Goal: Task Accomplishment & Management: Complete application form

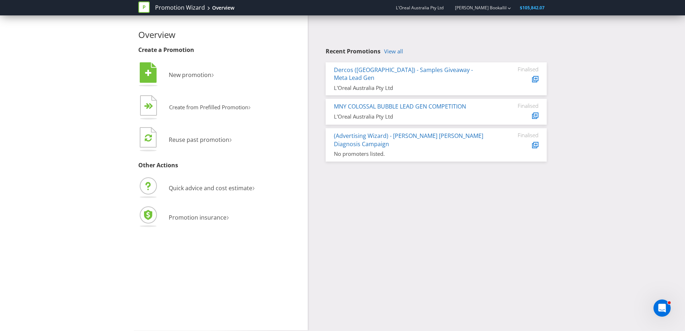
drag, startPoint x: 537, startPoint y: 202, endPoint x: 481, endPoint y: 201, distance: 56.7
click at [537, 202] on div "Overview Create a Promotion  New promotion ›   Create from Prefilled Promoti…" at bounding box center [342, 172] width 419 height 315
click at [221, 114] on button "  Create from Prefilled Promotion ›" at bounding box center [194, 108] width 113 height 29
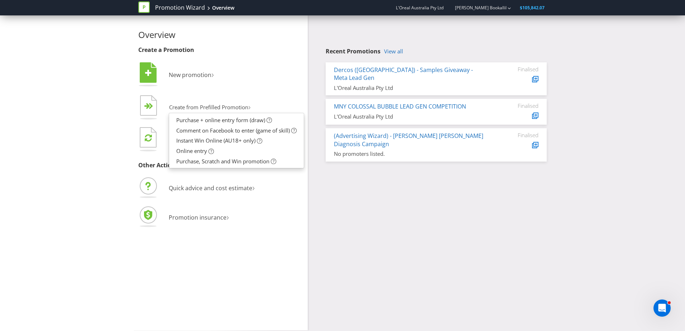
click at [499, 204] on div "Overview Create a Promotion  New promotion ›   Create from Prefilled Promoti…" at bounding box center [342, 172] width 419 height 315
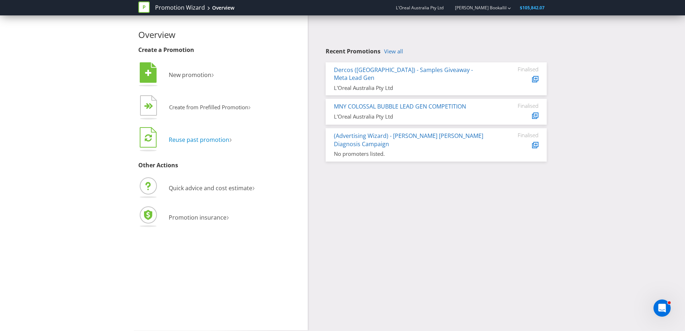
click at [218, 142] on span "Reuse past promotion" at bounding box center [199, 140] width 61 height 8
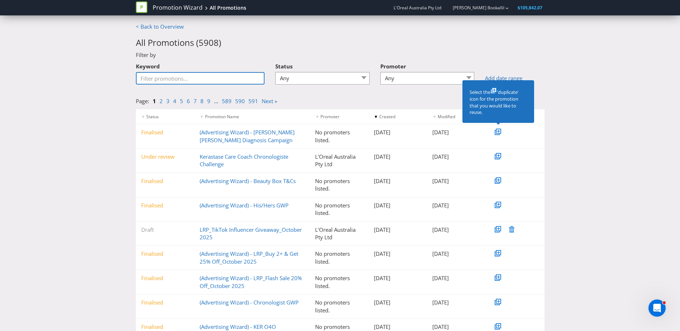
click at [202, 76] on input "Keyword" at bounding box center [200, 78] width 129 height 13
type input "genifique"
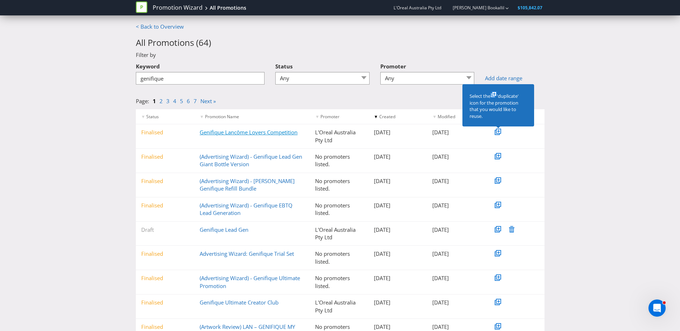
click at [264, 131] on link "Genifique Lancôme Lovers Competition" at bounding box center [249, 132] width 98 height 7
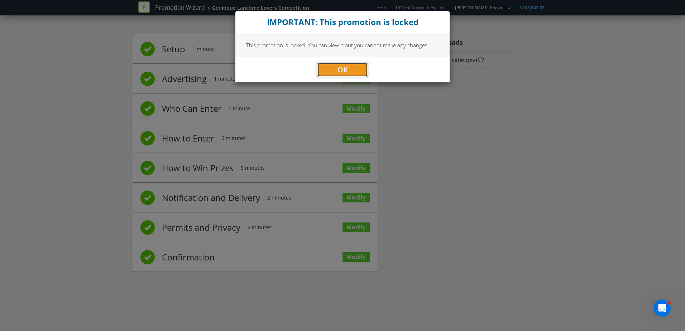
click at [332, 72] on button "OK" at bounding box center [342, 70] width 51 height 14
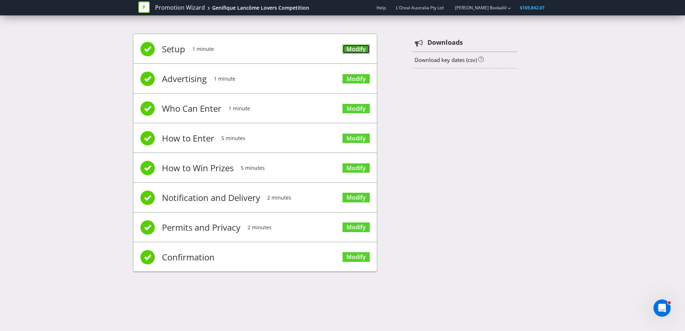
click at [360, 50] on link "Modify" at bounding box center [356, 49] width 27 height 10
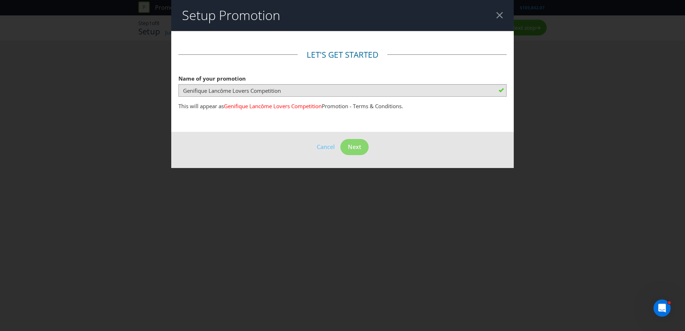
click at [498, 14] on div at bounding box center [499, 15] width 7 height 7
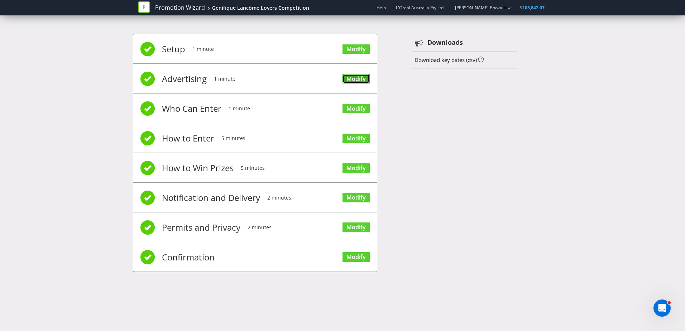
click at [355, 76] on link "Modify" at bounding box center [356, 79] width 27 height 10
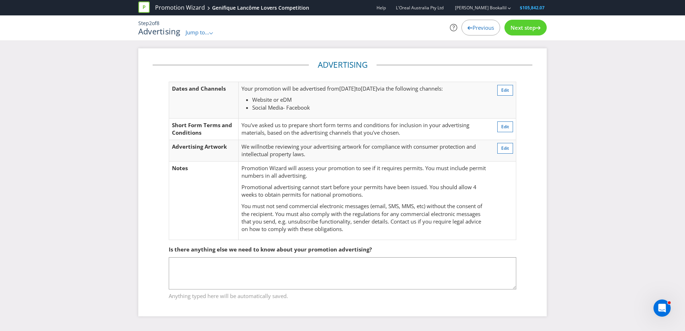
drag, startPoint x: 325, startPoint y: 293, endPoint x: 327, endPoint y: 289, distance: 4.3
click at [327, 291] on span "Anything typed here will be automatically saved." at bounding box center [343, 295] width 348 height 10
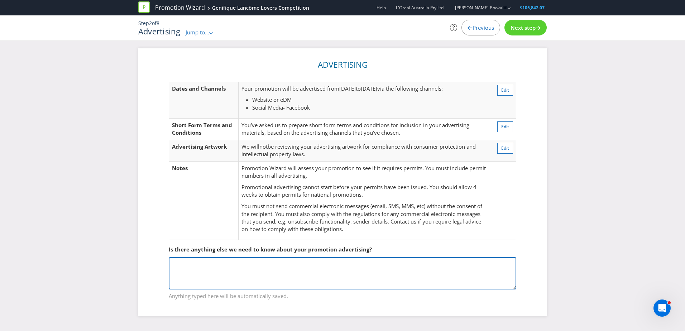
click at [329, 264] on textarea at bounding box center [343, 273] width 348 height 32
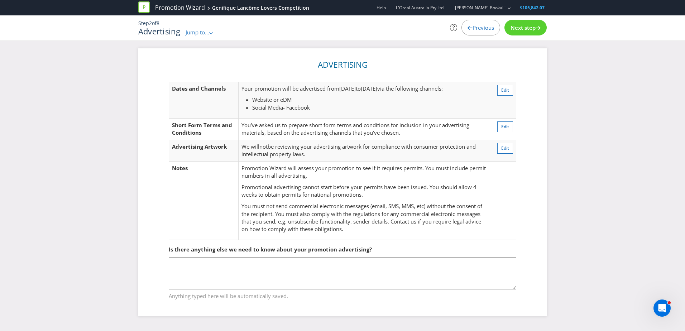
click at [526, 30] on span "Next step" at bounding box center [523, 27] width 25 height 7
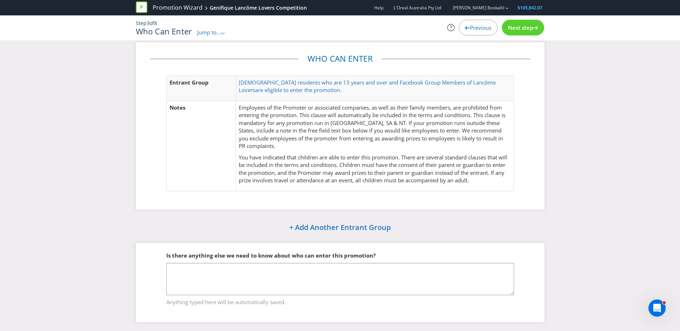
scroll to position [8, 0]
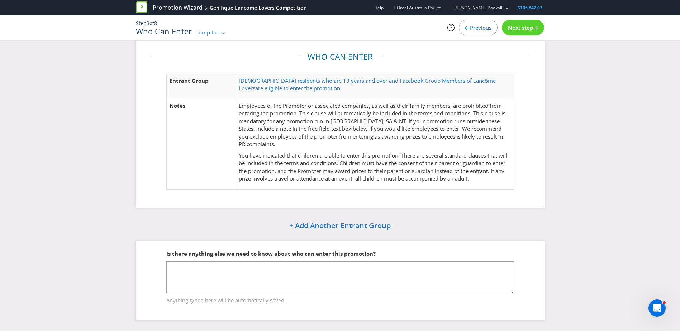
click at [522, 23] on div "Next step" at bounding box center [523, 28] width 42 height 16
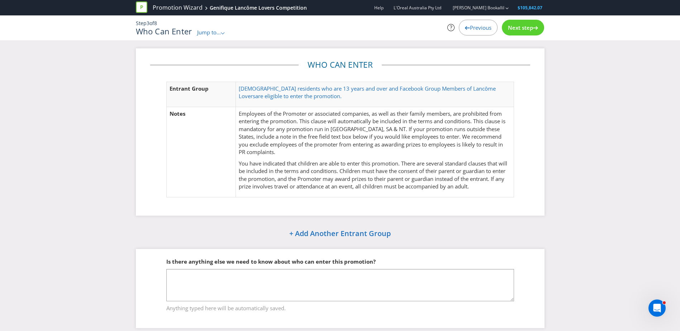
scroll to position [8, 0]
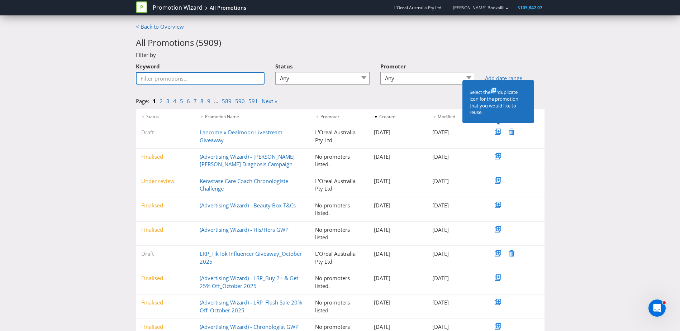
click at [185, 77] on input "Keyword" at bounding box center [200, 78] width 129 height 13
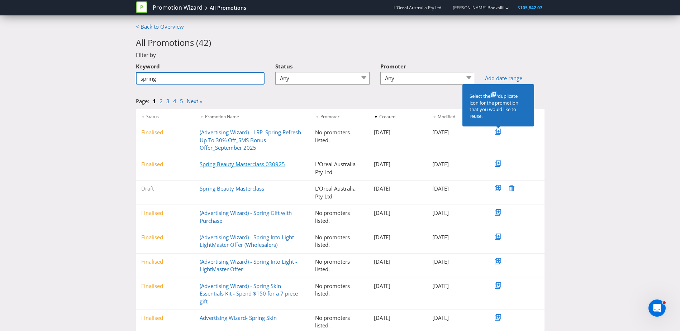
type input "spring"
click at [266, 162] on link "Spring Beauty Masterclass 030925" at bounding box center [242, 164] width 85 height 7
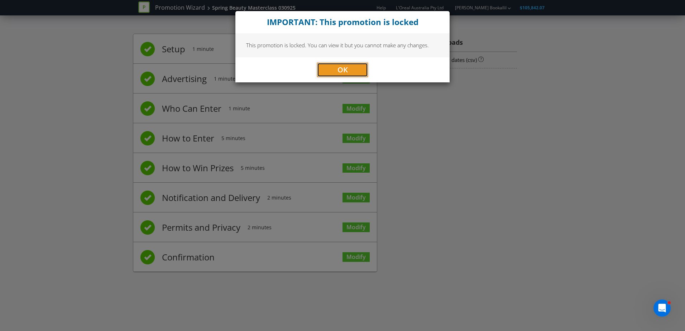
click at [349, 71] on button "OK" at bounding box center [342, 70] width 51 height 14
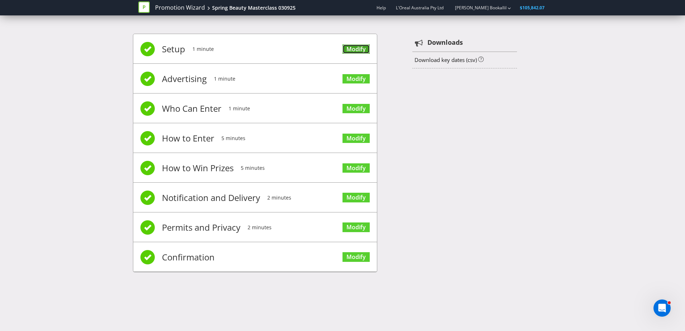
click at [364, 52] on link "Modify" at bounding box center [356, 49] width 27 height 10
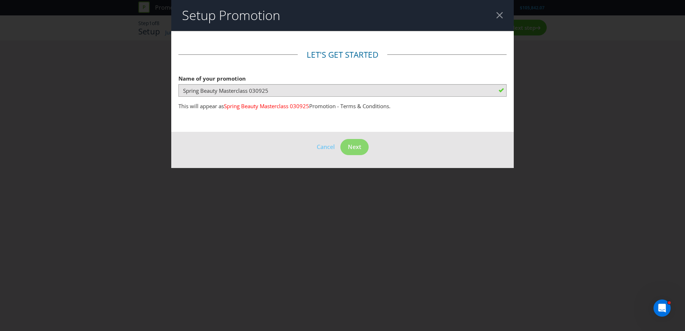
click at [365, 157] on footer "Cancel Next" at bounding box center [342, 150] width 343 height 36
click at [502, 8] on header "Setup Promotion" at bounding box center [342, 15] width 343 height 31
click at [500, 14] on div at bounding box center [499, 15] width 7 height 7
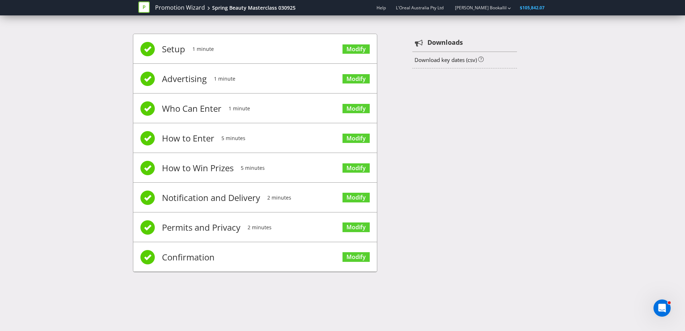
click at [193, 76] on span "Advertising" at bounding box center [184, 79] width 45 height 29
click at [351, 73] on span "Modify" at bounding box center [356, 78] width 27 height 29
click at [358, 77] on link "Modify" at bounding box center [356, 79] width 27 height 10
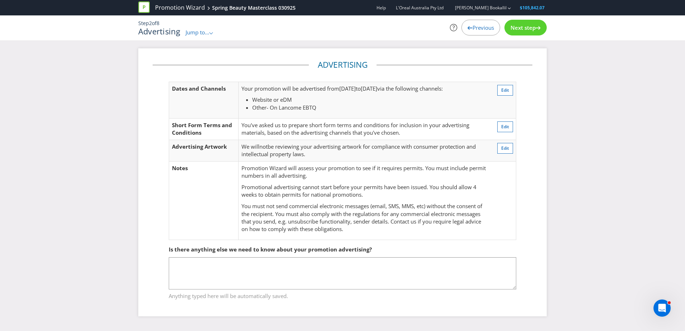
click at [533, 25] on span "Next step" at bounding box center [523, 27] width 25 height 7
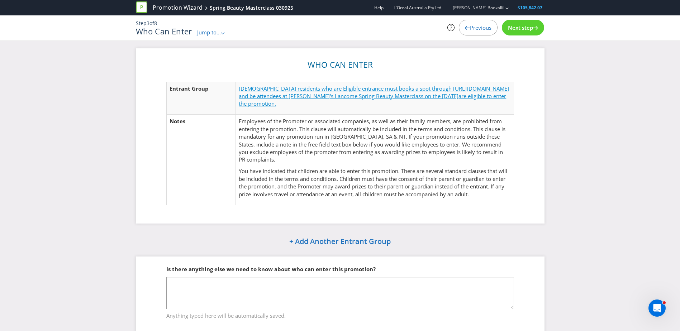
click at [425, 87] on span "Australian residents who are Eligible entrance must books a spot through https:…" at bounding box center [374, 92] width 270 height 15
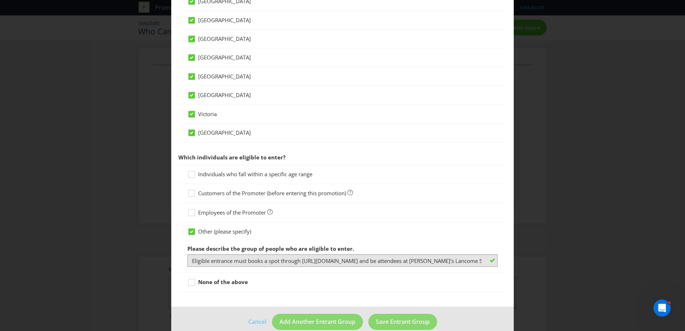
scroll to position [250, 0]
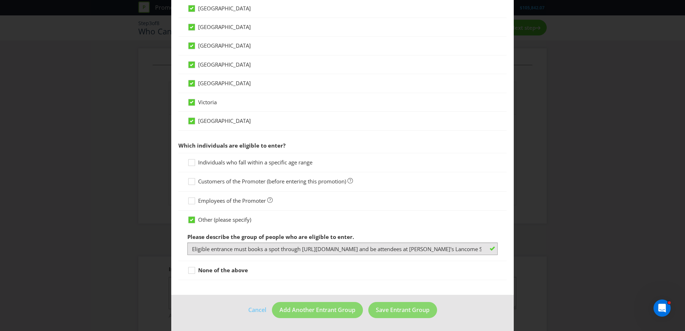
click at [621, 195] on div "Entrant Groups What type of entrant can enter this promotion? Individual person…" at bounding box center [342, 165] width 685 height 331
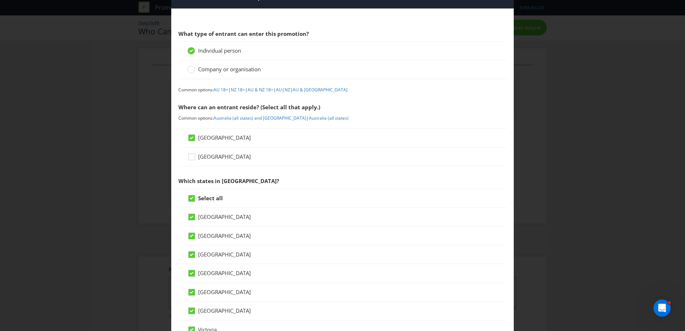
scroll to position [0, 0]
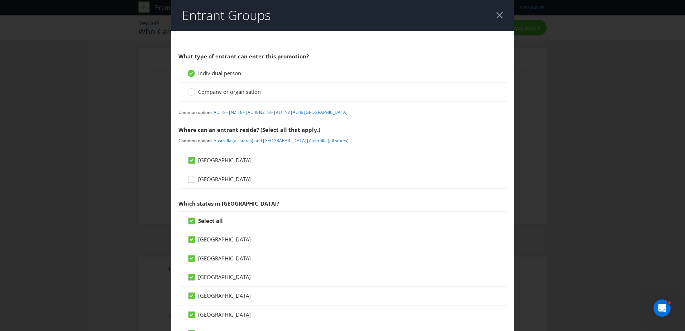
click at [499, 11] on header "Entrant Groups" at bounding box center [342, 15] width 343 height 31
click at [496, 16] on div at bounding box center [499, 15] width 7 height 7
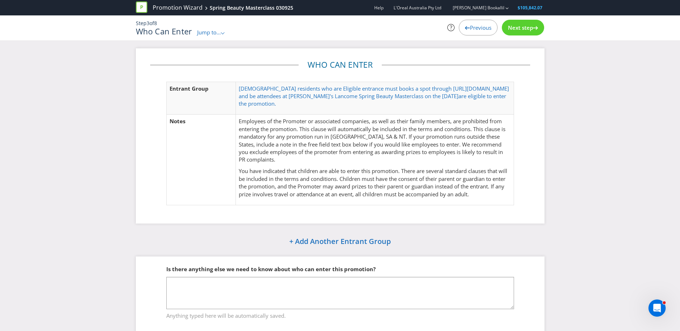
click at [528, 26] on span "Next step" at bounding box center [520, 27] width 25 height 7
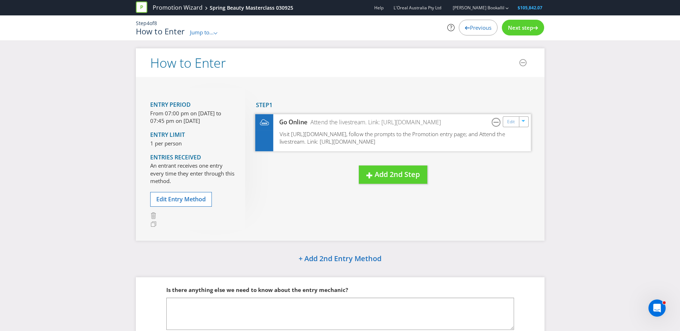
click at [342, 131] on span "Visit https://www.lancome.com.au/live-events.html, follow the prompts to the Pr…" at bounding box center [392, 137] width 225 height 15
click at [506, 122] on div "Edit" at bounding box center [511, 121] width 16 height 10
click at [503, 122] on div "Edit" at bounding box center [511, 121] width 16 height 10
click at [192, 200] on span "Edit Entry Method" at bounding box center [180, 199] width 49 height 8
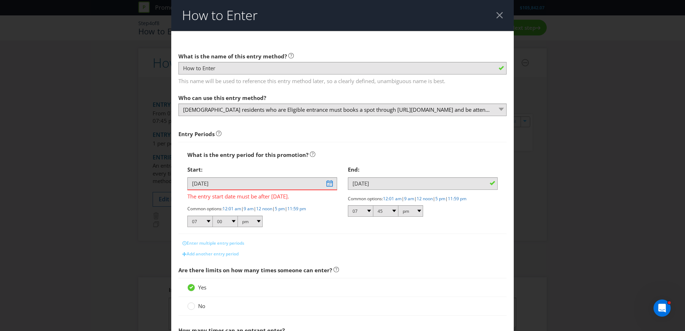
click at [496, 18] on div at bounding box center [499, 15] width 7 height 7
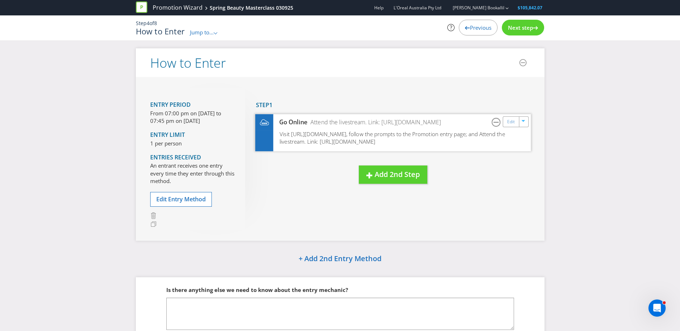
click at [386, 129] on div "Go Online Attend the livestream. Link: https://www.lancome.com.au/live-events.h…" at bounding box center [393, 122] width 276 height 16
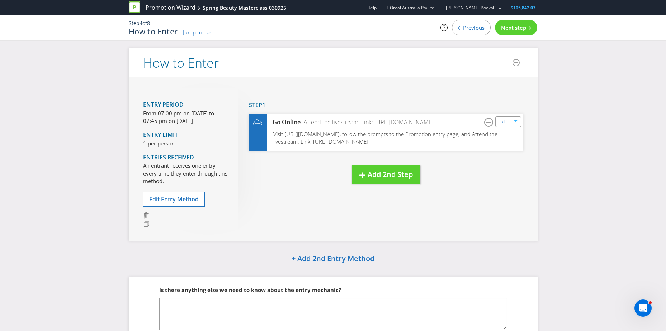
click at [189, 9] on link "Promotion Wizard" at bounding box center [171, 8] width 50 height 8
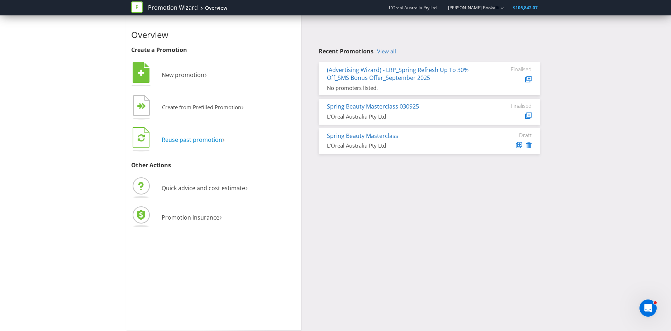
click at [210, 139] on span "Reuse past promotion" at bounding box center [192, 140] width 61 height 8
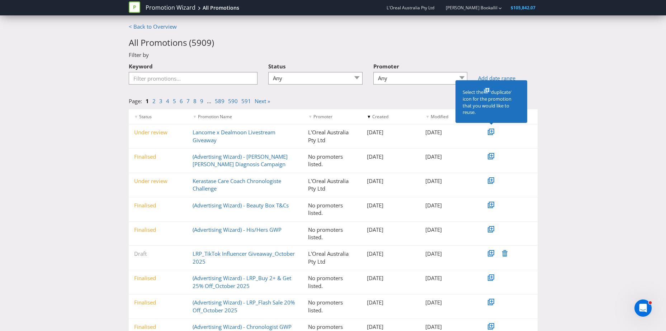
click at [491, 134] on icon at bounding box center [490, 133] width 4 height 4
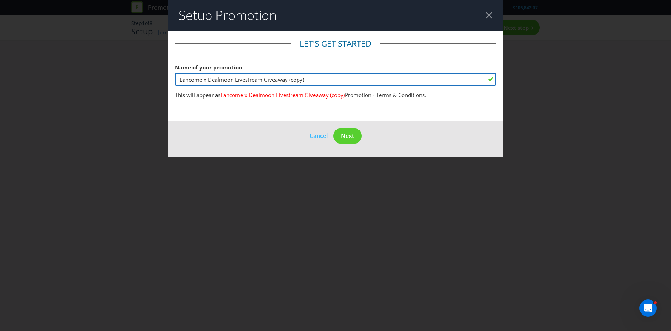
click at [318, 82] on input "Lancome x Dealmoon Livestream Giveaway (copy)" at bounding box center [335, 79] width 321 height 13
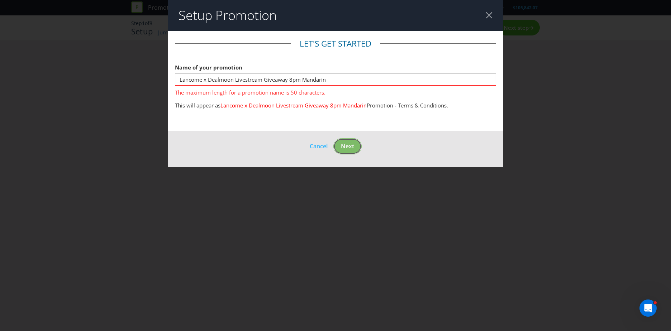
click at [351, 148] on span "Next" at bounding box center [347, 146] width 13 height 8
drag, startPoint x: 264, startPoint y: 81, endPoint x: 234, endPoint y: 86, distance: 29.8
click at [234, 86] on div "Name of your promotion Lancome x Dealmoon Livestream Giveaway 8pm Mandarin The …" at bounding box center [335, 78] width 321 height 36
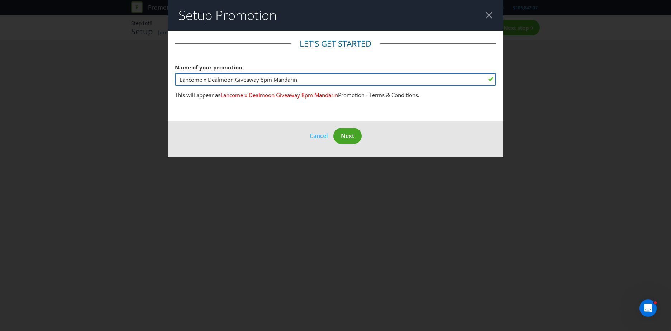
type input "Lancome x Dealmoon Giveaway 8pm Mandarin"
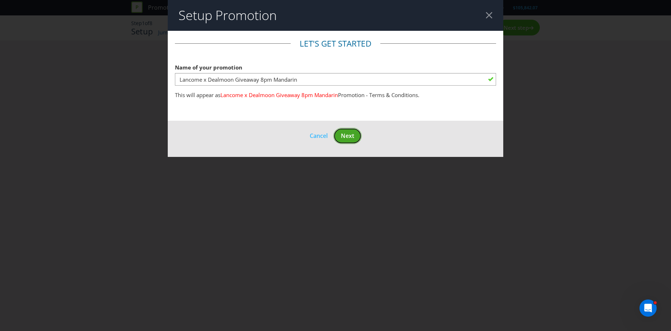
click at [348, 137] on span "Next" at bounding box center [347, 136] width 13 height 8
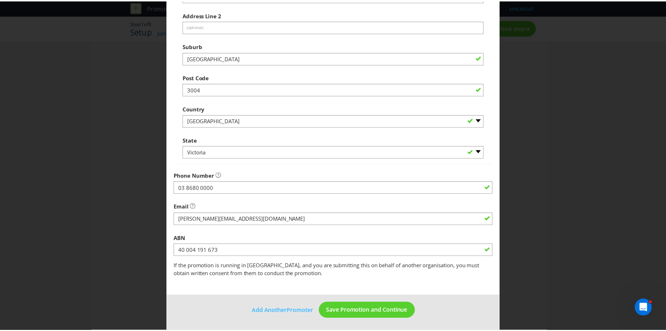
scroll to position [137, 0]
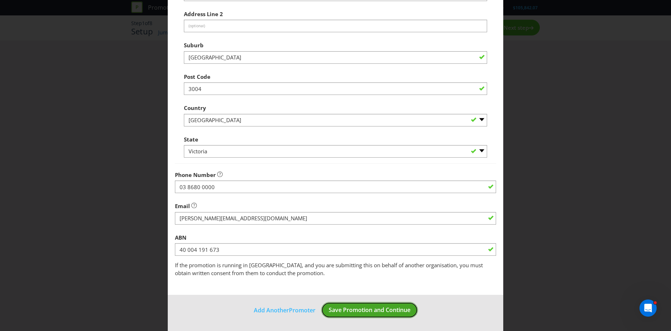
click at [355, 308] on span "Save Promotion and Continue" at bounding box center [370, 310] width 82 height 8
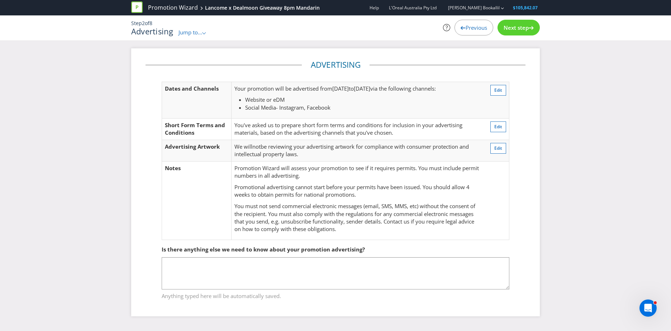
click at [517, 25] on span "Next step" at bounding box center [516, 27] width 25 height 7
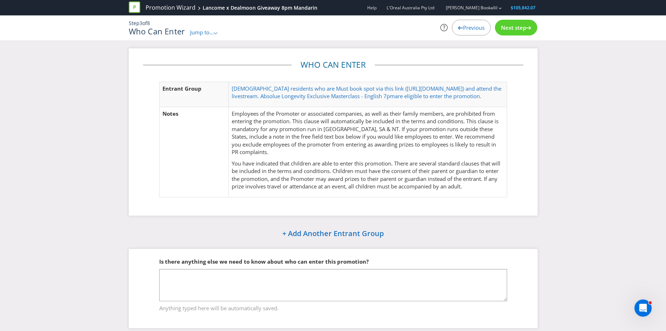
click at [515, 31] on div "Next step" at bounding box center [516, 28] width 42 height 16
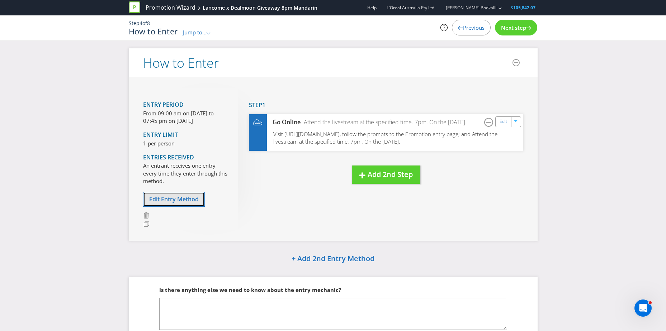
click at [186, 197] on span "Edit Entry Method" at bounding box center [173, 199] width 49 height 8
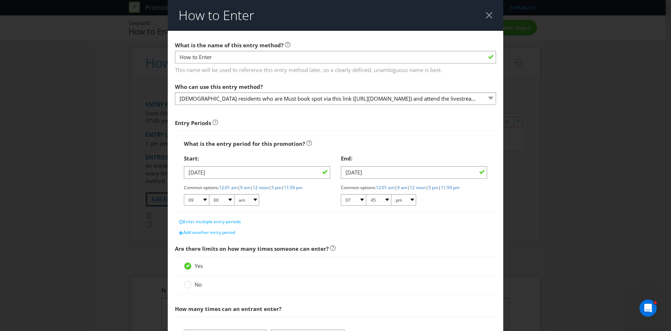
scroll to position [72, 0]
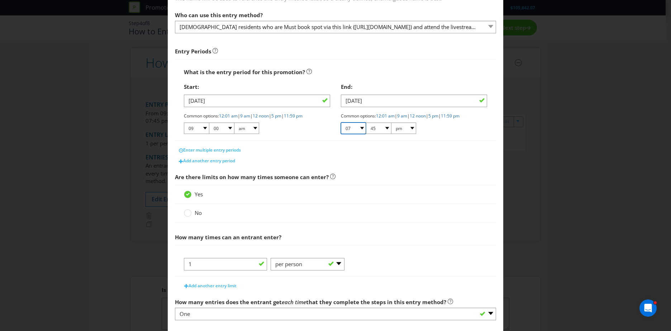
click at [355, 127] on select "01 02 03 04 05 06 07 08 09 10 11 12" at bounding box center [353, 128] width 25 height 11
select select "08"
click at [341, 123] on select "01 02 03 04 05 06 07 08 09 10 11 12" at bounding box center [353, 128] width 25 height 11
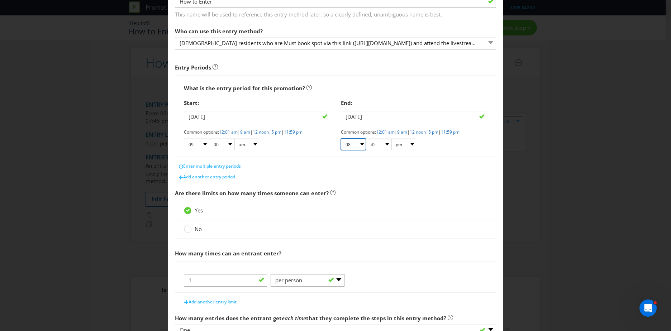
scroll to position [108, 0]
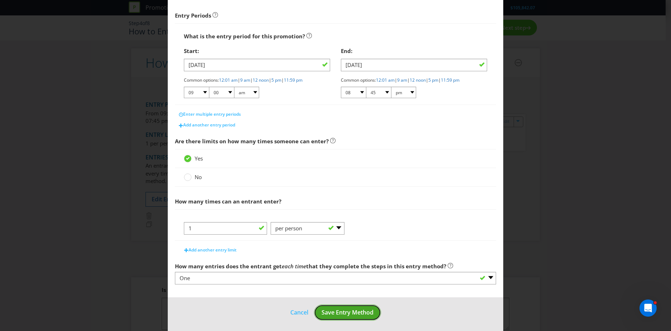
click at [350, 313] on span "Save Entry Method" at bounding box center [347, 313] width 52 height 8
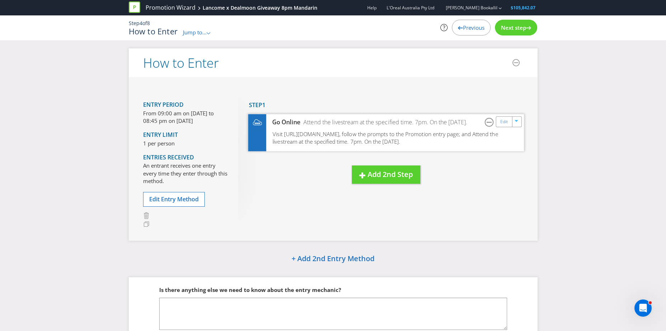
click at [404, 139] on span "Visit [URL][DOMAIN_NAME], follow the prompts to the Promotion entry page; and A…" at bounding box center [384, 137] width 225 height 15
click at [504, 126] on div "Edit" at bounding box center [504, 121] width 16 height 10
click at [501, 124] on link "Edit" at bounding box center [504, 122] width 8 height 8
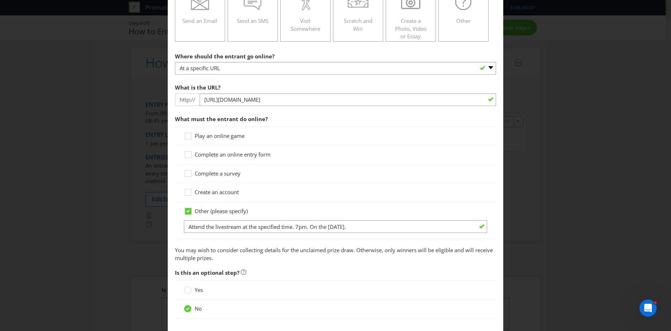
scroll to position [94, 0]
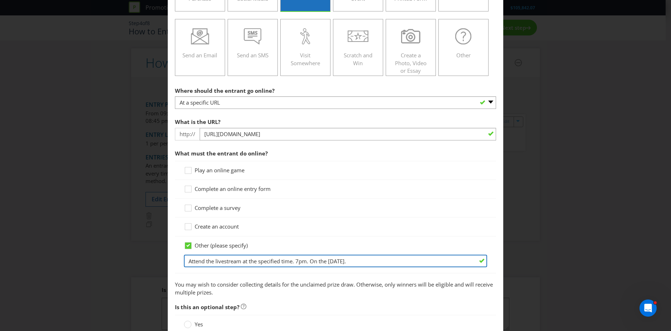
click at [298, 261] on input "Attend the livestream at the specified time. 7pm. On the [DATE]." at bounding box center [335, 261] width 303 height 13
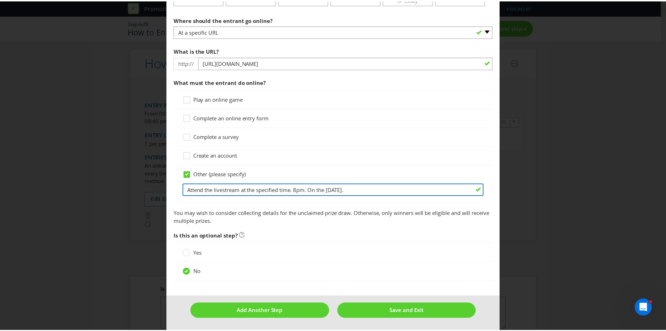
scroll to position [166, 0]
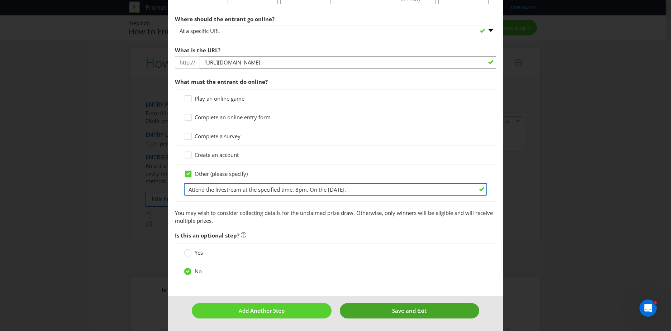
type input "Attend the livestream at the specified time. 8pm. On the 14th of October."
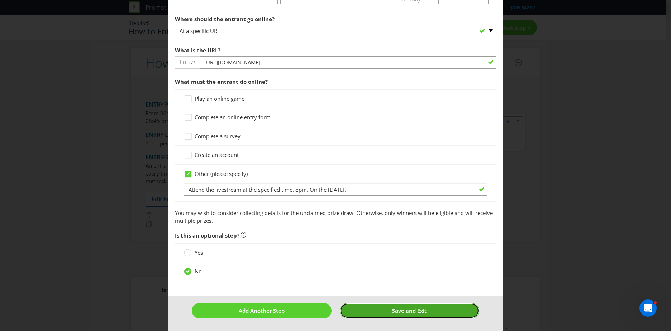
click at [397, 307] on span "Save and Exit" at bounding box center [409, 310] width 34 height 7
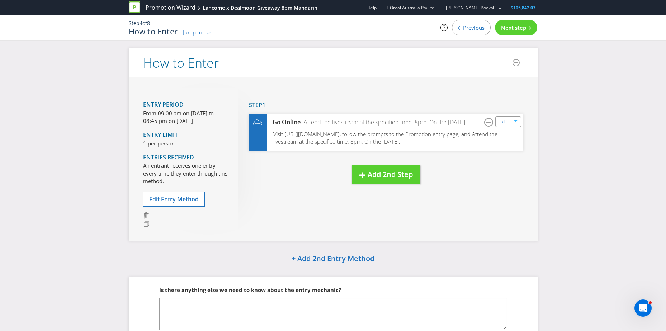
click at [509, 32] on div "Next step" at bounding box center [516, 28] width 42 height 16
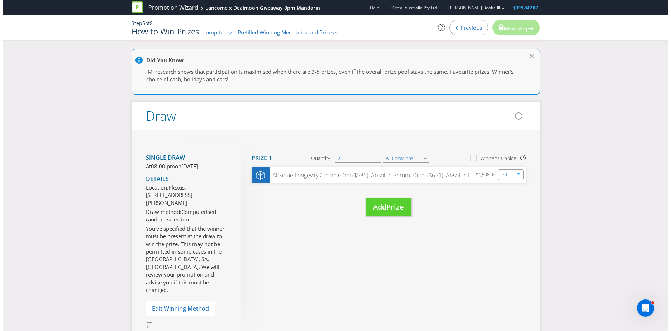
scroll to position [108, 0]
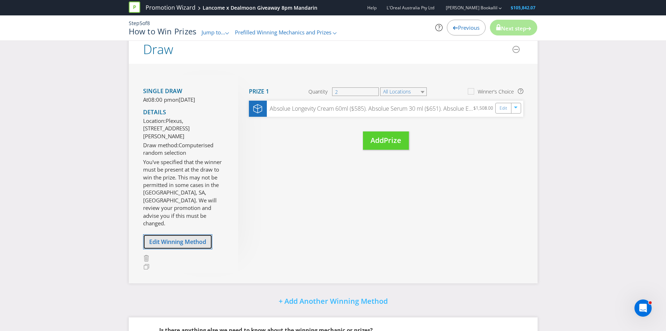
click at [194, 238] on span "Edit Winning Method" at bounding box center [177, 242] width 57 height 8
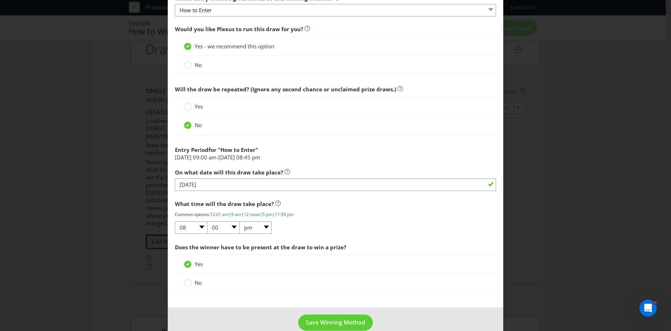
scroll to position [275, 0]
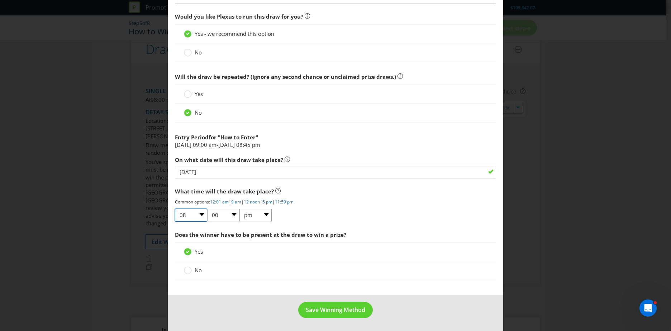
click at [198, 217] on select "01 02 03 04 05 06 07 08 09 10 11 12" at bounding box center [191, 215] width 32 height 13
select select "09"
click at [175, 209] on select "01 02 03 04 05 06 07 08 09 10 11 12" at bounding box center [191, 215] width 32 height 13
click at [423, 242] on span "Does the winner have to be present at the draw to win a prize?" at bounding box center [335, 235] width 321 height 15
click at [338, 307] on span "Save Winning Method" at bounding box center [335, 310] width 59 height 8
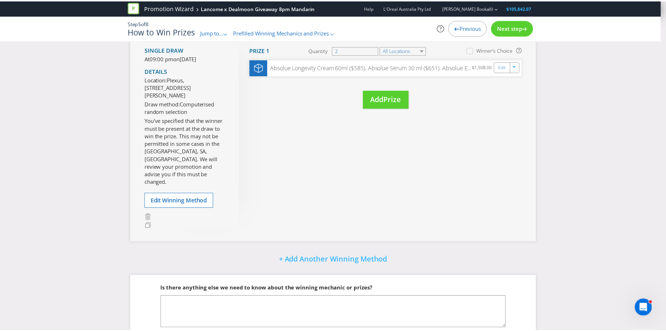
scroll to position [66, 0]
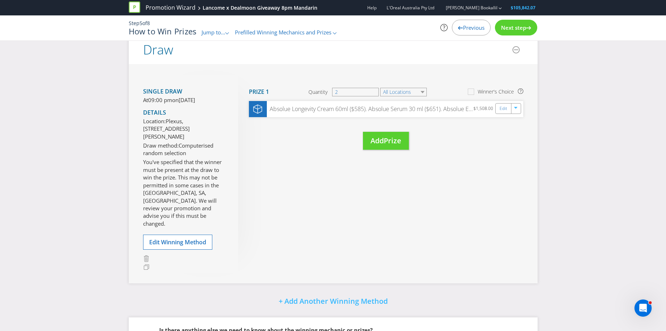
click at [521, 26] on span "Next step" at bounding box center [513, 27] width 25 height 7
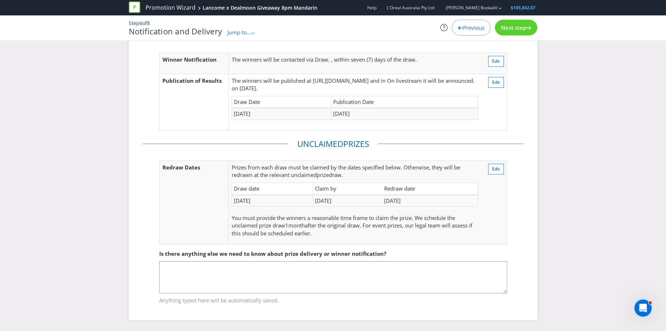
scroll to position [40, 0]
click at [517, 29] on span "Next step" at bounding box center [513, 27] width 25 height 7
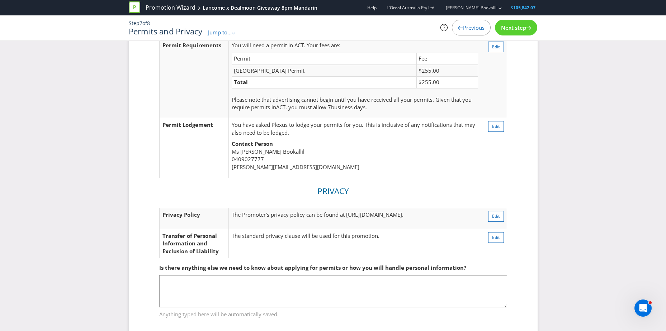
scroll to position [58, 0]
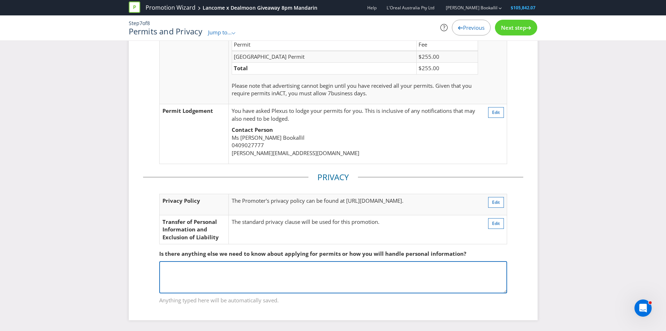
click at [409, 271] on textarea at bounding box center [333, 277] width 348 height 32
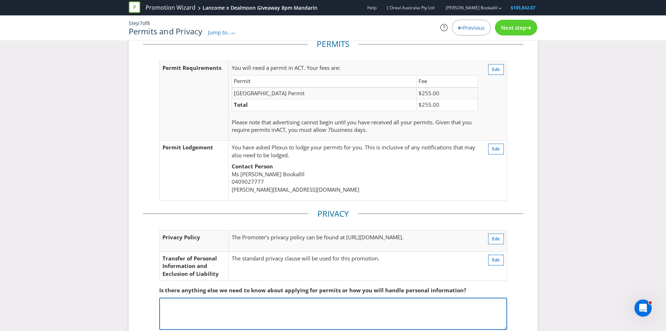
scroll to position [0, 0]
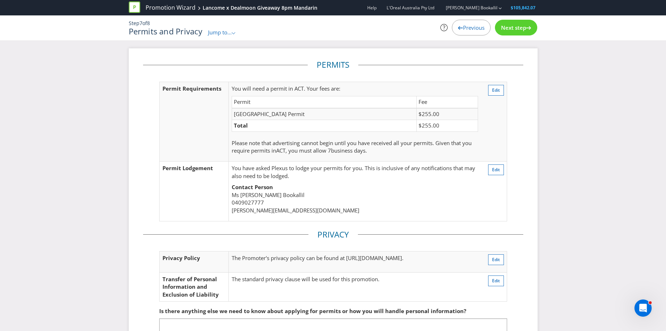
click at [506, 29] on span "Next step" at bounding box center [513, 27] width 25 height 7
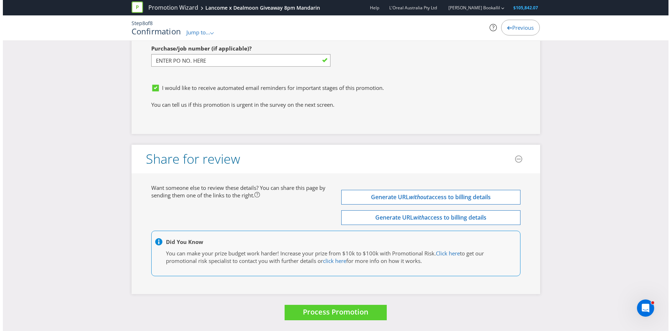
scroll to position [2386, 0]
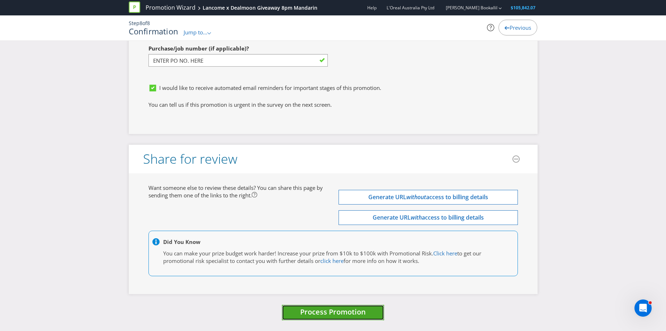
click at [334, 308] on span "Process Promotion" at bounding box center [333, 312] width 66 height 10
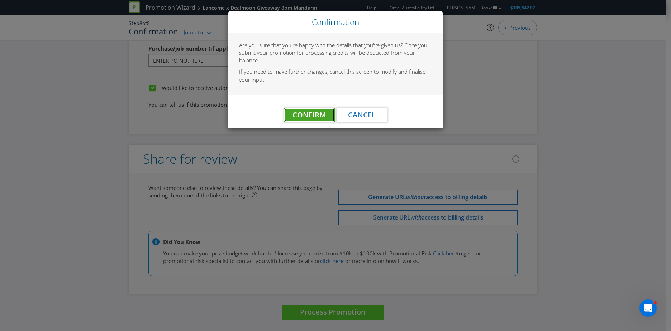
click at [315, 119] on span "Confirm" at bounding box center [308, 115] width 33 height 10
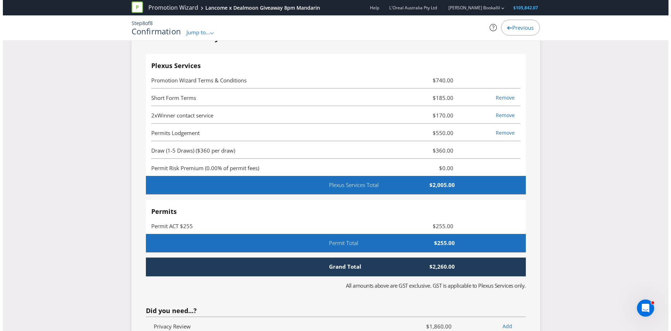
scroll to position [0, 0]
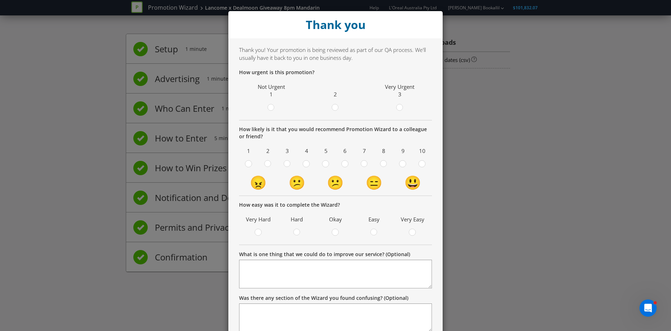
click at [403, 109] on span at bounding box center [403, 108] width 1 height 7
click at [0, 0] on input "radio" at bounding box center [0, 0] width 0 height 0
click at [423, 161] on label at bounding box center [422, 164] width 12 height 9
click at [0, 0] on input "radio" at bounding box center [0, 0] width 0 height 0
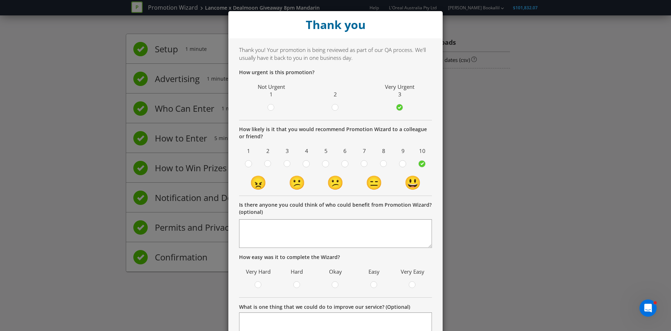
click at [416, 286] on span at bounding box center [416, 286] width 1 height 7
click at [0, 0] on input "radio" at bounding box center [0, 0] width 0 height 0
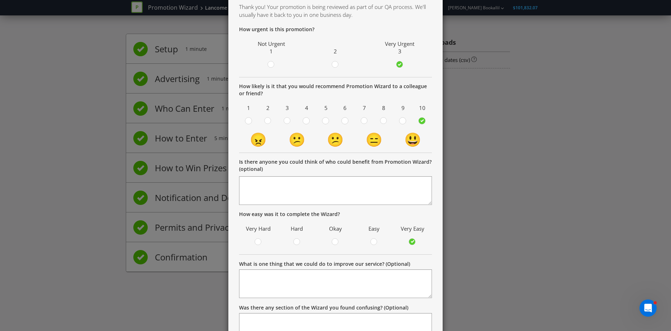
scroll to position [105, 0]
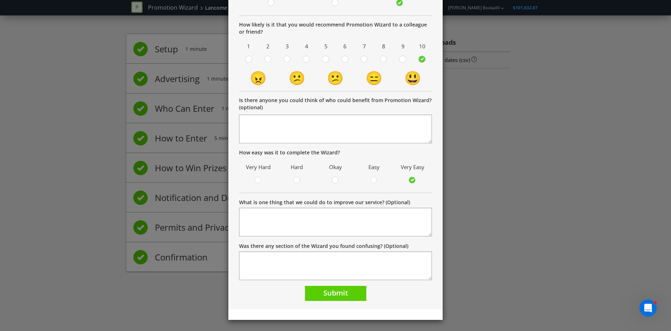
drag, startPoint x: 316, startPoint y: 306, endPoint x: 319, endPoint y: 300, distance: 6.3
click at [316, 306] on div "Thank you! Your promotion is being reviewed as part of our QA process. We'll us…" at bounding box center [335, 122] width 214 height 376
click at [327, 289] on span "Submit" at bounding box center [335, 293] width 25 height 10
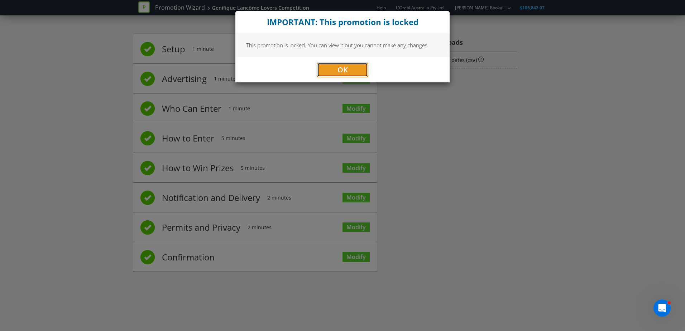
click at [356, 66] on button "OK" at bounding box center [342, 70] width 51 height 14
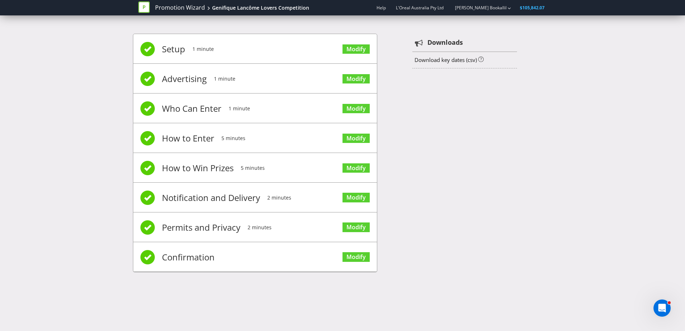
click at [267, 13] on div "Promotion Wizard Genifique Lancôme Lovers Competition" at bounding box center [226, 7] width 176 height 15
click at [195, 6] on link "Promotion Wizard" at bounding box center [180, 8] width 50 height 8
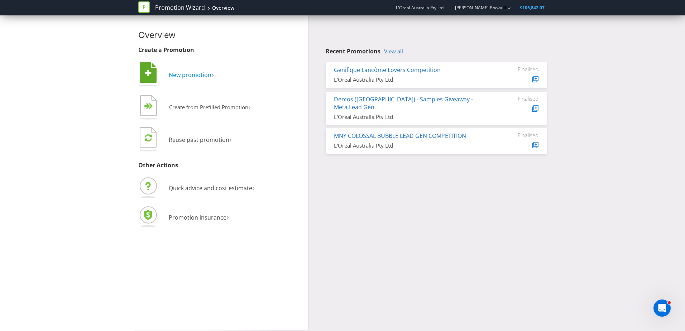
click at [195, 78] on span "New promotion" at bounding box center [190, 75] width 43 height 8
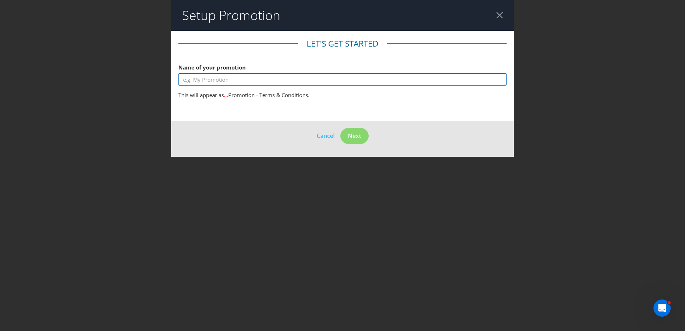
click at [257, 80] on input "text" at bounding box center [342, 79] width 328 height 13
click at [239, 80] on input "Lancome x Dealmoon Giveaway" at bounding box center [342, 79] width 328 height 13
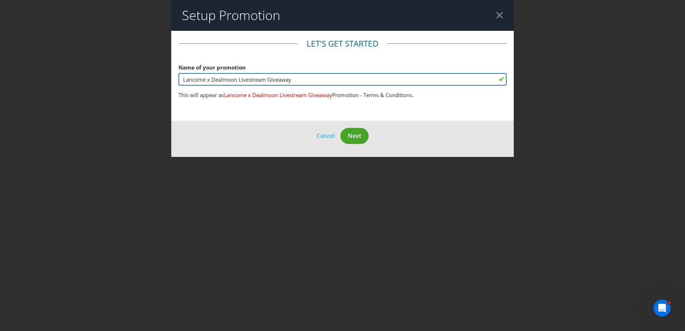
type input "Lancome x Dealmoon Livestream Giveaway"
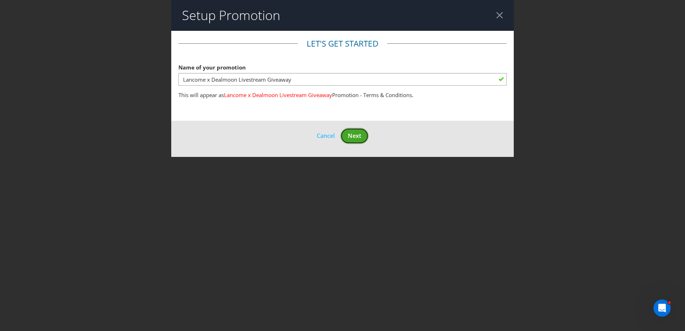
click at [362, 136] on button "Next" at bounding box center [354, 136] width 28 height 16
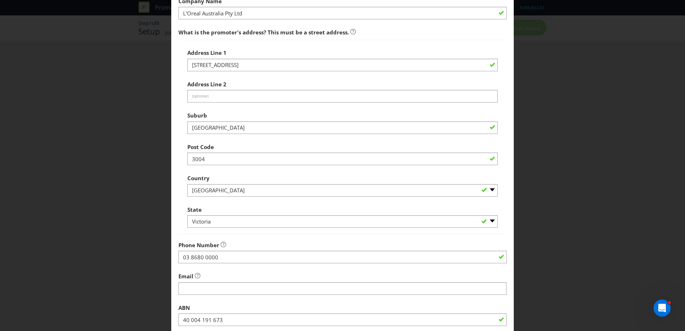
scroll to position [137, 0]
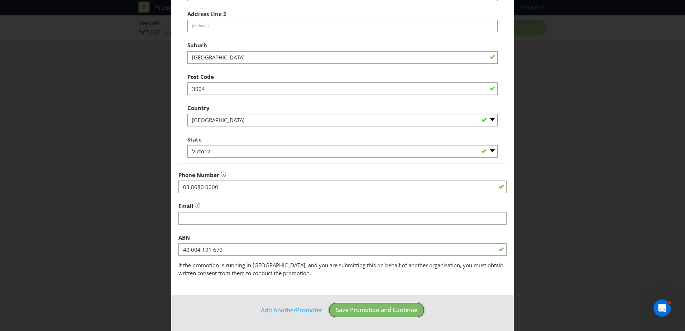
click at [377, 311] on span "Save Promotion and Continue" at bounding box center [377, 310] width 82 height 8
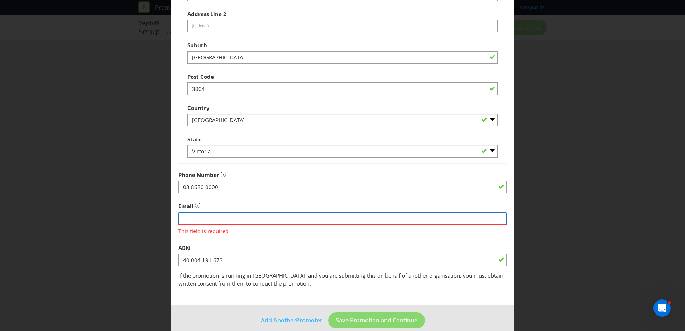
click at [195, 215] on input "string" at bounding box center [342, 218] width 328 height 13
type input "[PERSON_NAME][EMAIL_ADDRESS][DOMAIN_NAME]"
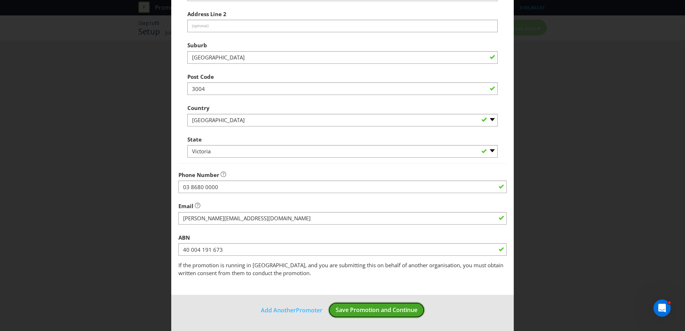
click at [381, 309] on span "Save Promotion and Continue" at bounding box center [377, 310] width 82 height 8
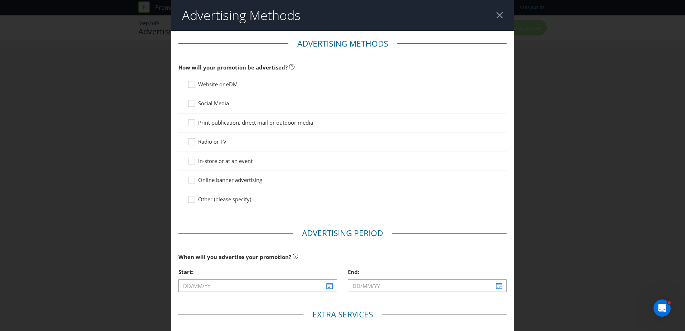
click at [219, 81] on span "Website or eDM" at bounding box center [217, 84] width 39 height 7
click at [0, 0] on input "Website or eDM" at bounding box center [0, 0] width 0 height 0
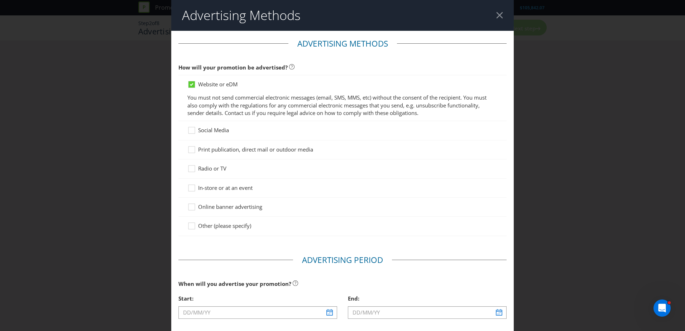
scroll to position [36, 0]
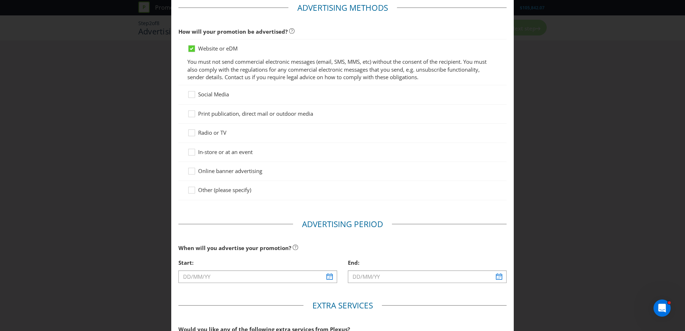
click at [220, 92] on span "Social Media" at bounding box center [213, 94] width 31 height 7
click at [0, 0] on input "Social Media" at bounding box center [0, 0] width 0 height 0
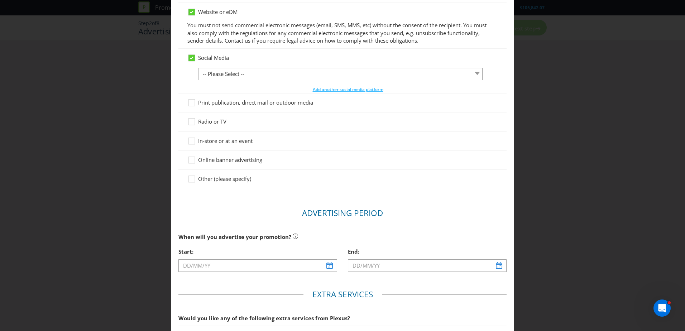
scroll to position [108, 0]
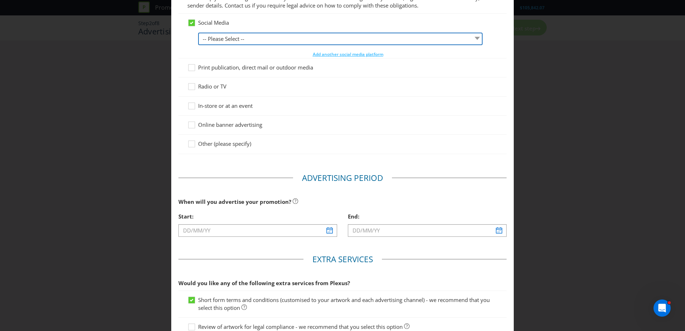
click at [251, 36] on select "-- Please Select -- Facebook X Instagram Snapchat LinkedIn Pinterest Tumblr You…" at bounding box center [340, 39] width 285 height 13
select select "INSTAGRAM"
click at [198, 33] on select "-- Please Select -- Facebook X Instagram Snapchat LinkedIn Pinterest Tumblr You…" at bounding box center [340, 39] width 285 height 13
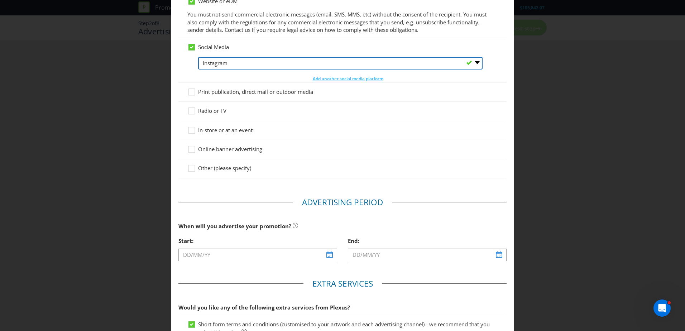
scroll to position [72, 0]
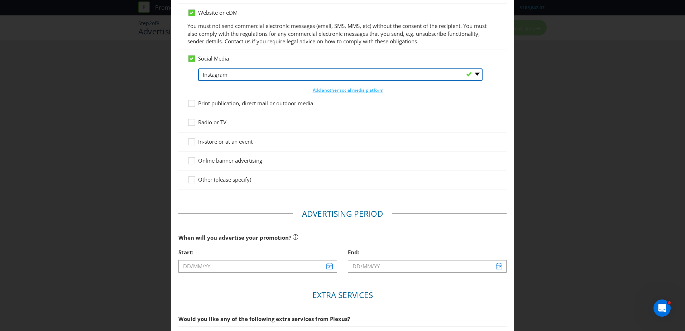
click at [225, 72] on select "-- Please Select -- Facebook X Instagram Snapchat LinkedIn Pinterest Tumblr You…" at bounding box center [340, 74] width 285 height 13
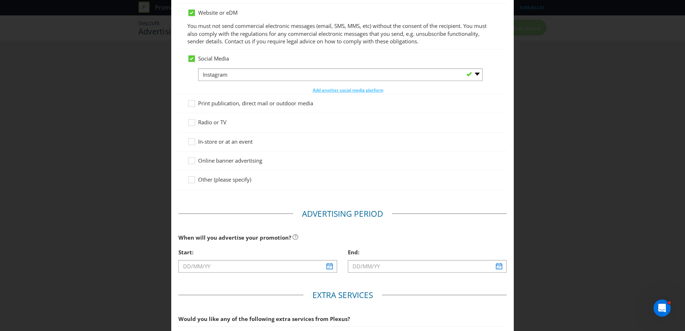
click at [264, 51] on div "Social Media -- Please Select -- Facebook X Instagram Snapchat LinkedIn Pintere…" at bounding box center [342, 71] width 328 height 44
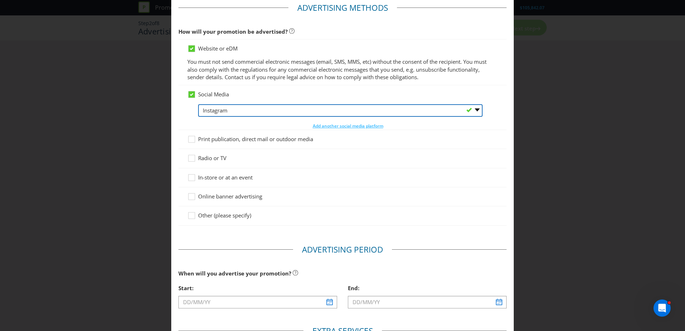
click at [314, 105] on select "-- Please Select -- Facebook X Instagram Snapchat LinkedIn Pinterest Tumblr You…" at bounding box center [340, 110] width 285 height 13
click at [315, 105] on select "-- Please Select -- Facebook X Instagram Snapchat LinkedIn Pinterest Tumblr You…" at bounding box center [340, 110] width 285 height 13
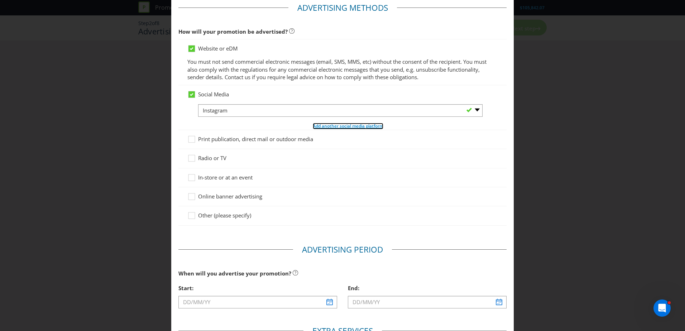
click at [375, 124] on span "Add another social media platform" at bounding box center [348, 126] width 71 height 6
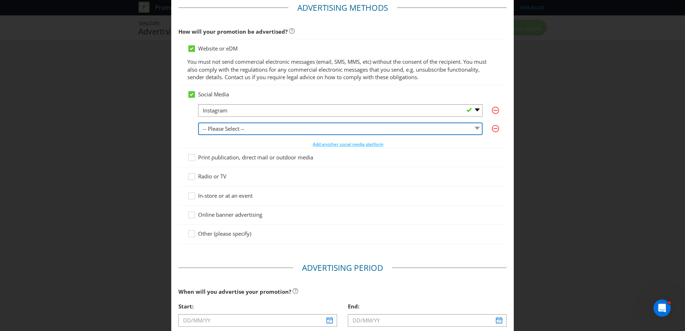
click at [275, 127] on select "-- Please Select -- Facebook X Instagram Snapchat LinkedIn Pinterest Tumblr You…" at bounding box center [340, 129] width 285 height 13
select select "FACEBOOK"
click at [198, 123] on select "-- Please Select -- Facebook X Instagram Snapchat LinkedIn Pinterest Tumblr You…" at bounding box center [340, 129] width 285 height 13
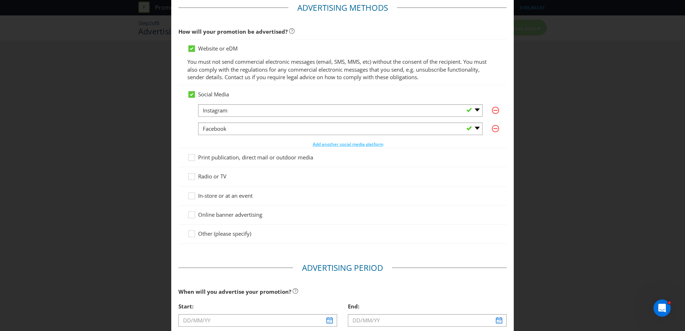
click at [574, 92] on div "Advertising Methods Advertising Methods How will your promotion be advertised? …" at bounding box center [342, 165] width 685 height 331
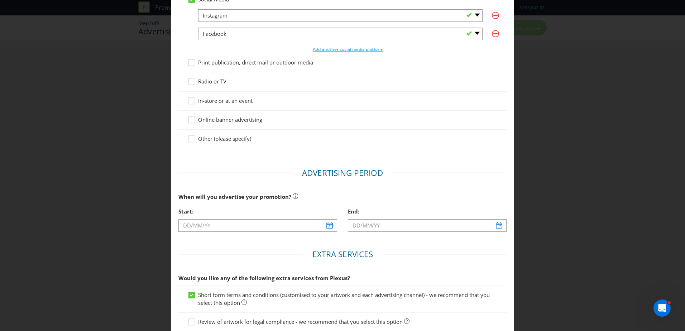
scroll to position [143, 0]
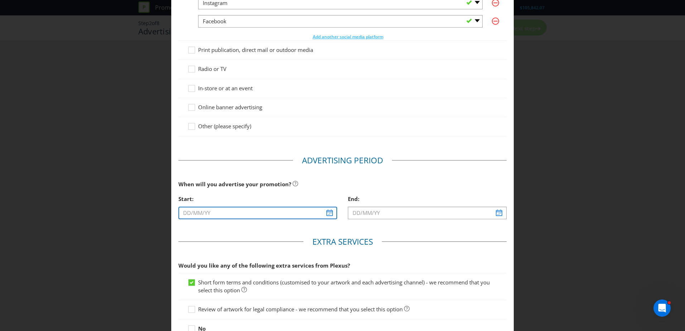
click at [331, 212] on input "text" at bounding box center [257, 213] width 159 height 13
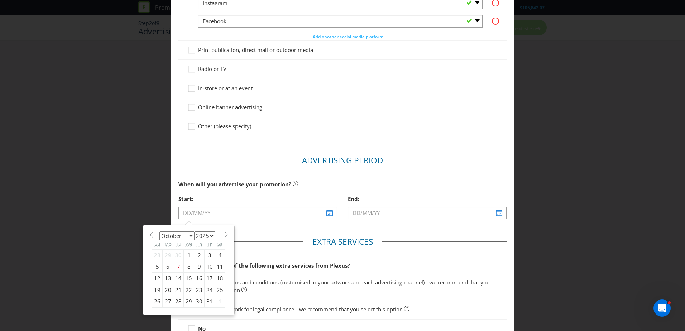
click at [173, 266] on div "7" at bounding box center [178, 266] width 10 height 11
type input "[DATE]"
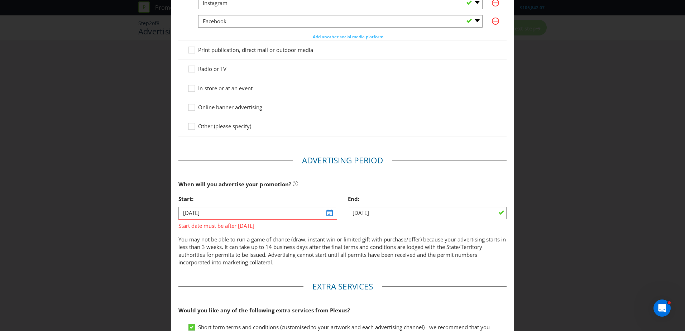
click at [447, 205] on div "End:" at bounding box center [427, 199] width 159 height 15
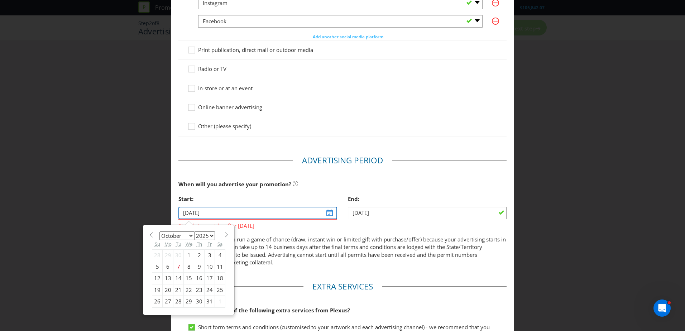
drag, startPoint x: 333, startPoint y: 214, endPoint x: 325, endPoint y: 215, distance: 8.0
click at [333, 214] on input "[DATE]" at bounding box center [257, 213] width 159 height 13
click at [185, 264] on div "8" at bounding box center [189, 266] width 10 height 11
type input "[DATE]"
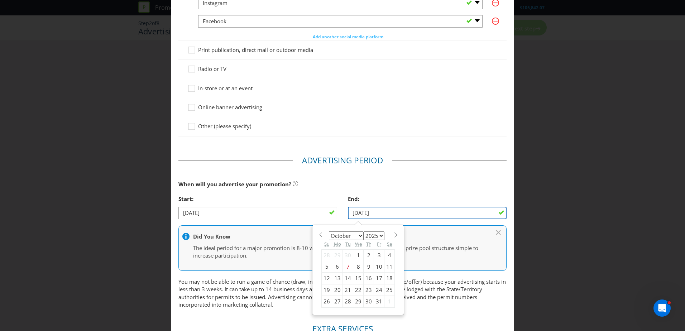
click at [480, 214] on input "[DATE]" at bounding box center [427, 213] width 159 height 13
click at [345, 277] on div "14" at bounding box center [348, 278] width 10 height 11
type input "[DATE]"
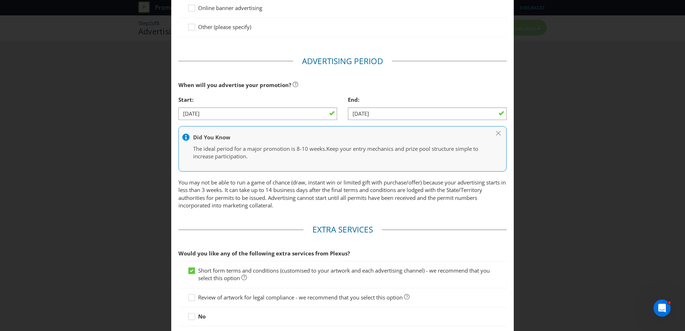
scroll to position [296, 0]
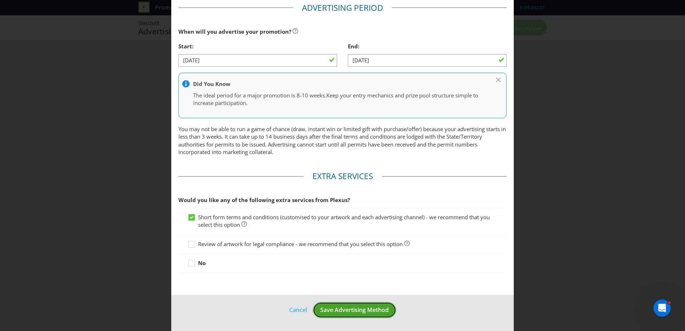
click at [362, 308] on span "Save Advertising Method" at bounding box center [354, 310] width 68 height 8
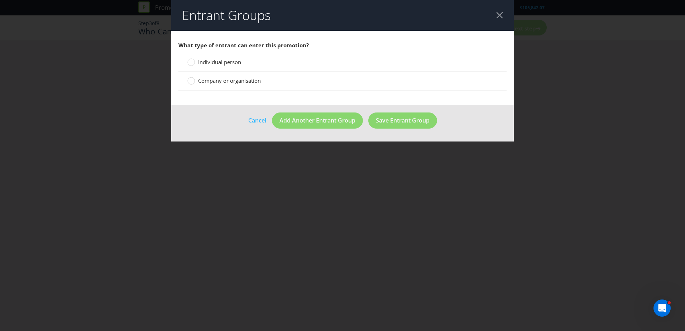
click at [238, 65] on span "Individual person" at bounding box center [219, 61] width 43 height 7
click at [0, 0] on input "Individual person" at bounding box center [0, 0] width 0 height 0
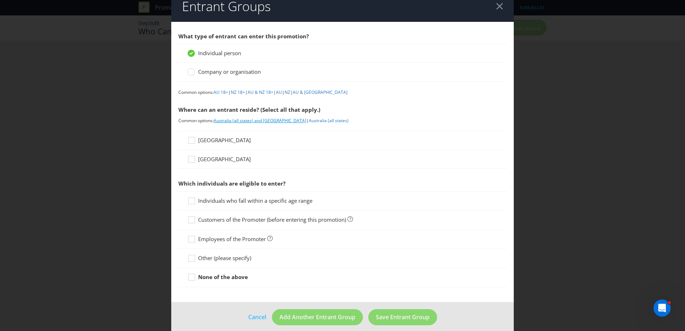
scroll to position [16, 0]
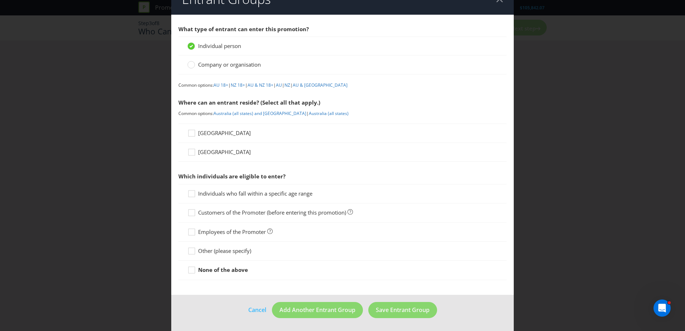
click at [212, 127] on div "[GEOGRAPHIC_DATA]" at bounding box center [342, 133] width 328 height 19
click at [218, 135] on span "[GEOGRAPHIC_DATA]" at bounding box center [224, 132] width 53 height 7
click at [0, 0] on input "[GEOGRAPHIC_DATA]" at bounding box center [0, 0] width 0 height 0
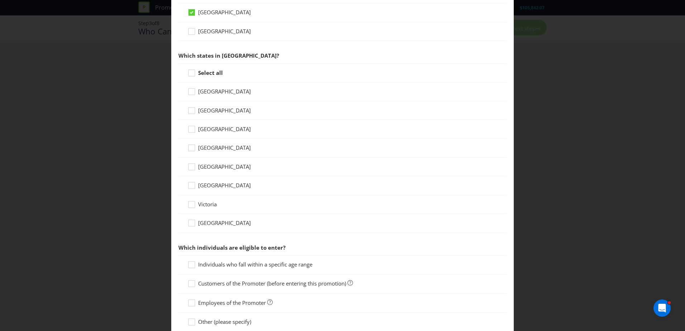
scroll to position [124, 0]
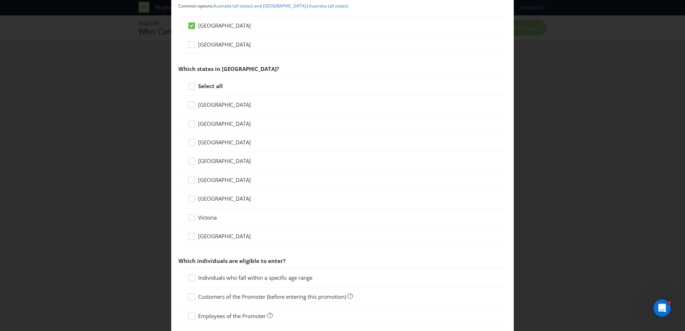
click at [231, 84] on div "Select all" at bounding box center [342, 86] width 310 height 8
click at [202, 90] on label "Select all" at bounding box center [205, 86] width 37 height 8
click at [0, 0] on input "Select all" at bounding box center [0, 0] width 0 height 0
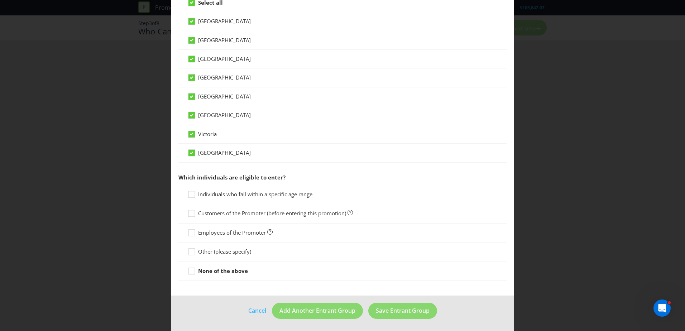
scroll to position [208, 0]
click at [221, 249] on span "Other (please specify)" at bounding box center [224, 250] width 53 height 7
click at [0, 0] on input "Other (please specify)" at bounding box center [0, 0] width 0 height 0
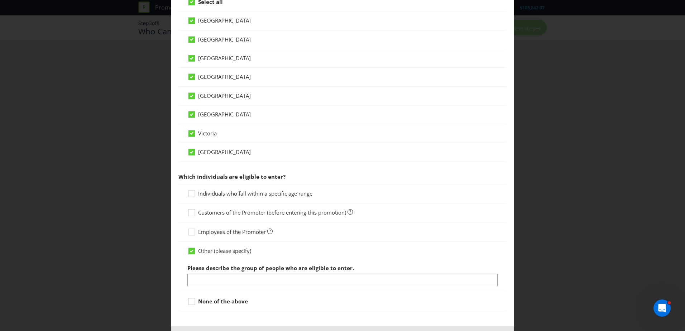
click at [230, 286] on div at bounding box center [342, 286] width 310 height 1
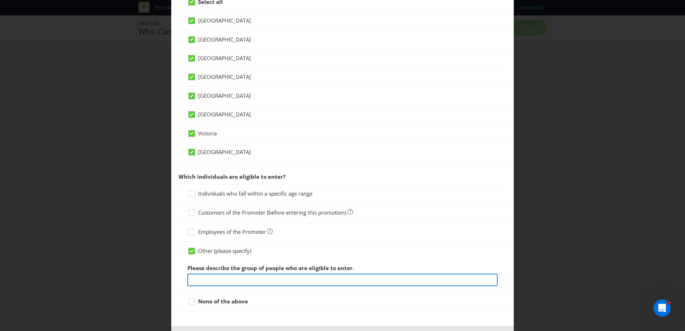
click at [232, 278] on input "text" at bounding box center [342, 280] width 310 height 13
type input "Must attend the livestream."
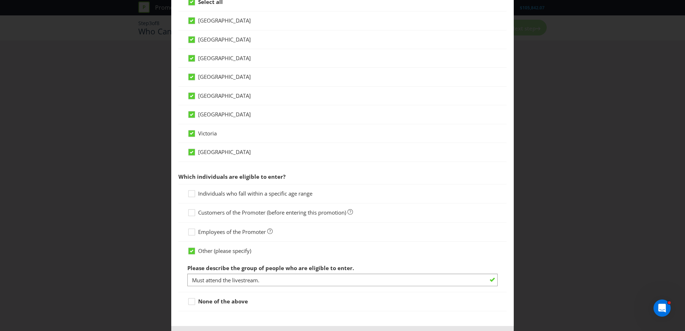
click at [329, 297] on div "None of the above" at bounding box center [342, 301] width 328 height 19
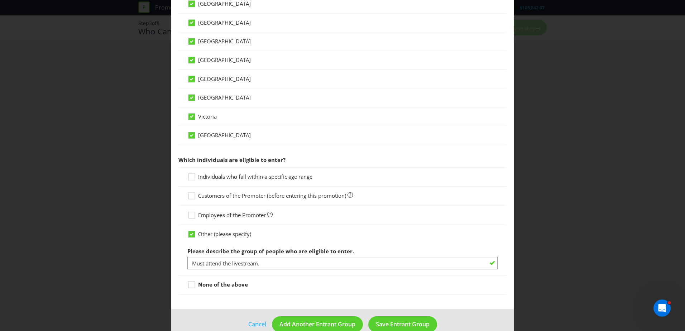
scroll to position [239, 0]
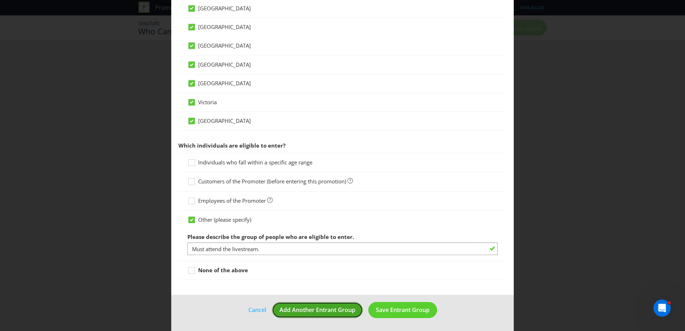
click at [316, 313] on span "Add Another Entrant Group" at bounding box center [318, 310] width 76 height 8
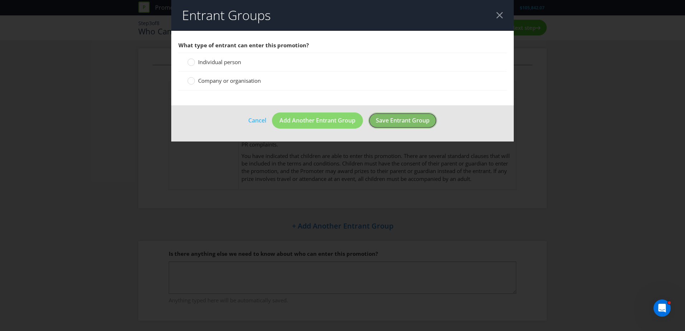
click at [405, 121] on span "Save Entrant Group" at bounding box center [403, 120] width 54 height 8
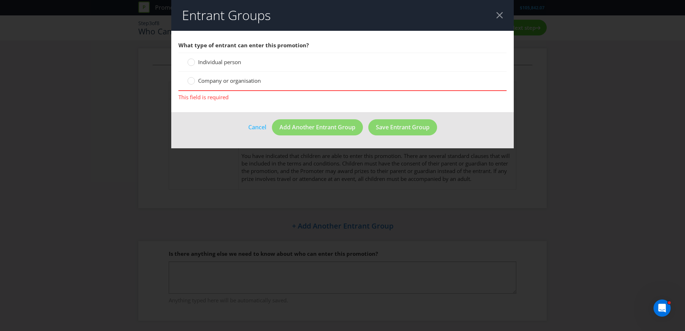
click at [222, 56] on div "Individual person" at bounding box center [342, 62] width 328 height 19
click at [230, 66] on label "Individual person" at bounding box center [214, 62] width 55 height 8
click at [0, 0] on input "Individual person" at bounding box center [0, 0] width 0 height 0
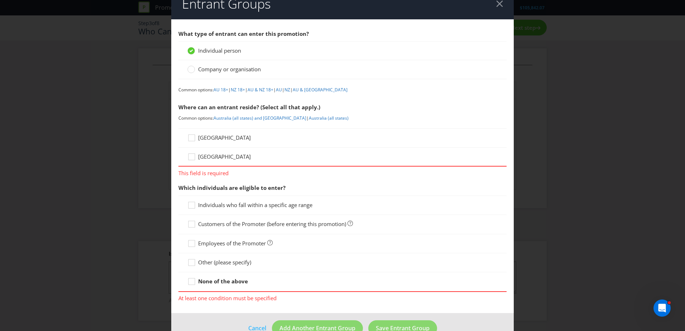
scroll to position [30, 0]
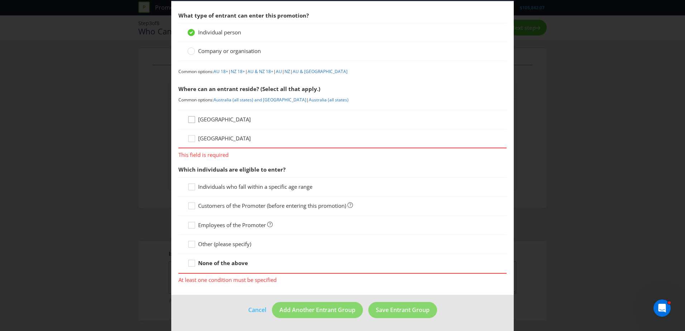
click at [194, 120] on icon at bounding box center [192, 121] width 11 height 11
click at [0, 0] on input "[GEOGRAPHIC_DATA]" at bounding box center [0, 0] width 0 height 0
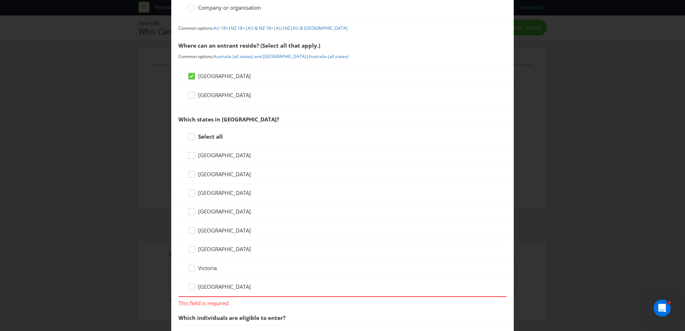
scroll to position [137, 0]
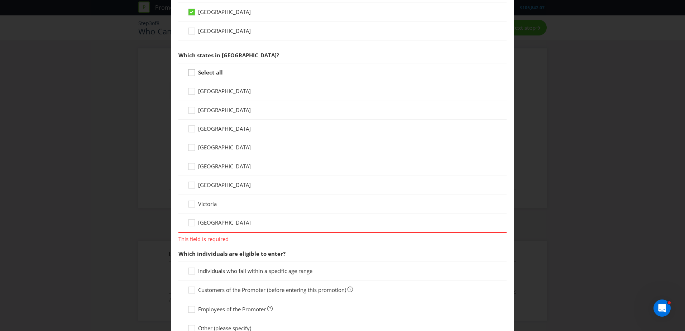
click at [196, 73] on icon at bounding box center [192, 74] width 11 height 11
click at [0, 0] on input "Select all" at bounding box center [0, 0] width 0 height 0
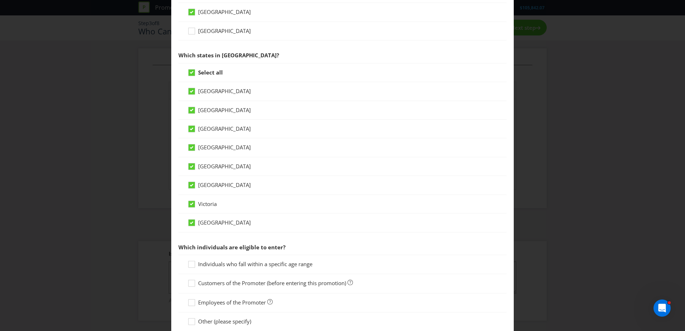
scroll to position [215, 0]
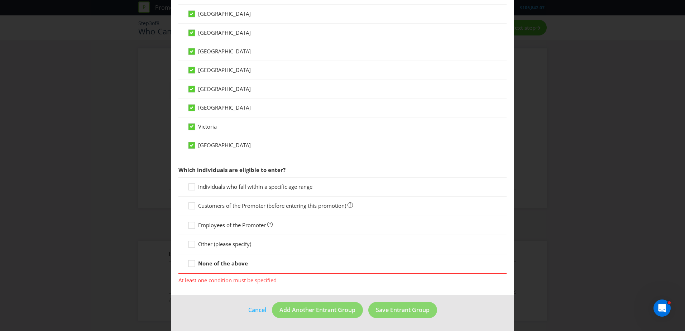
click at [248, 265] on div "None of the above" at bounding box center [342, 264] width 310 height 8
click at [205, 240] on span "Other (please specify)" at bounding box center [224, 243] width 53 height 7
click at [0, 0] on input "Other (please specify)" at bounding box center [0, 0] width 0 height 0
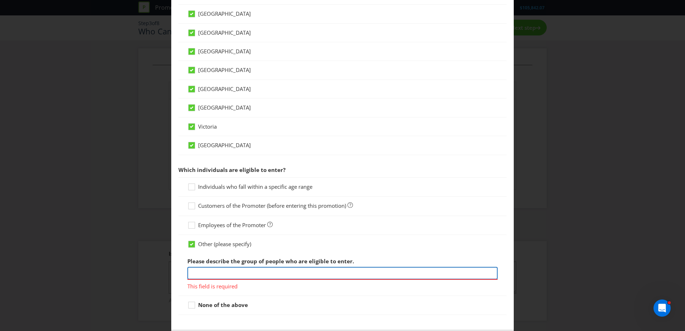
click at [263, 277] on input "text" at bounding box center [342, 273] width 310 height 13
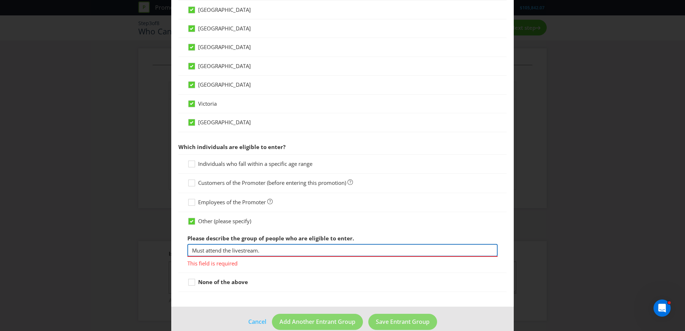
scroll to position [249, 0]
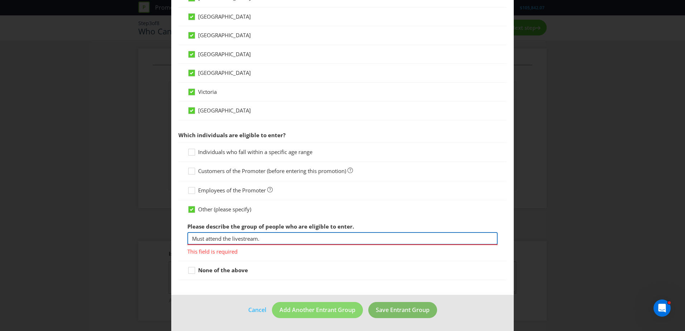
type input "Must attend the livestream."
click at [408, 307] on span "Save Entrant Group" at bounding box center [403, 310] width 54 height 8
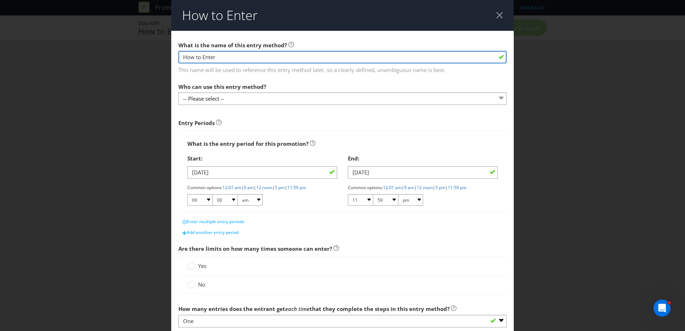
click at [238, 53] on input "How to Enter" at bounding box center [342, 57] width 328 height 13
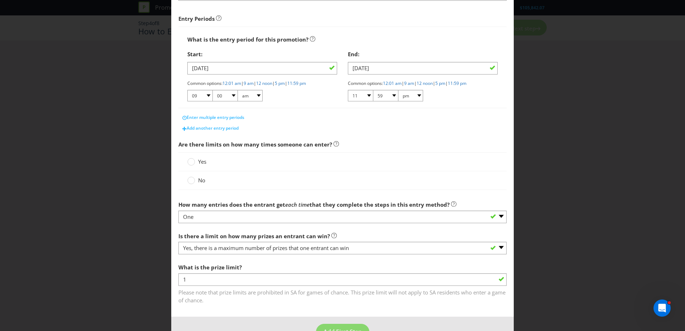
scroll to position [126, 0]
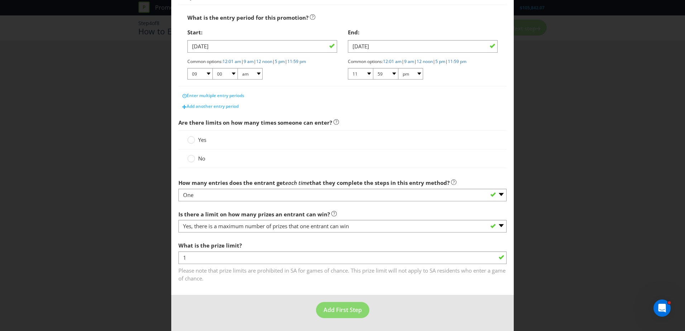
click at [580, 195] on div "How to Enter What is the name of this entry method? How to Enter This name will…" at bounding box center [342, 165] width 685 height 331
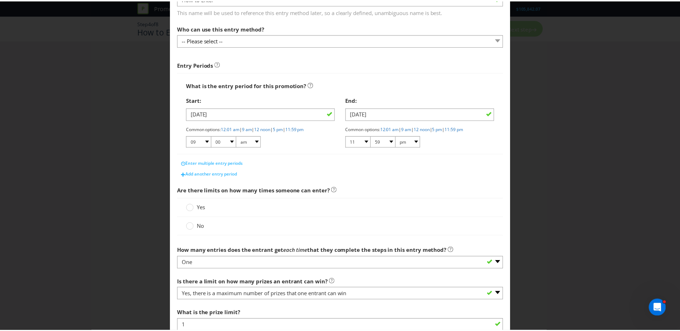
scroll to position [0, 0]
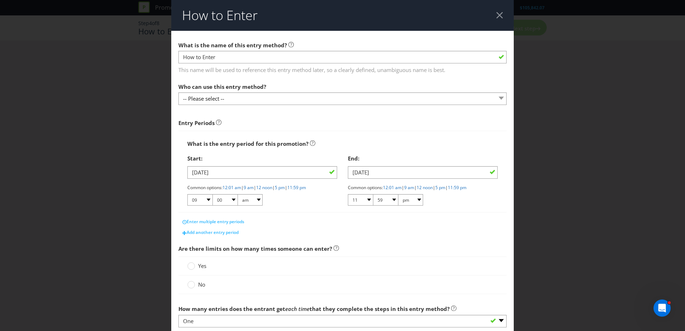
click at [496, 16] on div at bounding box center [499, 15] width 7 height 7
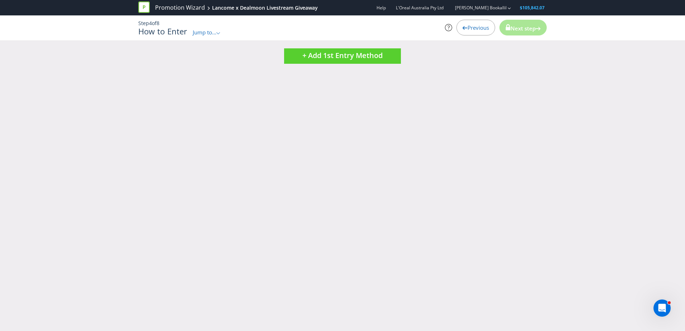
click at [478, 27] on span "Previous" at bounding box center [479, 27] width 22 height 7
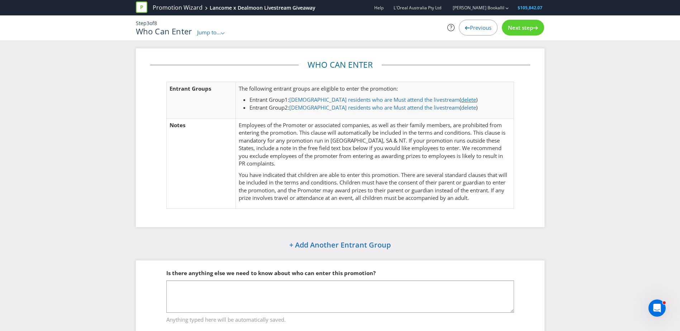
click at [461, 99] on link "delete" at bounding box center [468, 99] width 15 height 7
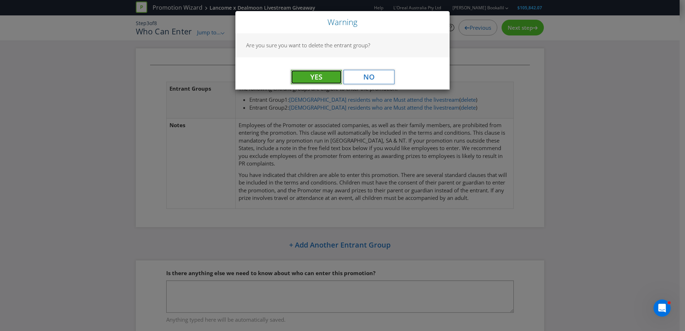
click at [323, 75] on button "Yes" at bounding box center [316, 77] width 51 height 14
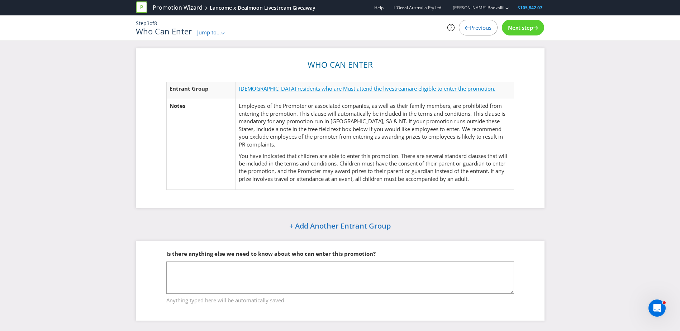
click at [409, 90] on span "are eligible to enter the promotion." at bounding box center [452, 88] width 86 height 7
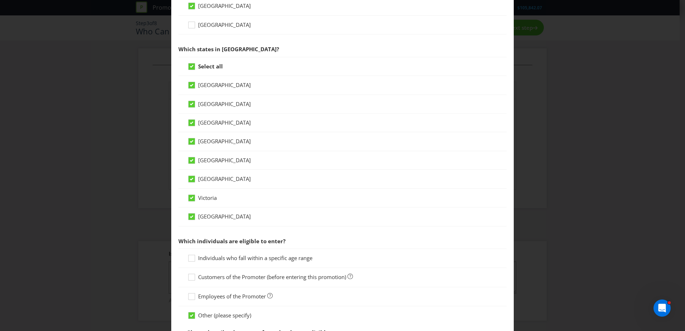
scroll to position [239, 0]
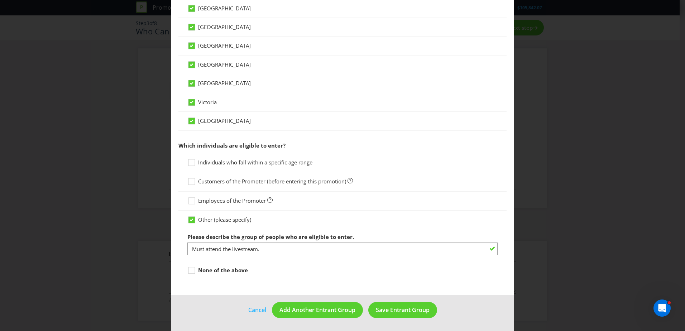
click at [283, 241] on div "Please describe the group of people who are eligible to enter. Must attend the …" at bounding box center [342, 243] width 310 height 26
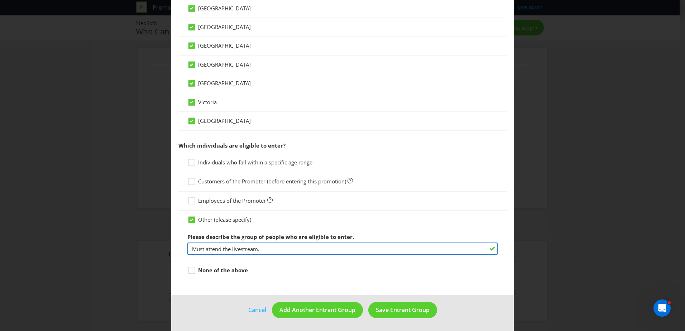
click at [280, 246] on input "Must attend the livestream." at bounding box center [342, 249] width 310 height 13
drag, startPoint x: 275, startPoint y: 248, endPoint x: 319, endPoint y: 257, distance: 45.0
click at [319, 257] on div "Other (please specify) Please describe the group of people who are eligible to …" at bounding box center [342, 236] width 328 height 51
paste input "Absolue Longevity Exclusive Masterclass - English"
click at [203, 251] on input "Must attend the livestream. Absolue Longevity Exclusive Masterclass - English 7…" at bounding box center [342, 249] width 310 height 13
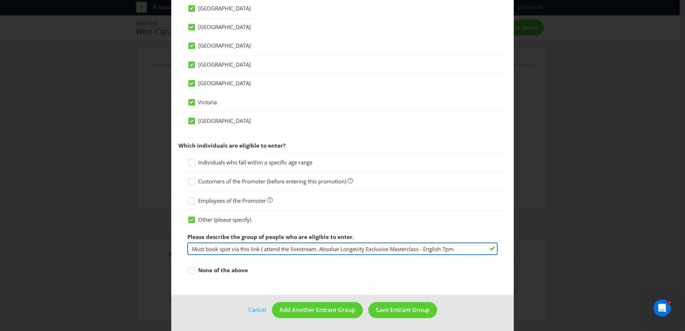
paste input "[URL][DOMAIN_NAME]"
type input "Must book spot via this link ([URL][DOMAIN_NAME]) and attend the livestream. Ab…"
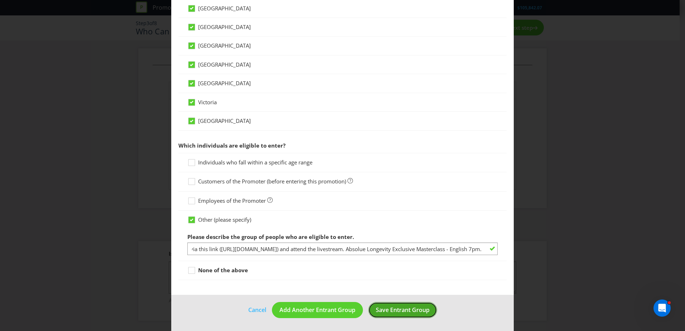
click at [396, 309] on span "Save Entrant Group" at bounding box center [403, 310] width 54 height 8
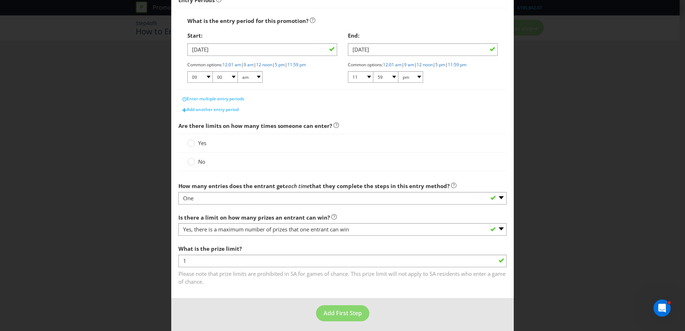
scroll to position [126, 0]
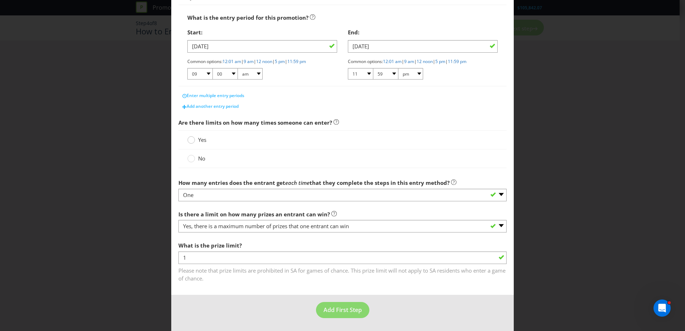
click at [190, 139] on div at bounding box center [192, 138] width 4 height 4
click at [0, 0] on input "Yes" at bounding box center [0, 0] width 0 height 0
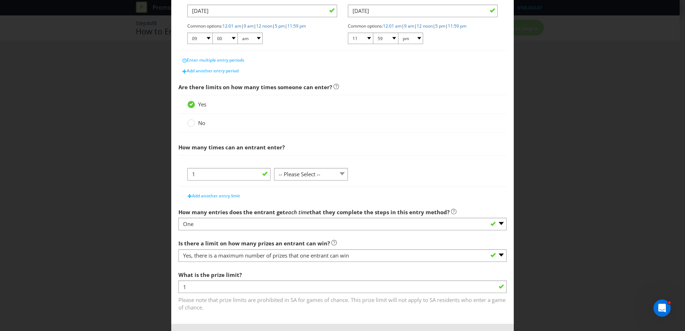
scroll to position [162, 0]
click at [330, 182] on div "1 -- Please Select -- per person per day per purchase per transaction Other (pl…" at bounding box center [342, 177] width 310 height 18
click at [332, 176] on select "-- Please Select -- per person per day per purchase per transaction Other (plea…" at bounding box center [311, 174] width 74 height 13
select select "PER_PERSON"
click at [274, 180] on select "-- Please Select -- per person per day per purchase per transaction Other (plea…" at bounding box center [311, 174] width 74 height 13
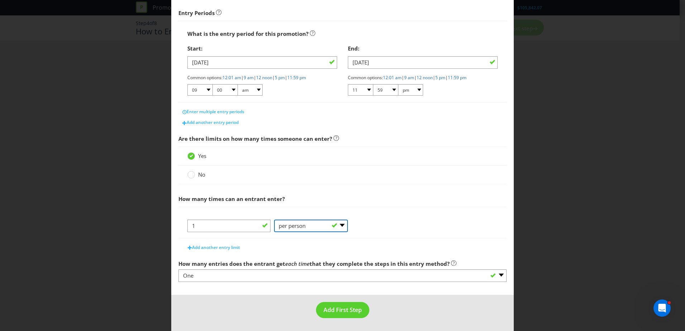
scroll to position [110, 0]
click at [344, 314] on button "Add First Step" at bounding box center [342, 310] width 53 height 16
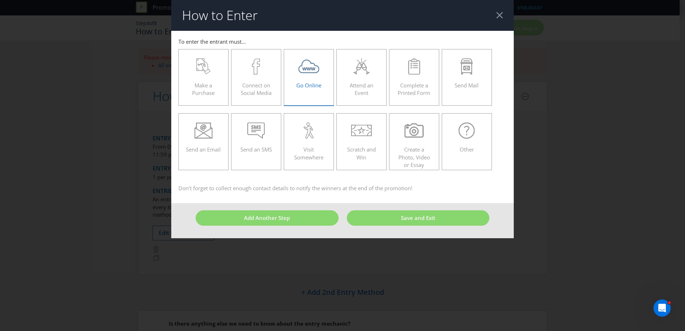
drag, startPoint x: 331, startPoint y: 82, endPoint x: 332, endPoint y: 87, distance: 5.1
click at [330, 82] on label "Go Online" at bounding box center [309, 77] width 50 height 57
click at [0, 0] on input "Go Online" at bounding box center [0, 0] width 0 height 0
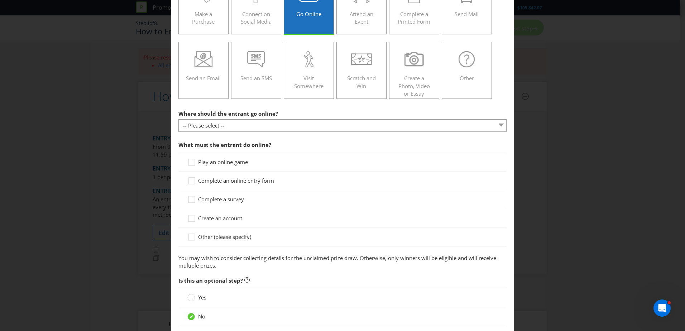
scroll to position [72, 0]
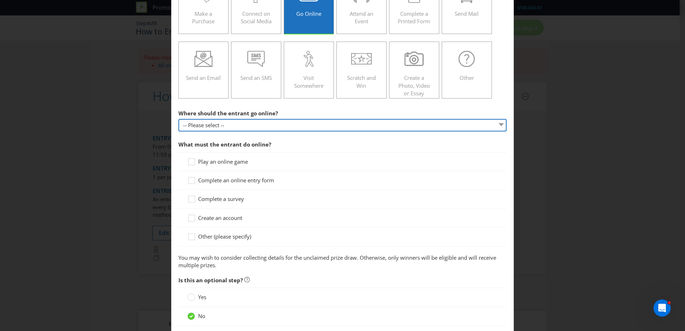
click at [220, 124] on select "-- Please select -- At a specific URL Using a direct link sent to the entrant b…" at bounding box center [342, 125] width 328 height 13
select select "SPECIFIC_URL"
click at [178, 119] on select "-- Please select -- At a specific URL Using a direct link sent to the entrant b…" at bounding box center [342, 125] width 328 height 13
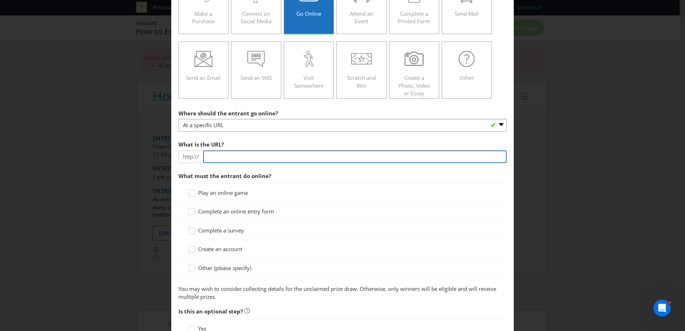
click at [232, 157] on input "text" at bounding box center [355, 157] width 304 height 13
type input "[URL][DOMAIN_NAME]"
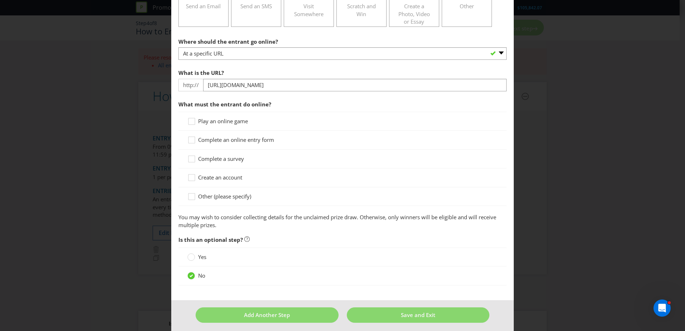
click at [236, 194] on span "Other (please specify)" at bounding box center [224, 196] width 53 height 7
click at [0, 0] on input "Other (please specify)" at bounding box center [0, 0] width 0 height 0
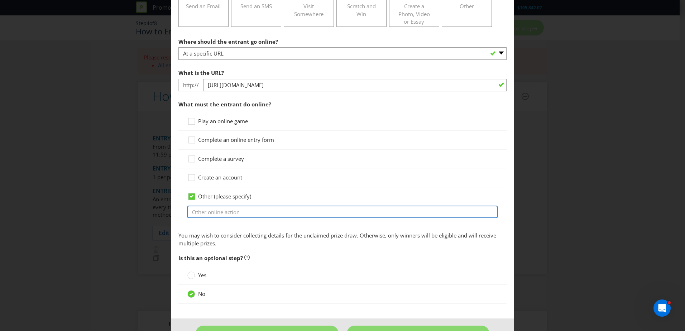
click at [233, 211] on input "text" at bounding box center [342, 212] width 310 height 13
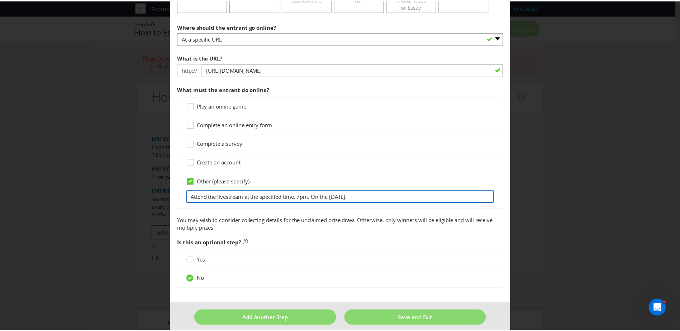
scroll to position [166, 0]
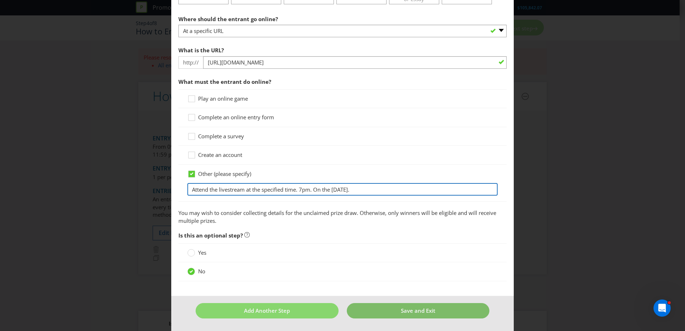
type input "Attend the livestream at the specified time. 7pm. On the [DATE]."
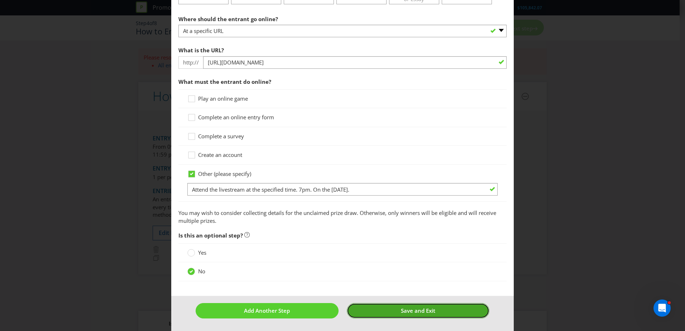
click at [437, 312] on button "Save and Exit" at bounding box center [418, 310] width 143 height 15
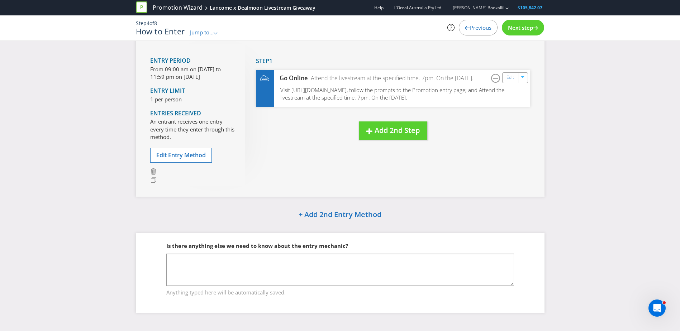
scroll to position [45, 0]
click at [519, 24] on span "Next step" at bounding box center [520, 27] width 25 height 7
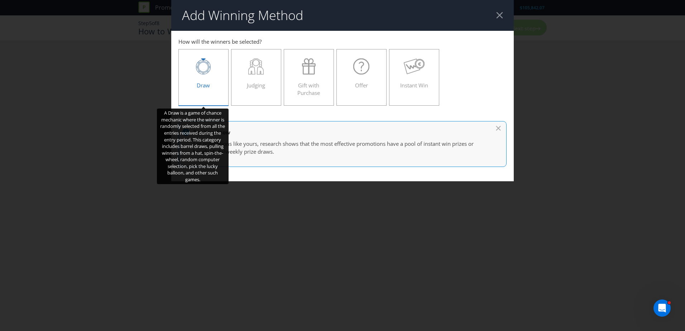
click at [204, 84] on span "Draw" at bounding box center [203, 85] width 13 height 7
click at [0, 0] on input "Draw" at bounding box center [0, 0] width 0 height 0
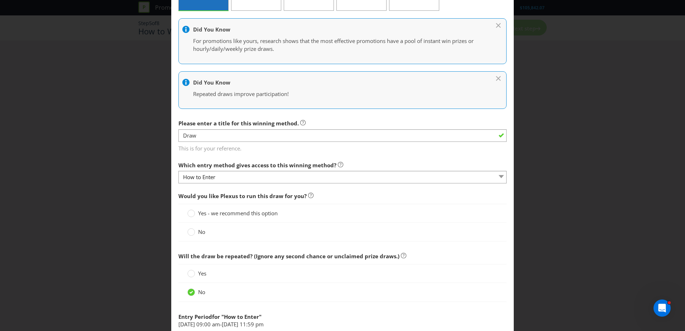
scroll to position [108, 0]
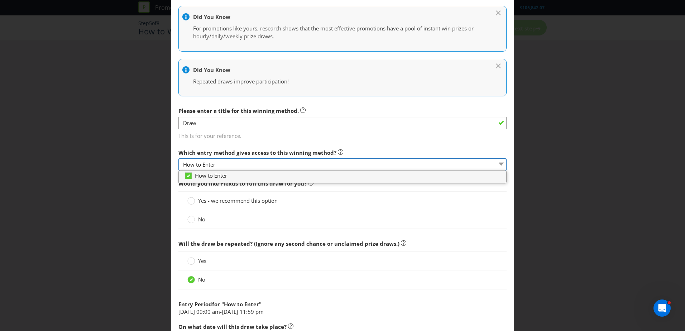
click at [230, 165] on select "How to Enter" at bounding box center [342, 164] width 328 height 13
click at [137, 141] on div "Add Winning Method How to Enter How will the winners be selected? Draw Judging …" at bounding box center [342, 165] width 685 height 331
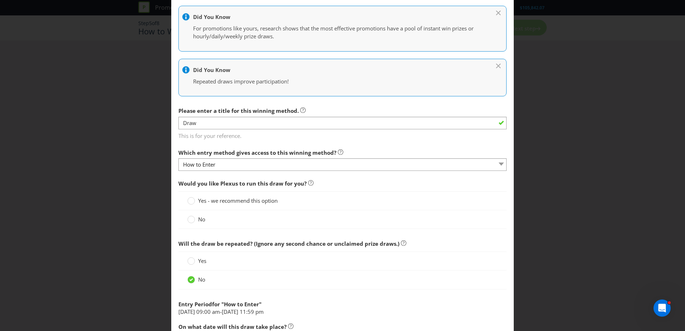
scroll to position [143, 0]
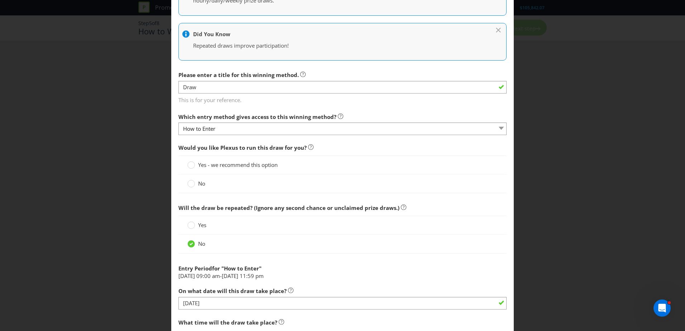
click at [238, 163] on span "Yes - we recommend this option" at bounding box center [238, 164] width 80 height 7
click at [0, 0] on input "Yes - we recommend this option" at bounding box center [0, 0] width 0 height 0
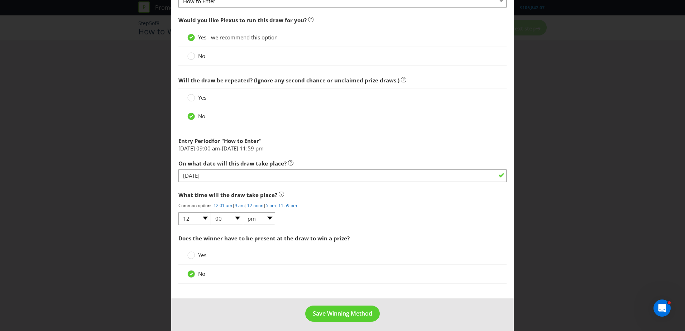
scroll to position [275, 0]
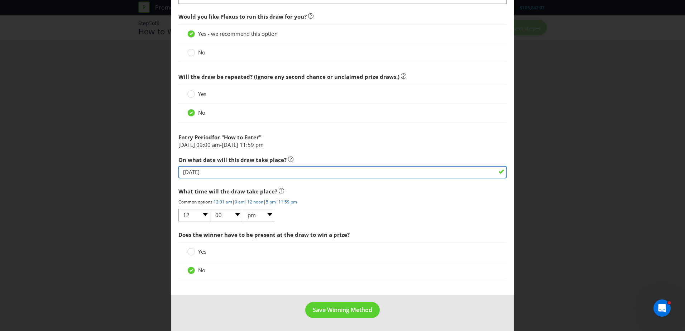
click at [235, 172] on input "[DATE]" at bounding box center [342, 172] width 328 height 13
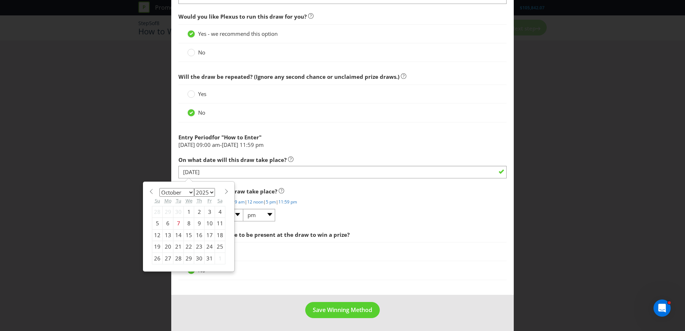
click at [433, 243] on div "Yes" at bounding box center [342, 251] width 328 height 19
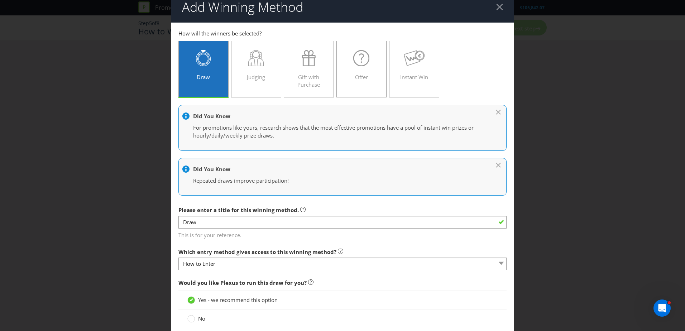
scroll to position [0, 0]
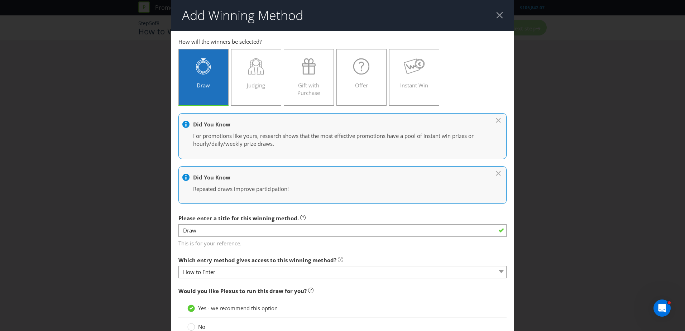
click at [496, 17] on div at bounding box center [499, 15] width 7 height 7
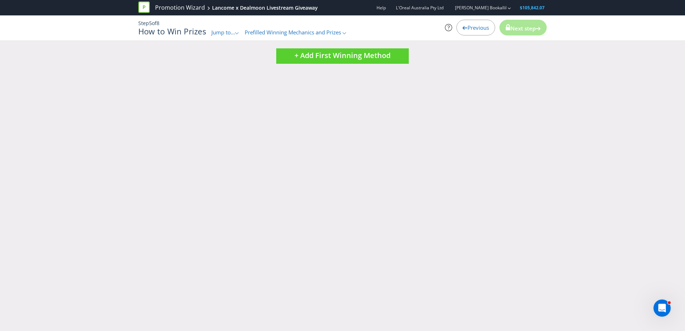
click at [488, 28] on div "Previous" at bounding box center [476, 28] width 39 height 16
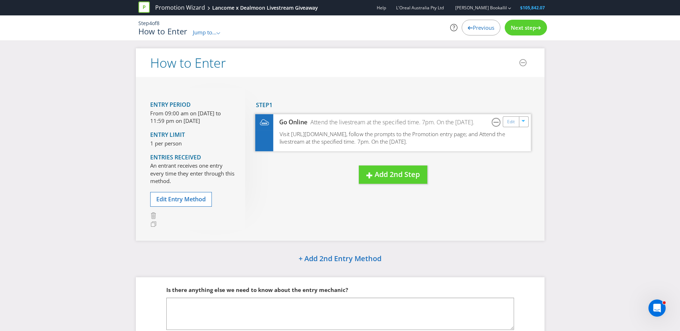
click at [459, 141] on span "Visit [URL][DOMAIN_NAME], follow the prompts to the Promotion entry page; and A…" at bounding box center [392, 137] width 225 height 15
click at [511, 124] on link "Edit" at bounding box center [511, 122] width 8 height 8
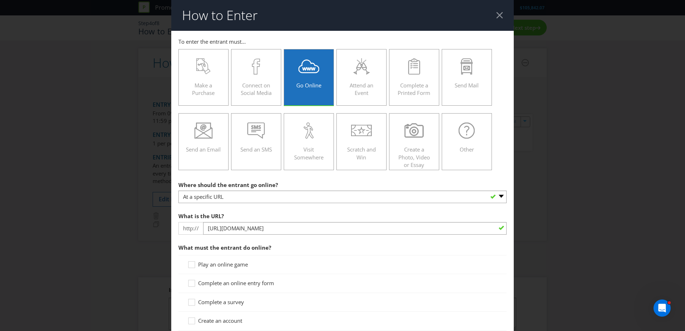
click at [491, 11] on header "How to Enter" at bounding box center [342, 15] width 343 height 31
click at [496, 16] on div at bounding box center [499, 15] width 7 height 7
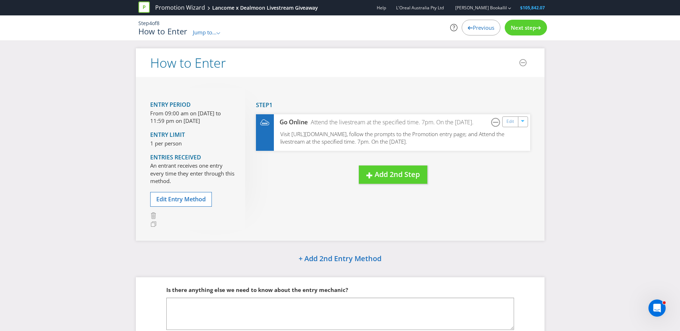
click at [475, 29] on span "Previous" at bounding box center [484, 27] width 22 height 7
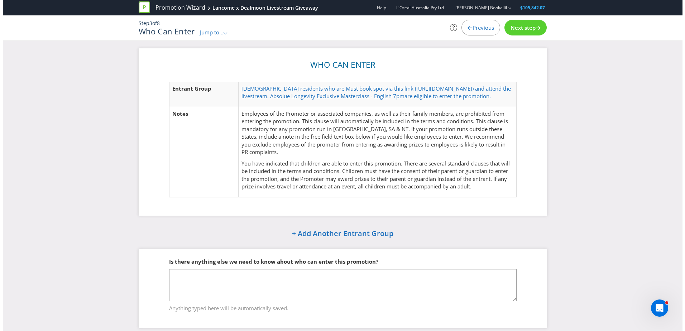
scroll to position [15, 0]
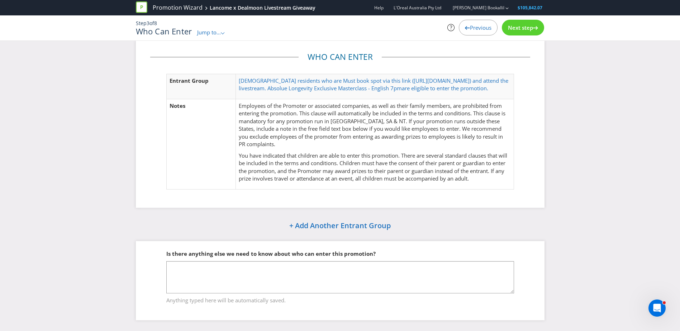
click at [529, 23] on div "Next step" at bounding box center [523, 28] width 42 height 16
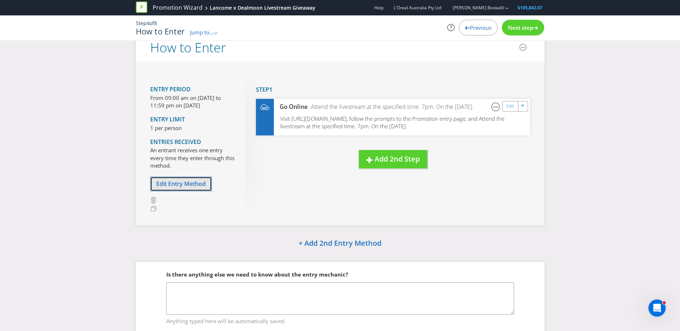
click at [193, 184] on span "Edit Entry Method" at bounding box center [180, 184] width 49 height 8
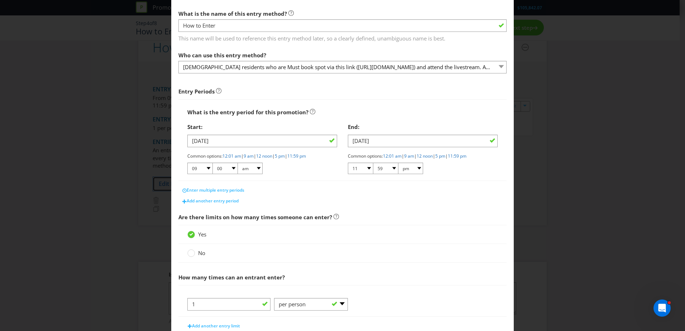
scroll to position [108, 0]
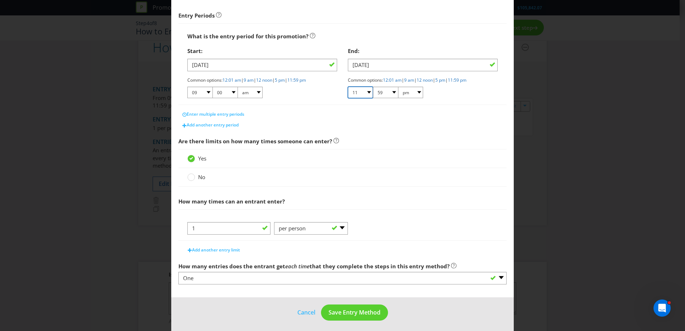
click at [368, 94] on select "01 02 03 04 05 06 07 08 09 10 11 12" at bounding box center [360, 92] width 25 height 11
select select "08"
click at [348, 87] on select "01 02 03 04 05 06 07 08 09 10 11 12" at bounding box center [360, 92] width 25 height 11
click at [391, 90] on select "00 01 05 10 15 20 25 29 30 35 40 45 50 55 59" at bounding box center [385, 92] width 25 height 11
select select "00"
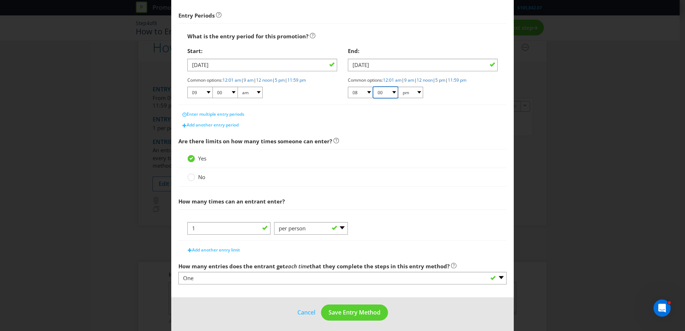
click at [373, 87] on select "00 01 05 10 15 20 25 29 30 35 40 45 50 55 59" at bounding box center [385, 92] width 25 height 11
click at [435, 102] on div "End: [DATE] Common options: 12:01 am | 9 am | 12 noon | 5 pm | 11:59 pm 01 02 0…" at bounding box center [423, 74] width 161 height 61
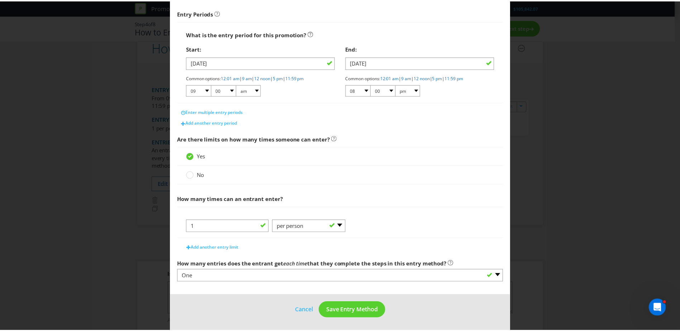
scroll to position [110, 0]
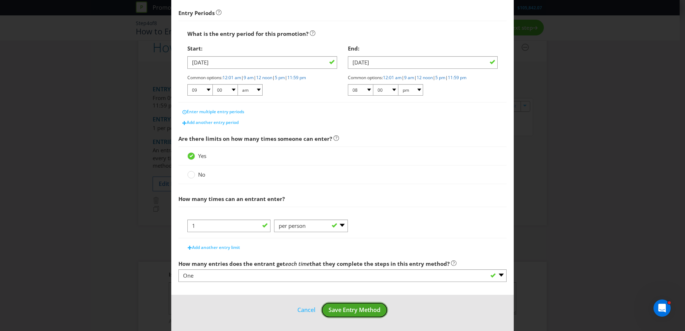
click at [344, 309] on span "Save Entry Method" at bounding box center [355, 310] width 52 height 8
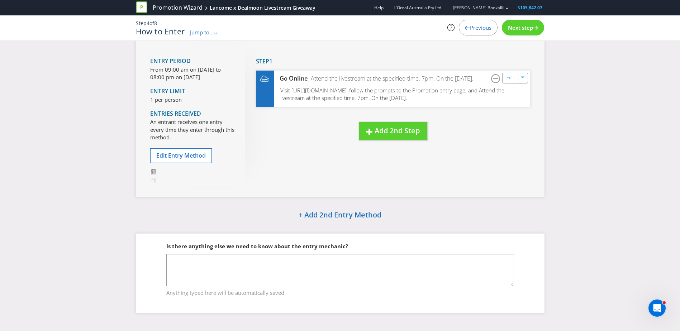
scroll to position [45, 0]
drag, startPoint x: 537, startPoint y: 28, endPoint x: 534, endPoint y: 32, distance: 4.9
click at [534, 32] on div "Next step" at bounding box center [523, 28] width 42 height 16
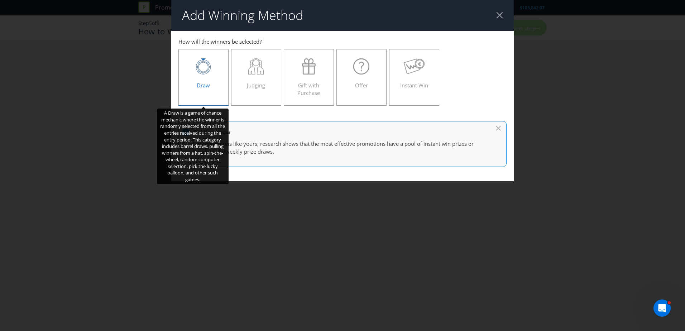
click at [218, 79] on div "Draw" at bounding box center [203, 74] width 35 height 32
click at [0, 0] on input "Draw" at bounding box center [0, 0] width 0 height 0
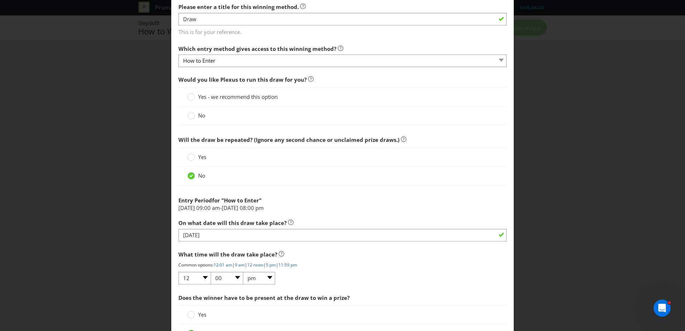
scroll to position [215, 0]
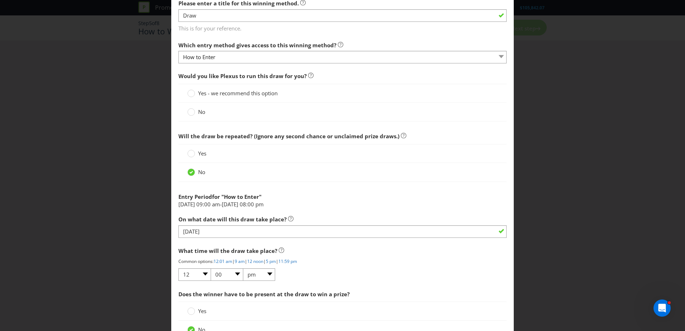
click at [218, 94] on span "Yes - we recommend this option" at bounding box center [238, 93] width 80 height 7
click at [0, 0] on input "Yes - we recommend this option" at bounding box center [0, 0] width 0 height 0
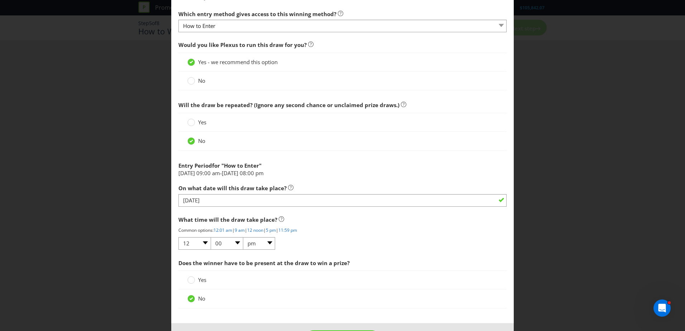
scroll to position [275, 0]
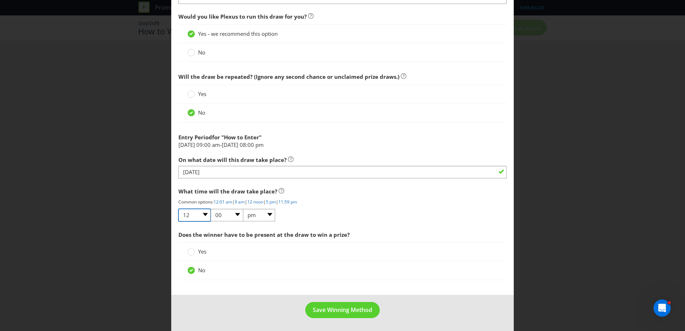
click at [205, 213] on select "01 02 03 04 05 06 07 08 09 10 11 12" at bounding box center [194, 215] width 32 height 13
select select "08"
click at [178, 209] on select "01 02 03 04 05 06 07 08 09 10 11 12" at bounding box center [194, 215] width 32 height 13
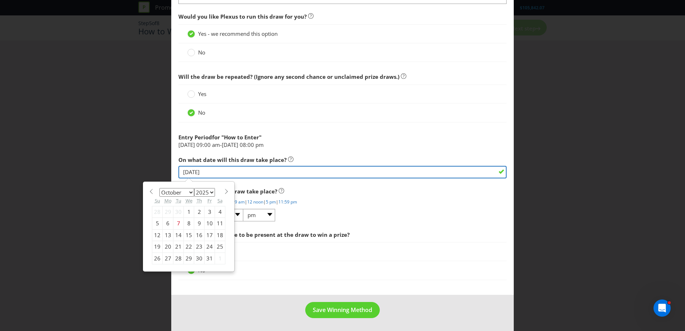
click at [281, 172] on input "[DATE]" at bounding box center [342, 172] width 328 height 13
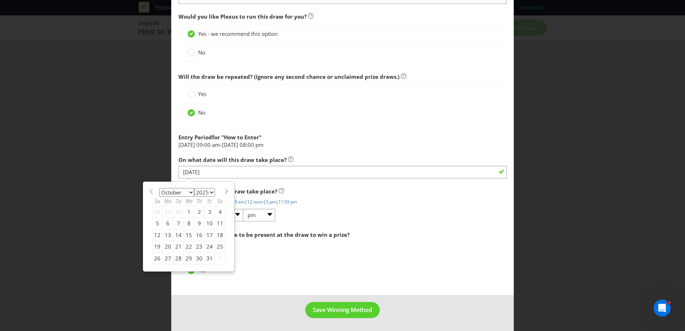
click at [184, 234] on div "15" at bounding box center [189, 234] width 10 height 11
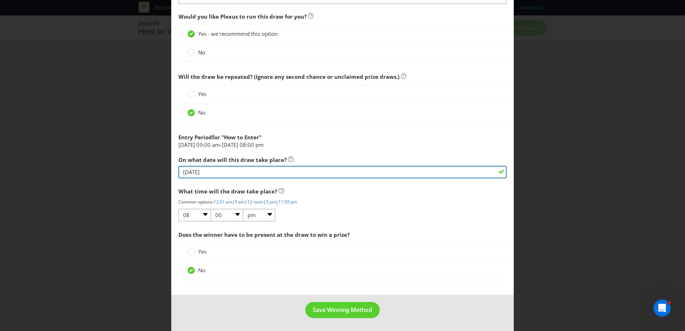
click at [228, 172] on input "[DATE]" at bounding box center [342, 172] width 328 height 13
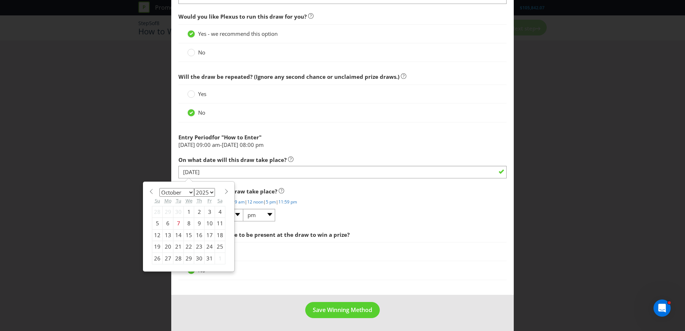
click at [175, 231] on div "14" at bounding box center [178, 234] width 10 height 11
type input "[DATE]"
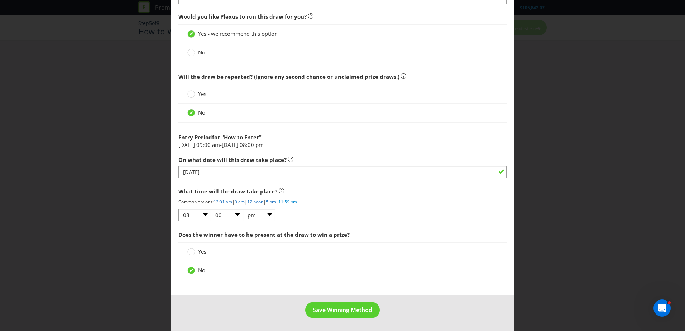
click at [296, 200] on link "11:59 pm" at bounding box center [287, 202] width 19 height 6
select select "11"
select select "59"
click at [208, 217] on select "01 02 03 04 05 06 07 08 09 10 11 12" at bounding box center [194, 215] width 32 height 13
select select "08"
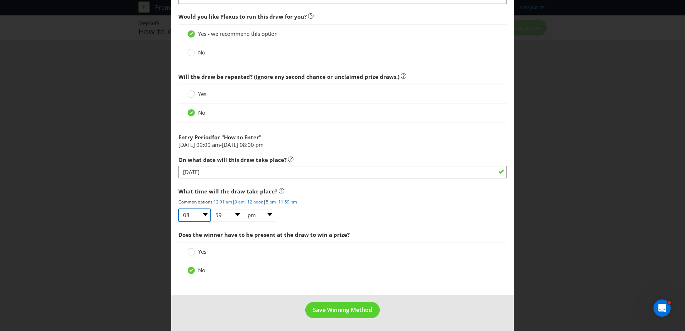
click at [178, 209] on select "01 02 03 04 05 06 07 08 09 10 11 12" at bounding box center [194, 215] width 32 height 13
drag, startPoint x: 238, startPoint y: 215, endPoint x: 237, endPoint y: 209, distance: 6.1
click at [238, 215] on select "00 01 05 10 15 20 25 29 30 35 40 45 50 55 59" at bounding box center [227, 215] width 32 height 13
select select "00"
click at [211, 209] on select "00 01 05 10 15 20 25 29 30 35 40 45 50 55 59" at bounding box center [227, 215] width 32 height 13
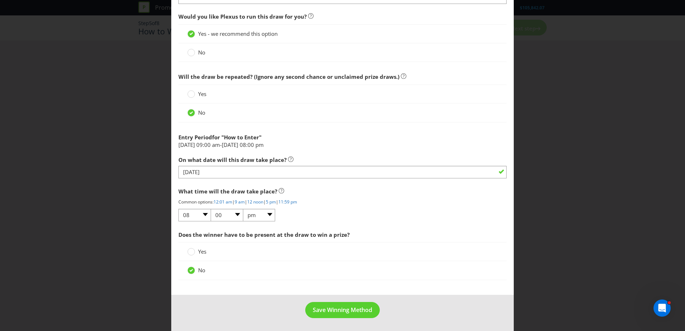
click at [313, 226] on div "Would you like Plexus to run this draw for you? Yes - we recommend this option …" at bounding box center [342, 146] width 328 height 275
click at [299, 250] on div "Yes" at bounding box center [342, 252] width 310 height 8
click at [229, 254] on div "Yes" at bounding box center [342, 252] width 310 height 8
click at [191, 254] on circle at bounding box center [191, 251] width 7 height 7
click at [0, 0] on input "Yes" at bounding box center [0, 0] width 0 height 0
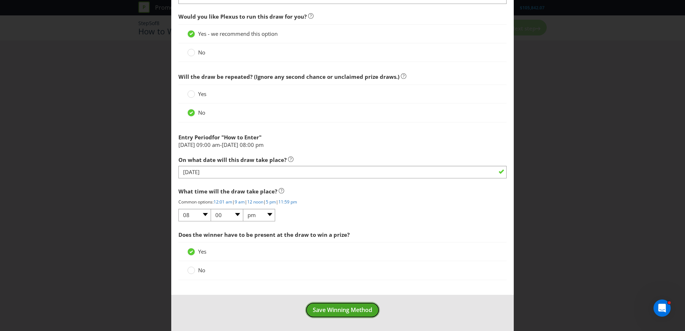
click at [361, 309] on span "Save Winning Method" at bounding box center [342, 310] width 59 height 8
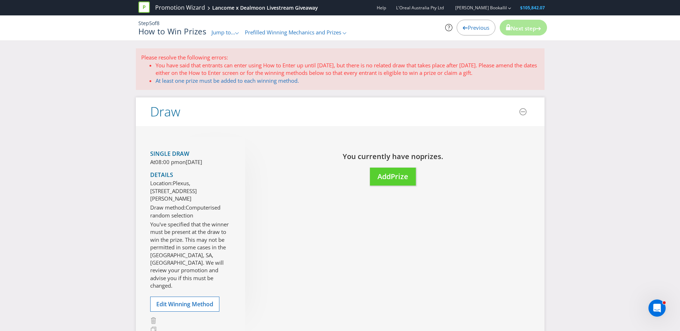
drag, startPoint x: 499, startPoint y: 66, endPoint x: 504, endPoint y: 73, distance: 8.7
click at [504, 73] on li "You have said that entrants can enter using How to Enter up until [DATE], but t…" at bounding box center [347, 69] width 383 height 15
click at [399, 178] on span "Prize" at bounding box center [400, 177] width 18 height 10
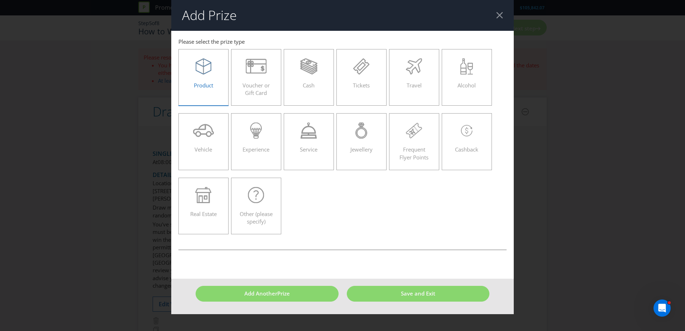
click at [211, 75] on div "Product" at bounding box center [203, 74] width 35 height 32
click at [0, 0] on input "Product" at bounding box center [0, 0] width 0 height 0
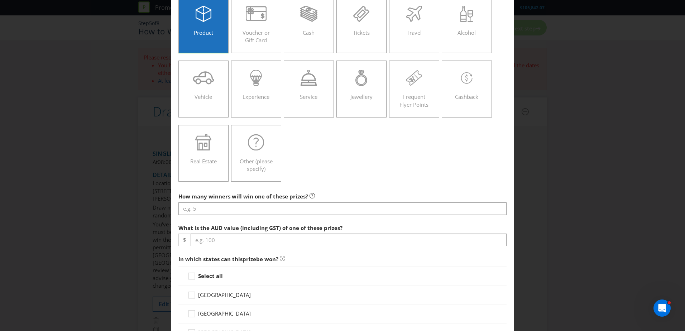
scroll to position [108, 0]
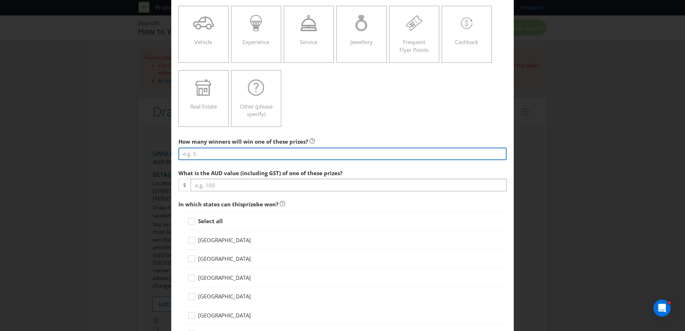
click at [225, 151] on input "number" at bounding box center [342, 154] width 328 height 13
type input "2"
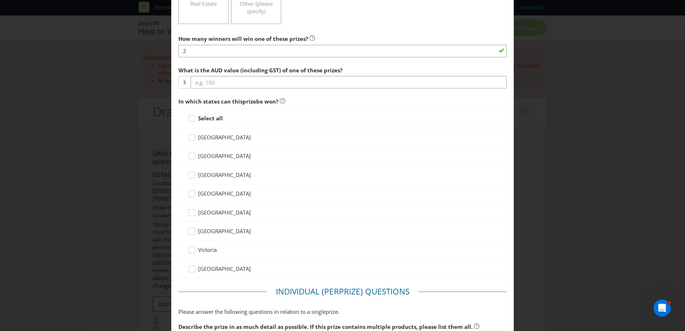
scroll to position [251, 0]
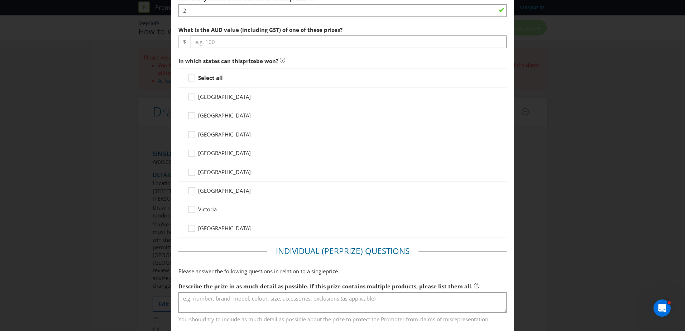
click at [210, 76] on strong "Select all" at bounding box center [210, 77] width 25 height 7
click at [0, 0] on input "Select all" at bounding box center [0, 0] width 0 height 0
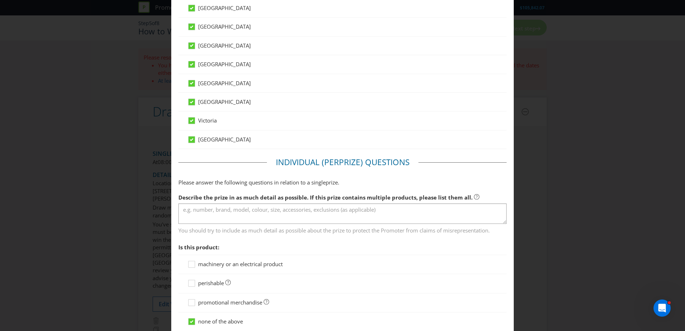
scroll to position [358, 0]
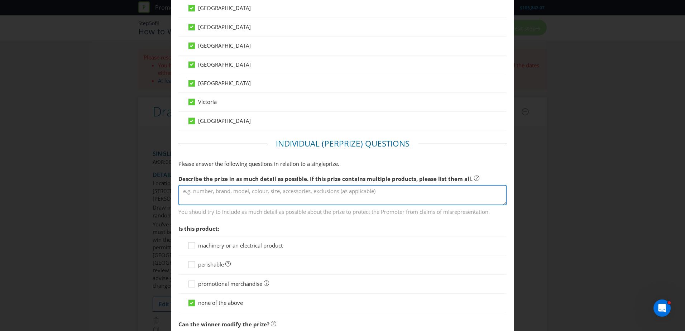
click at [213, 187] on textarea at bounding box center [342, 195] width 328 height 20
paste textarea ": Absolue Longevity Cream, Absolue Serum, Absolue Eye Cream."
click at [183, 192] on textarea ": Absolue Longevity Cream, Absolue Serum, Absolue Eye Cream." at bounding box center [342, 195] width 328 height 20
click at [246, 193] on textarea "Absolue Longevity Cream, Absolue Serum, Absolue Eye Cream." at bounding box center [342, 195] width 328 height 20
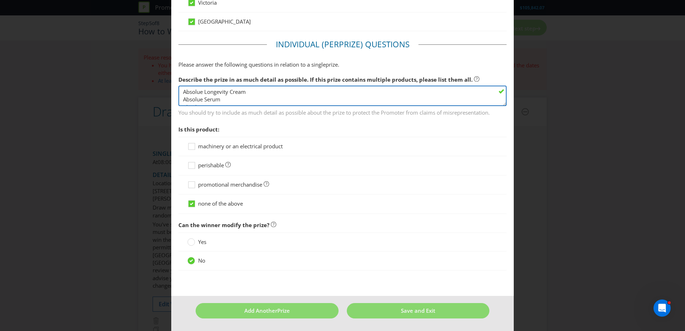
scroll to position [5, 0]
click at [248, 103] on textarea "Absolue Longevity Cream Absolue Serum Absolue Eye Cream." at bounding box center [342, 96] width 328 height 20
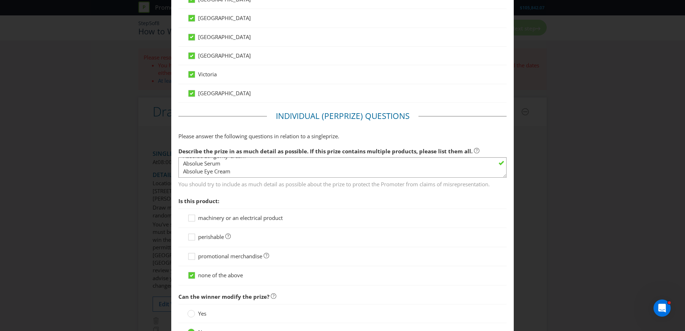
scroll to position [0, 0]
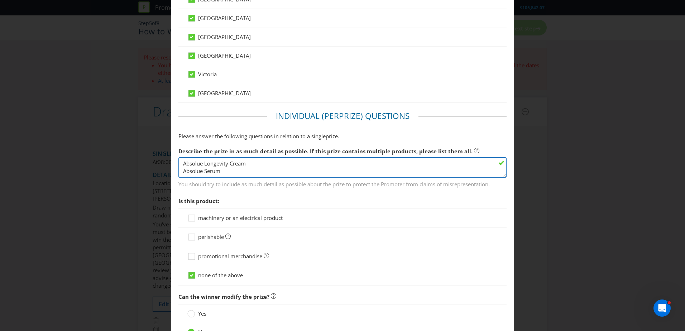
click at [275, 162] on textarea "Absolue Longevity Cream Absolue Serum Absolue Eye Cream" at bounding box center [342, 167] width 328 height 20
click at [248, 167] on textarea "Absolue Longevity Cream Absolue Serum Absolue Eye Cream" at bounding box center [342, 167] width 328 height 20
click at [243, 167] on textarea "Absolue Longevity Cream ($585) Absolue Serum Absolue Eye Cream" at bounding box center [342, 167] width 328 height 20
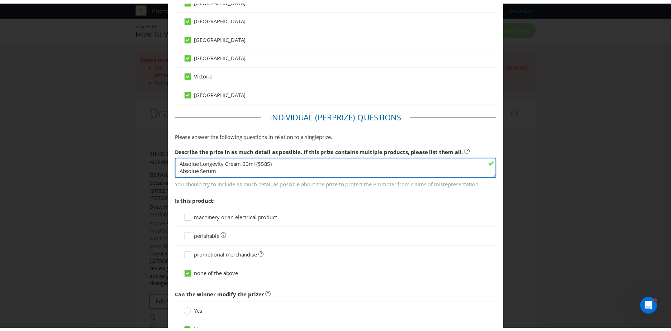
scroll to position [5, 0]
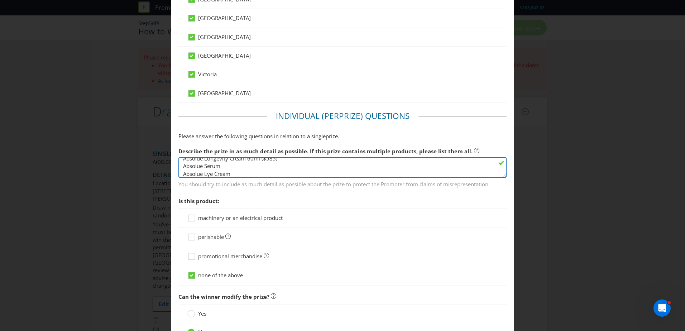
click at [220, 165] on textarea "Absolue Longevity Cream 60ml ($585) Absolue Serum Absolue Eye Cream" at bounding box center [342, 167] width 328 height 20
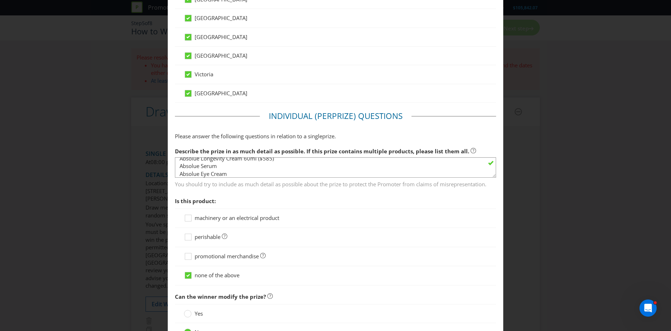
drag, startPoint x: 288, startPoint y: 177, endPoint x: 245, endPoint y: 168, distance: 44.3
click at [288, 177] on div "Describe the prize in as much detail as possible. If this prize contains multip…" at bounding box center [335, 166] width 321 height 44
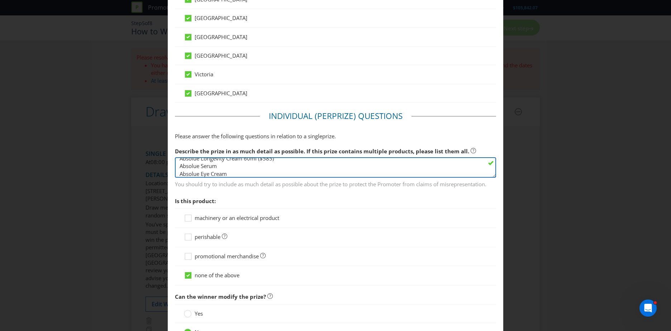
click at [237, 166] on textarea "Absolue Longevity Cream 60ml ($585) Absolue Serum Absolue Eye Cream" at bounding box center [335, 167] width 321 height 20
click at [272, 164] on textarea "Absolue Longevity Cream 60ml ($585) Absolue Serum 30 ml ($651). Absolue Eye Cre…" at bounding box center [335, 167] width 321 height 20
click at [232, 171] on textarea "Absolue Longevity Cream 60ml ($585). Absolue Serum 30 ml ($651). Absolue Eye Cr…" at bounding box center [335, 167] width 321 height 20
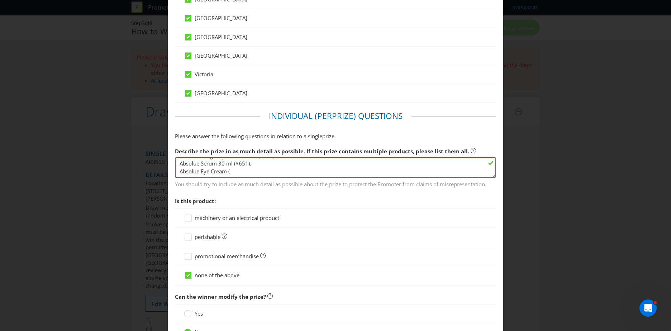
click at [232, 167] on textarea "Absolue Longevity Cream 60ml ($585). Absolue Serum 30 ml ($651). Absolue Eye Cr…" at bounding box center [335, 167] width 321 height 20
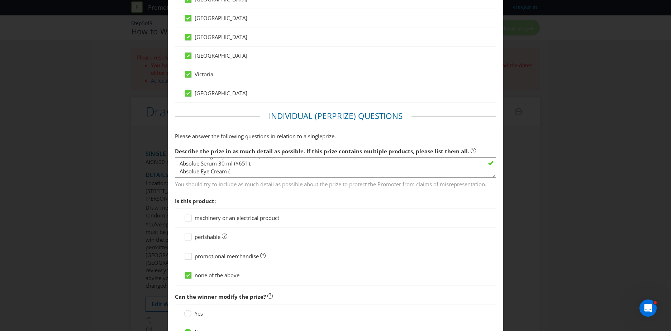
click at [235, 178] on span "You should try to include as much detail as possible about the prize to protect…" at bounding box center [335, 183] width 321 height 10
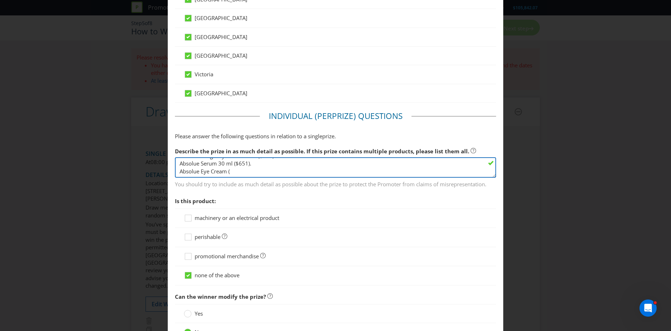
click at [227, 173] on textarea "Absolue Longevity Cream 60ml ($585). Absolue Serum 30 ml ($651). Absolue Eye Cr…" at bounding box center [335, 167] width 321 height 20
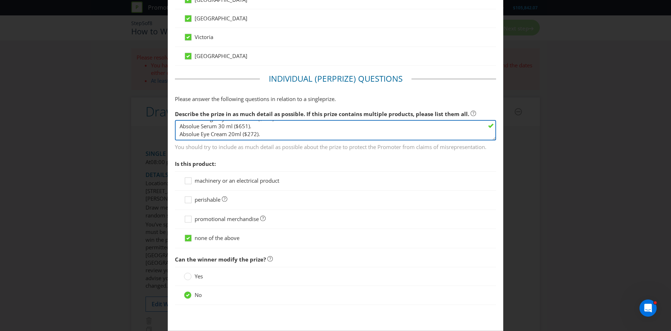
scroll to position [458, 0]
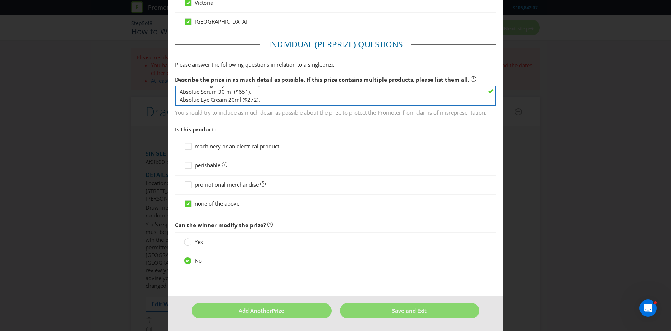
type textarea "Absolue Longevity Cream 60ml ($585). Absolue Serum 30 ml ($651). Absolue Eye Cr…"
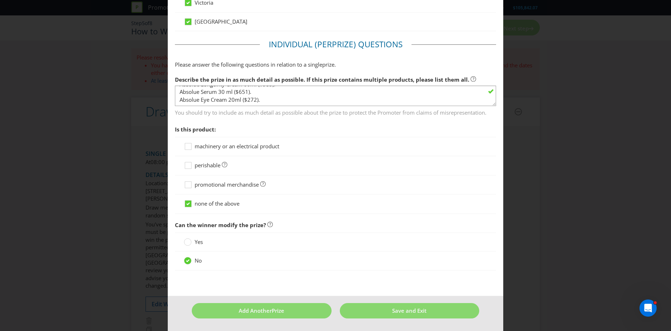
click at [214, 165] on span "perishable" at bounding box center [208, 165] width 26 height 7
click at [0, 0] on input "perishable" at bounding box center [0, 0] width 0 height 0
click at [214, 165] on span "perishable" at bounding box center [208, 165] width 26 height 7
click at [0, 0] on input "perishable" at bounding box center [0, 0] width 0 height 0
click at [214, 165] on span "perishable" at bounding box center [208, 165] width 26 height 7
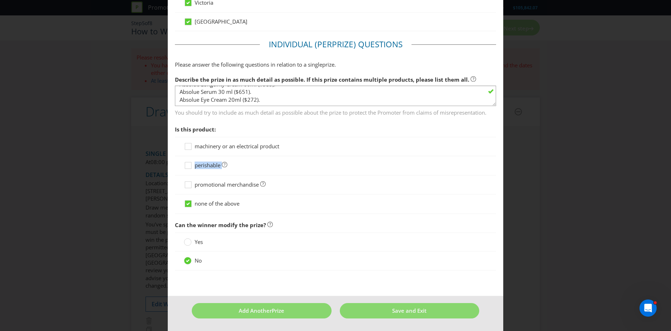
click at [0, 0] on input "perishable" at bounding box center [0, 0] width 0 height 0
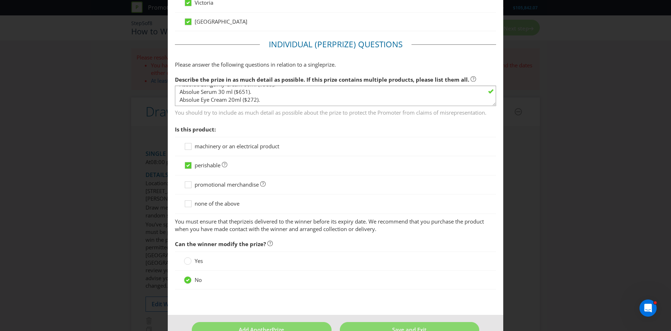
drag, startPoint x: 214, startPoint y: 165, endPoint x: 257, endPoint y: 222, distance: 71.4
click at [257, 222] on span "is delivered to the winner before its expiry date. We recommend that you purcha…" at bounding box center [329, 225] width 309 height 15
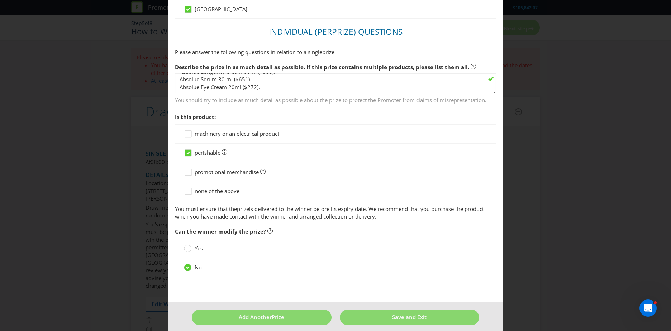
scroll to position [477, 0]
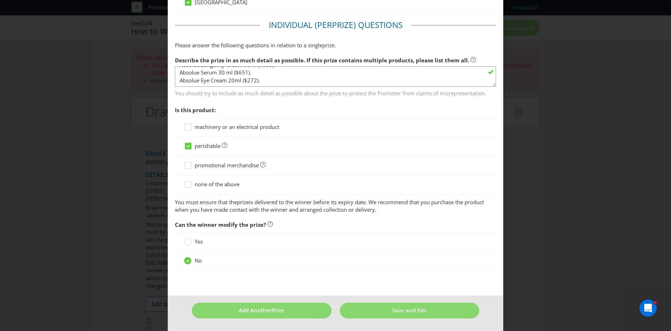
click at [208, 187] on span "none of the above" at bounding box center [217, 184] width 45 height 7
click at [0, 0] on input "none of the above" at bounding box center [0, 0] width 0 height 0
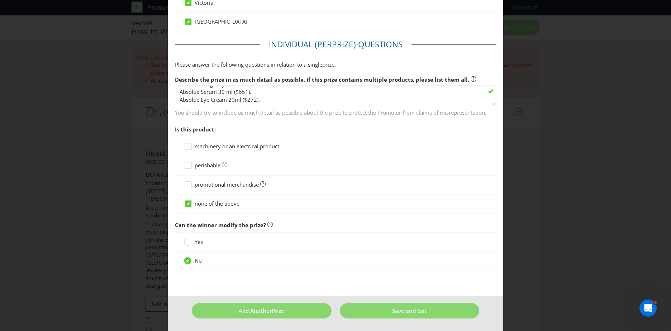
scroll to position [458, 0]
click at [395, 317] on button "Save and Exit" at bounding box center [410, 310] width 140 height 15
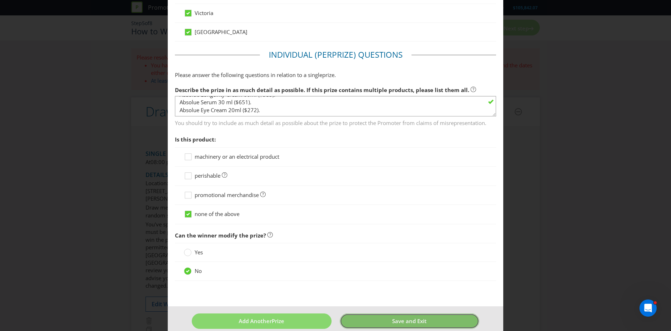
scroll to position [31, 0]
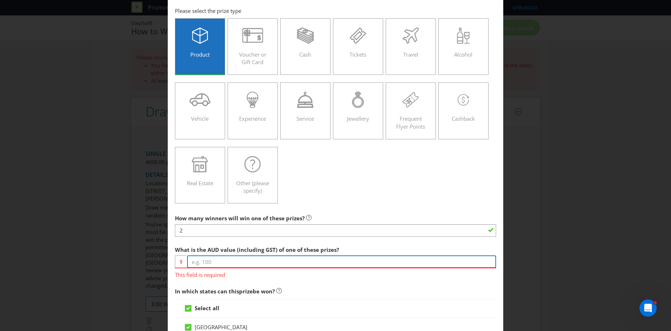
click at [248, 266] on input "number" at bounding box center [341, 262] width 309 height 13
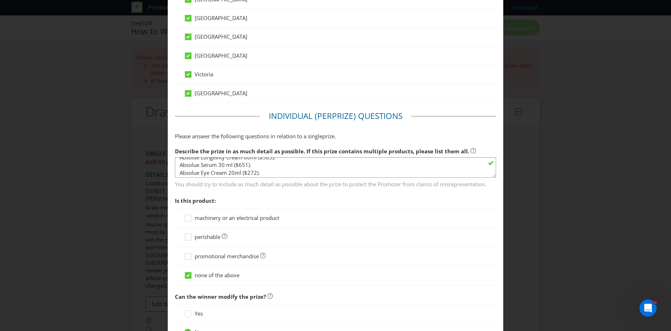
scroll to position [8, 0]
click at [287, 178] on span "You should try to include as much detail as possible about the prize to protect…" at bounding box center [335, 183] width 321 height 10
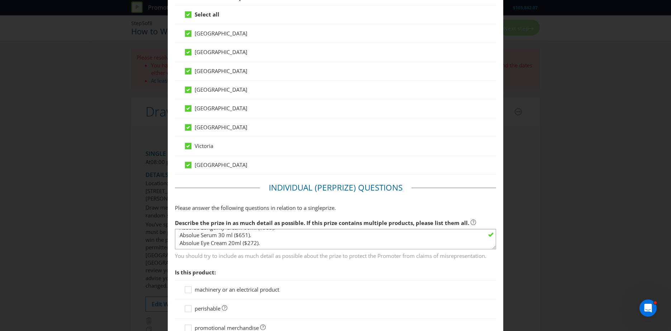
scroll to position [253, 0]
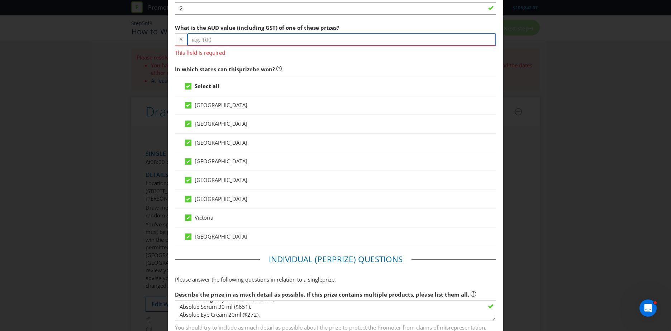
click at [211, 42] on input "number" at bounding box center [341, 39] width 309 height 13
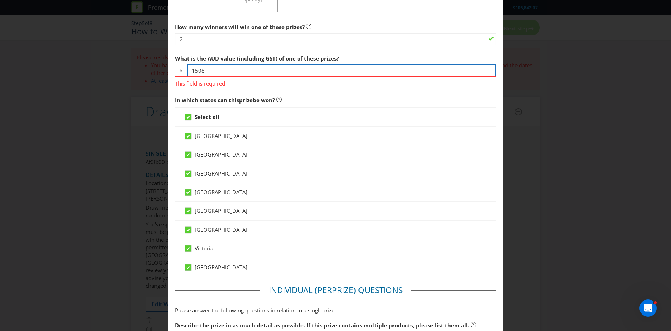
scroll to position [181, 0]
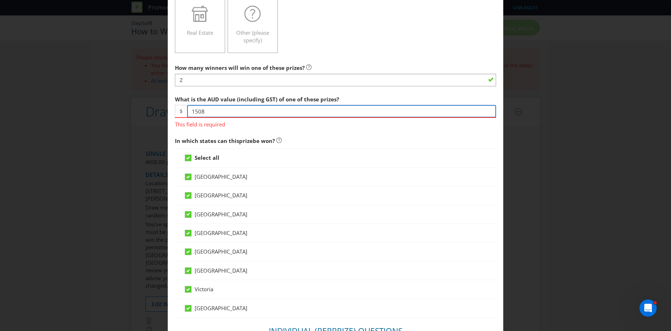
type input "1508"
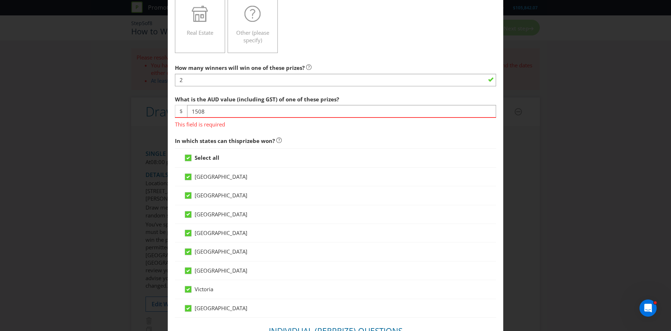
click at [397, 87] on div "How many winners will win one of these prizes? 2 What is the AUD value (includi…" at bounding box center [335, 313] width 321 height 504
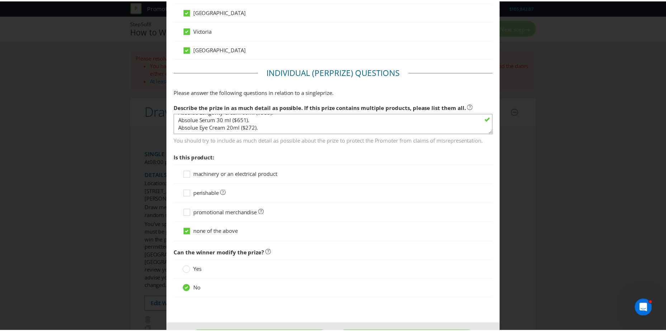
scroll to position [458, 0]
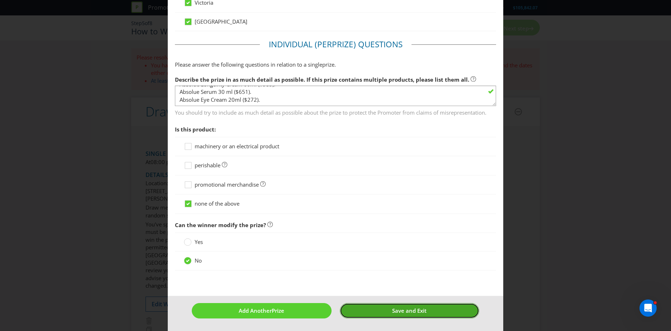
click at [383, 315] on button "Save and Exit" at bounding box center [410, 310] width 140 height 15
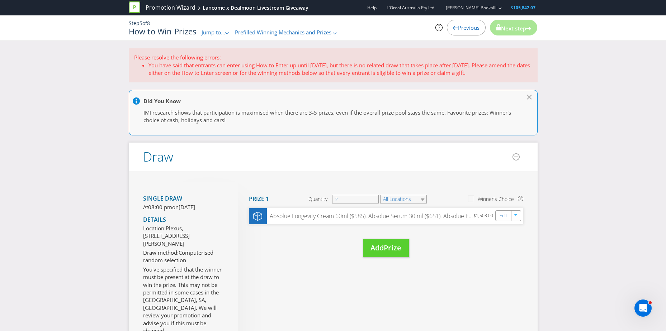
drag, startPoint x: 208, startPoint y: 72, endPoint x: 505, endPoint y: 77, distance: 297.2
click at [505, 77] on div "Please resolve the following errors: You have said that entrants can enter usin…" at bounding box center [333, 65] width 409 height 34
click at [476, 33] on div "Previous" at bounding box center [466, 28] width 39 height 16
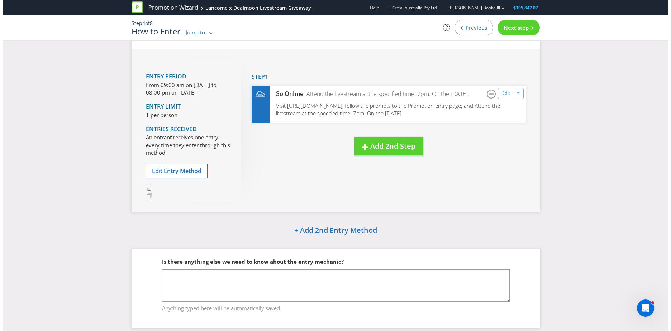
scroll to position [9, 0]
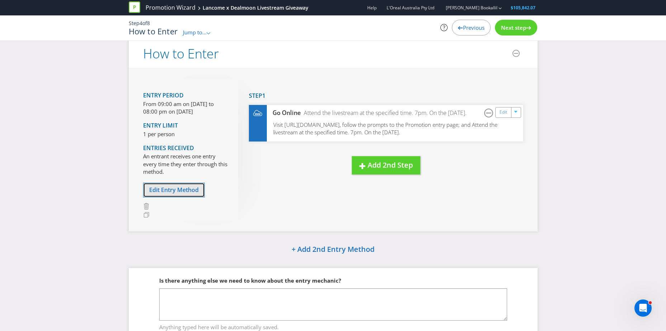
click at [199, 189] on span "Edit Entry Method" at bounding box center [173, 190] width 49 height 8
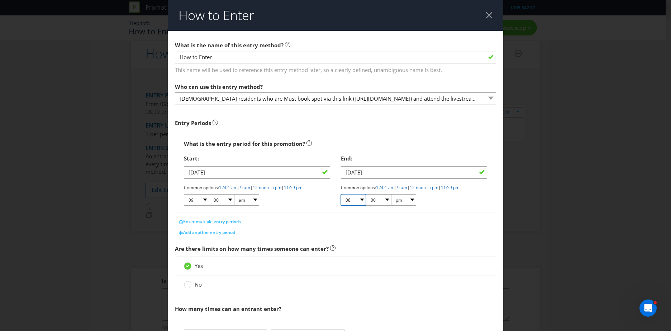
click at [359, 200] on select "01 02 03 04 05 06 07 08 09 10 11 12" at bounding box center [353, 199] width 25 height 11
select select "07"
click at [341, 194] on select "01 02 03 04 05 06 07 08 09 10 11 12" at bounding box center [353, 199] width 25 height 11
click at [391, 196] on select "am pm" at bounding box center [403, 199] width 25 height 11
click at [385, 200] on select "00 01 05 10 15 20 25 29 30 35 40 45 50 55 59" at bounding box center [378, 199] width 25 height 11
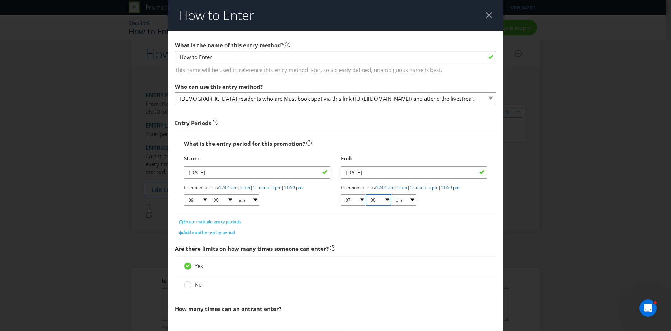
select select "45"
click at [366, 194] on select "00 01 05 10 15 20 25 29 30 35 40 45 50 55 59" at bounding box center [378, 199] width 25 height 11
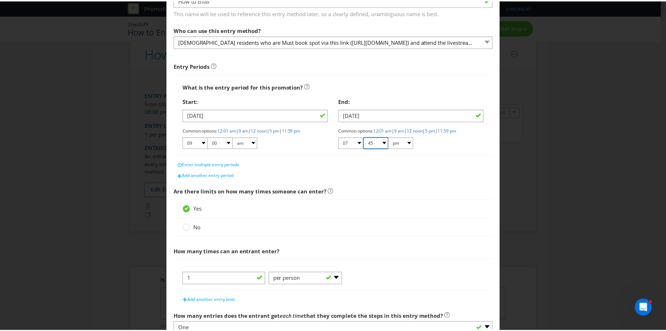
scroll to position [110, 0]
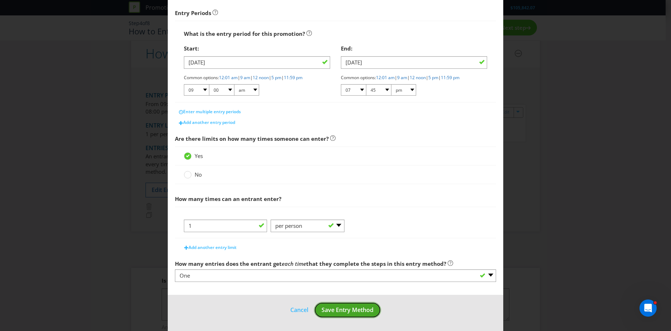
click at [346, 309] on span "Save Entry Method" at bounding box center [347, 310] width 52 height 8
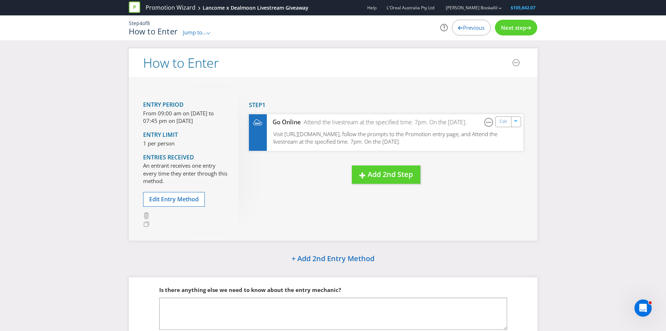
click at [522, 29] on span "Next step" at bounding box center [513, 27] width 25 height 7
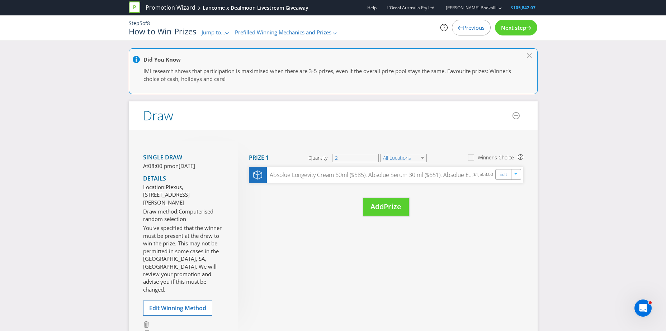
click at [517, 32] on div "Next step" at bounding box center [516, 28] width 42 height 16
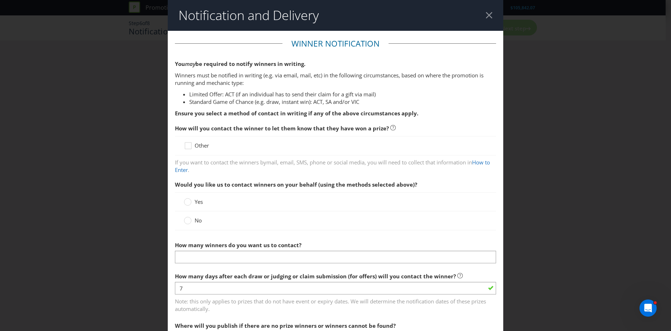
click at [201, 147] on span "Other" at bounding box center [202, 145] width 14 height 7
click at [0, 0] on input "Other" at bounding box center [0, 0] width 0 height 0
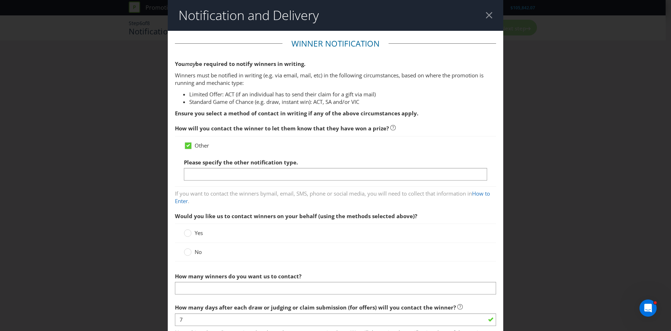
click at [201, 147] on span "Other" at bounding box center [202, 145] width 14 height 7
click at [0, 0] on input "Other" at bounding box center [0, 0] width 0 height 0
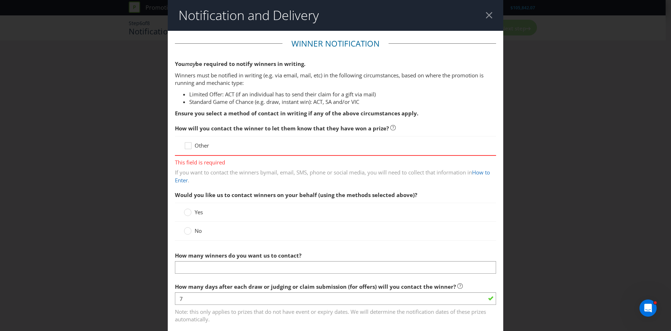
click at [224, 209] on div "Yes" at bounding box center [335, 213] width 303 height 8
click at [209, 215] on div "Yes" at bounding box center [335, 213] width 303 height 8
click at [190, 212] on circle at bounding box center [187, 212] width 7 height 7
click at [0, 0] on input "Yes" at bounding box center [0, 0] width 0 height 0
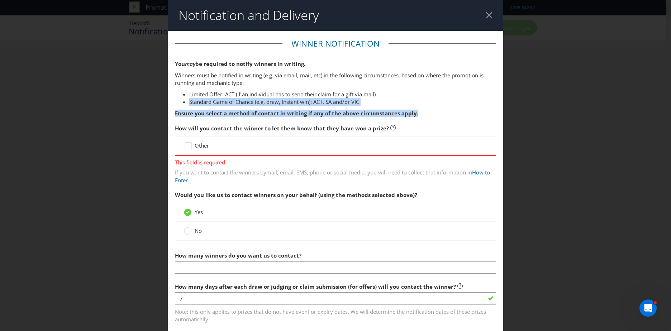
drag, startPoint x: 417, startPoint y: 115, endPoint x: 185, endPoint y: 102, distance: 231.9
click at [185, 102] on div "You may be required to notify winners in writing. Winners must be notified in w…" at bounding box center [335, 88] width 321 height 57
click at [187, 102] on ul "Limited Offer: ACT (if an individual has to send their claim for a gift via mai…" at bounding box center [335, 98] width 321 height 15
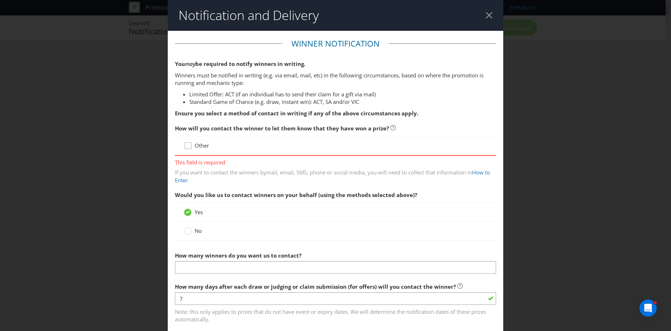
click at [189, 143] on div at bounding box center [188, 144] width 4 height 4
click at [0, 0] on input "Other" at bounding box center [0, 0] width 0 height 0
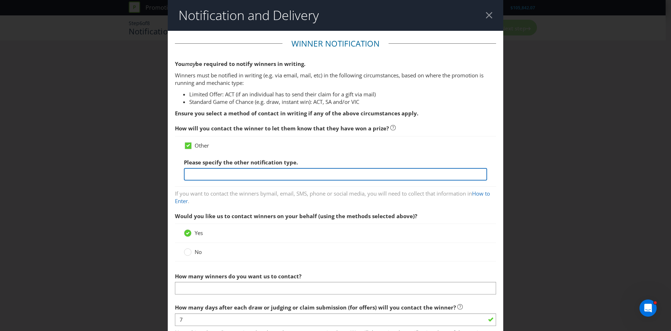
click at [214, 169] on input "text" at bounding box center [335, 174] width 303 height 13
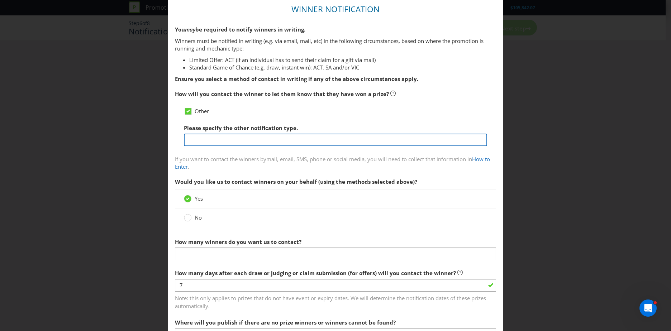
scroll to position [36, 0]
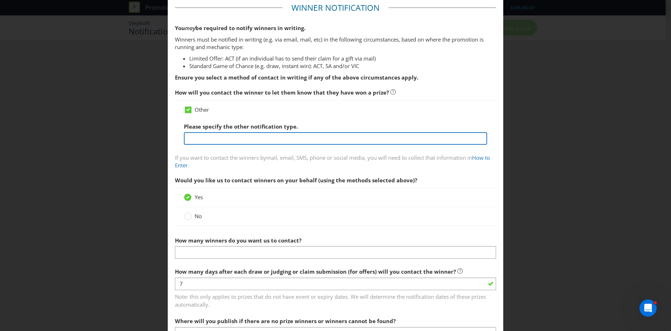
click at [275, 135] on input "text" at bounding box center [335, 138] width 303 height 13
type input "A"
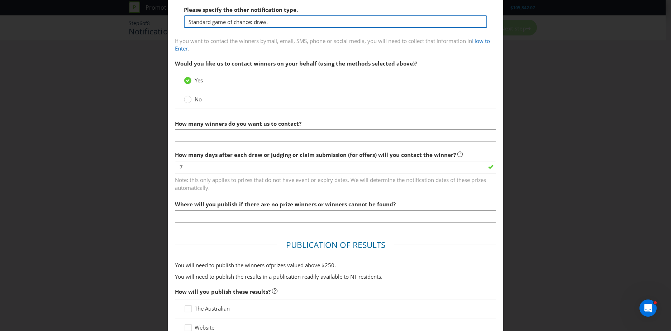
scroll to position [153, 0]
type input "Standard game of chance: draw."
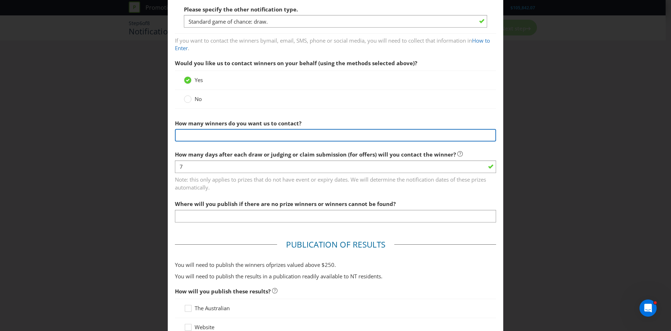
click at [209, 131] on input "text" at bounding box center [335, 135] width 321 height 13
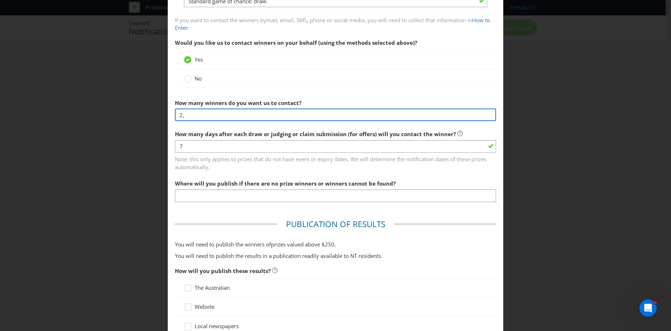
type input "2,"
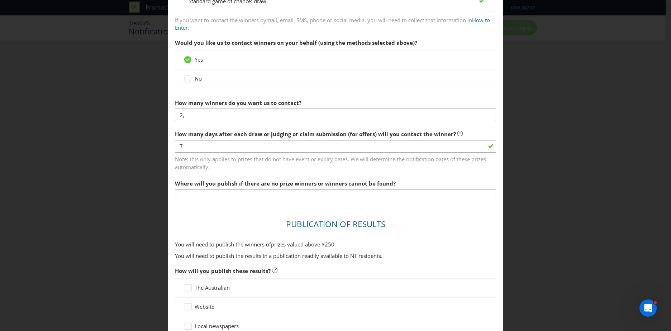
click at [290, 153] on span "Note: this only applies to prizes that do not have event or expiry dates. We wi…" at bounding box center [335, 162] width 321 height 18
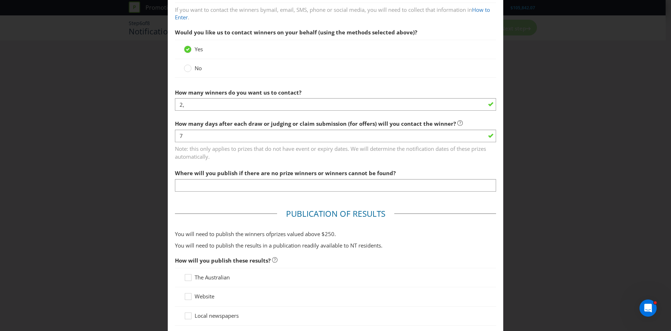
scroll to position [184, 0]
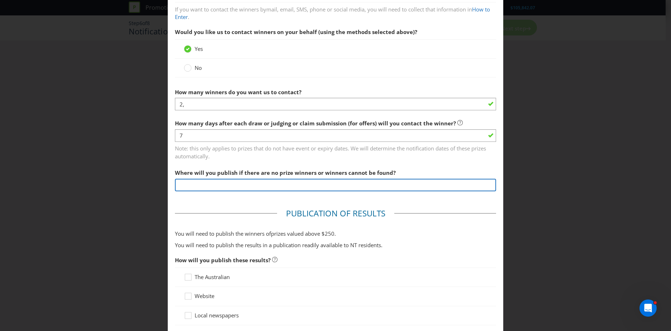
click at [275, 182] on input "text" at bounding box center [335, 185] width 321 height 13
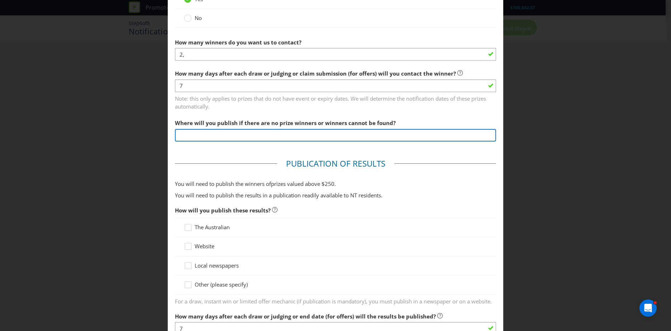
scroll to position [235, 0]
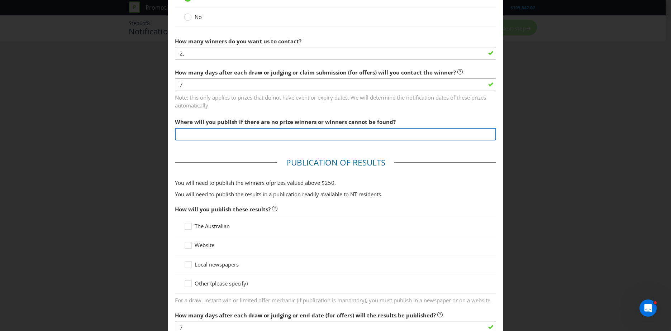
type input "n/a"
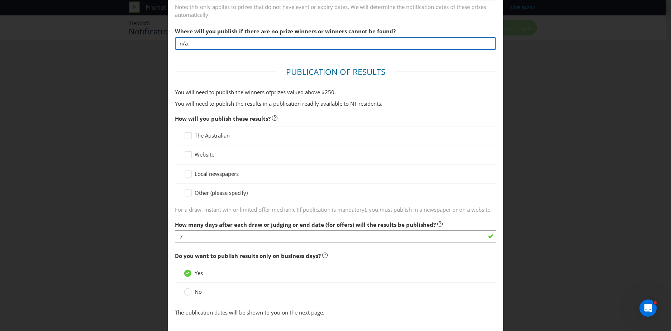
scroll to position [326, 0]
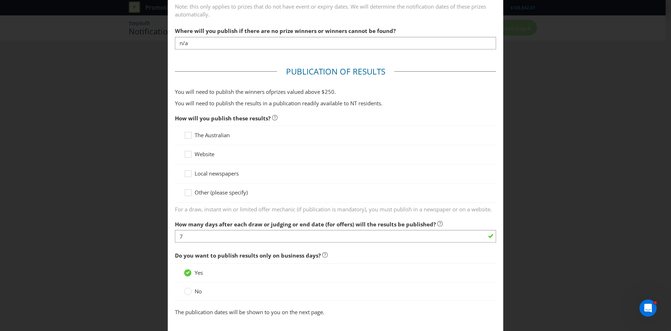
click at [205, 196] on span "Other (please specify)" at bounding box center [221, 192] width 53 height 7
click at [0, 0] on input "Other (please specify)" at bounding box center [0, 0] width 0 height 0
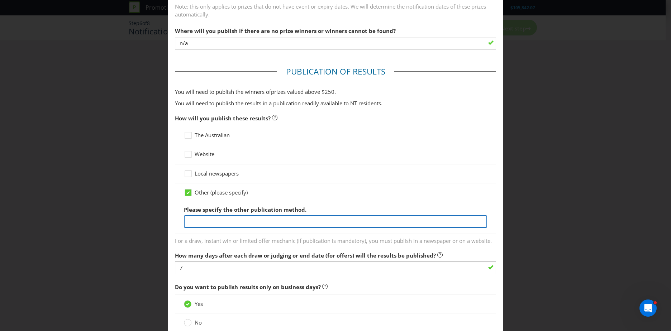
click at [211, 221] on input "text" at bounding box center [335, 221] width 303 height 13
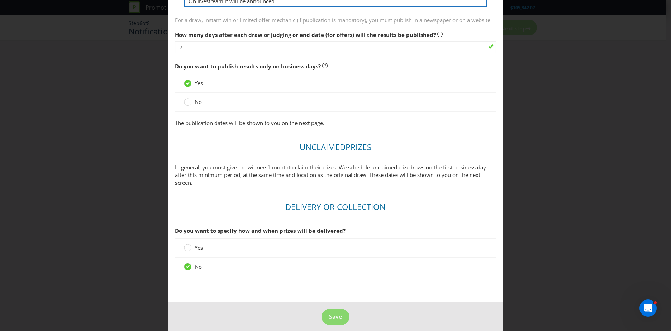
scroll to position [561, 0]
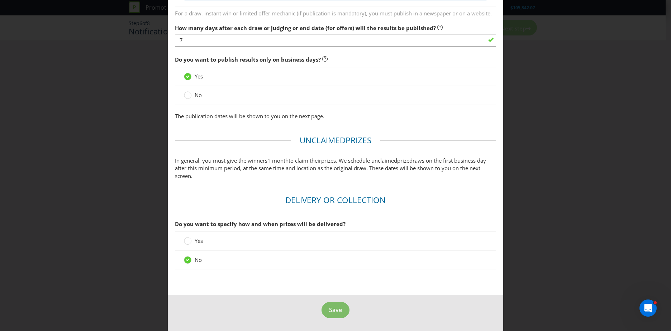
type input "On livestream it will be announced."
click at [329, 308] on span "Save" at bounding box center [335, 310] width 13 height 8
click at [339, 307] on span "Save" at bounding box center [335, 310] width 13 height 8
click at [335, 322] on footer "Save" at bounding box center [335, 313] width 335 height 36
click at [335, 313] on span "Save" at bounding box center [335, 310] width 13 height 8
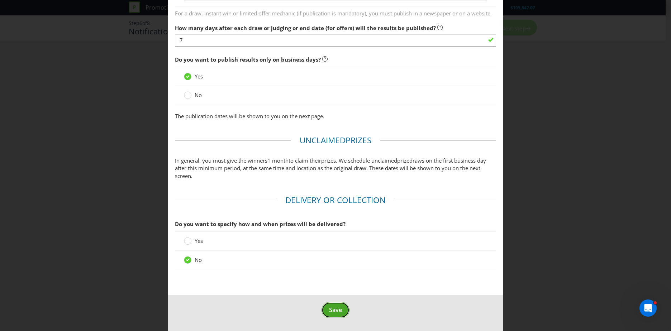
click at [329, 310] on span "Save" at bounding box center [335, 310] width 13 height 8
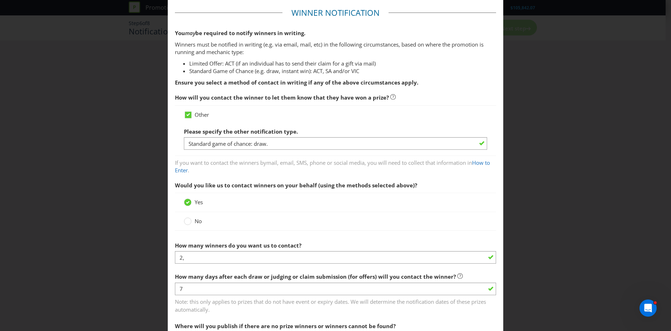
click at [299, 136] on div "Please specify the other notification type. Standard game of chance: draw." at bounding box center [335, 137] width 303 height 26
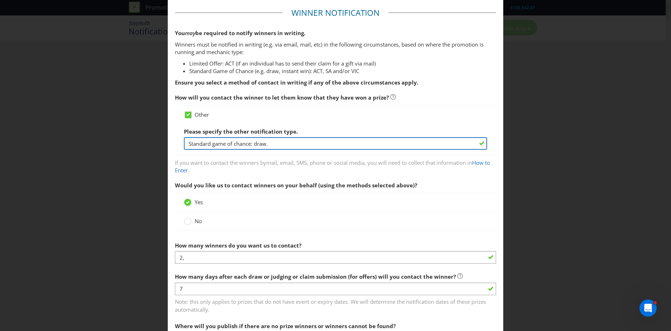
click at [295, 141] on input "Standard game of chance: draw." at bounding box center [335, 143] width 303 height 13
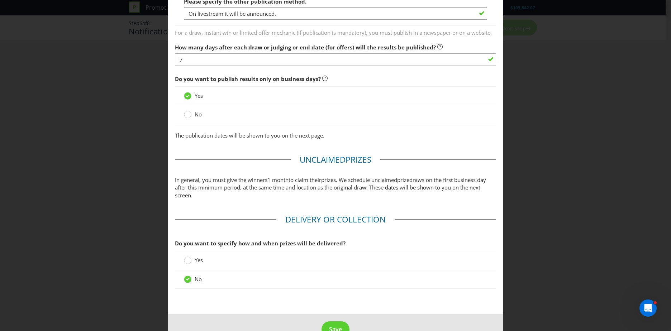
scroll to position [561, 0]
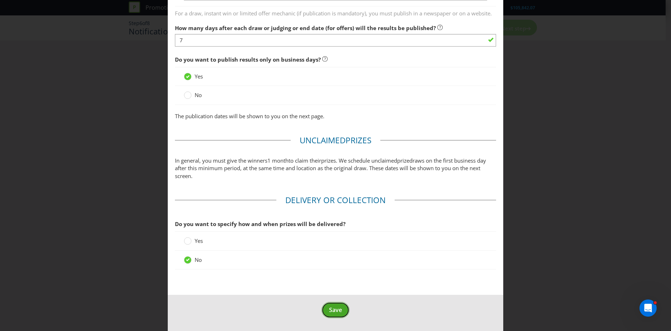
click at [332, 312] on span "Save" at bounding box center [335, 310] width 13 height 8
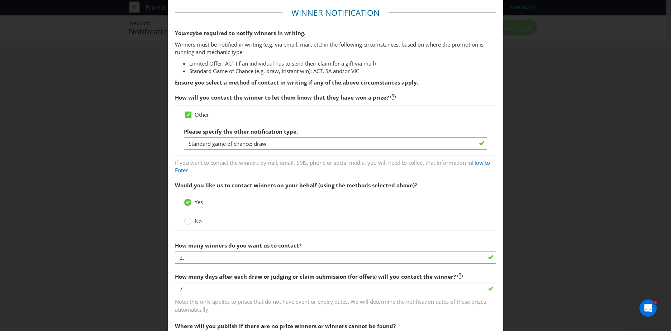
click at [193, 210] on div "Yes" at bounding box center [335, 202] width 321 height 19
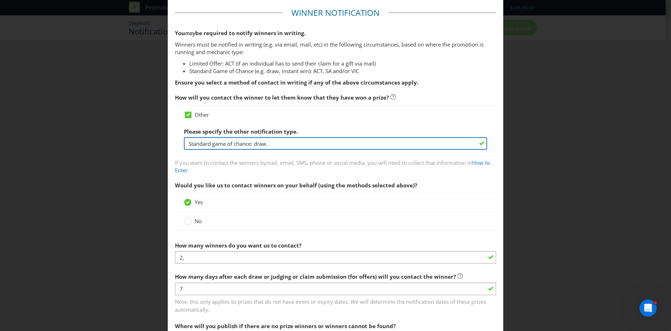
click at [291, 148] on input "Standard game of chance: draw." at bounding box center [335, 143] width 303 height 13
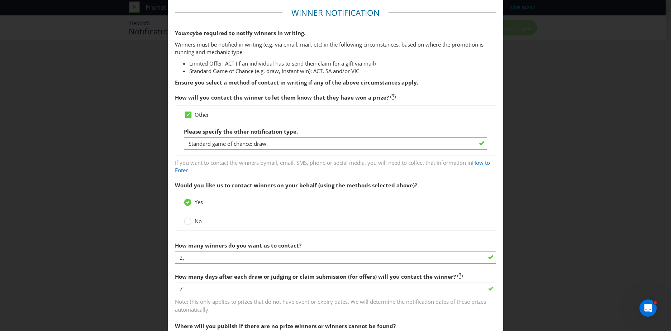
click at [195, 113] on span "Other" at bounding box center [202, 114] width 14 height 7
click at [0, 0] on input "Other" at bounding box center [0, 0] width 0 height 0
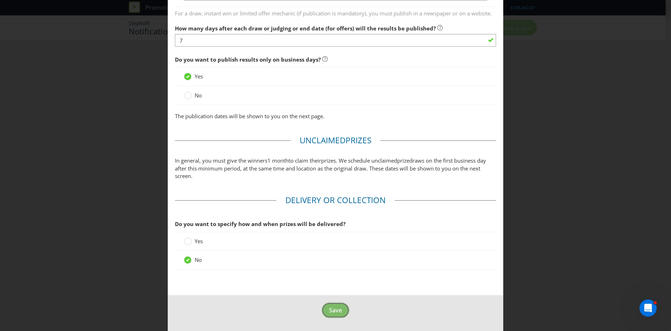
click at [333, 309] on span "Save" at bounding box center [335, 310] width 13 height 8
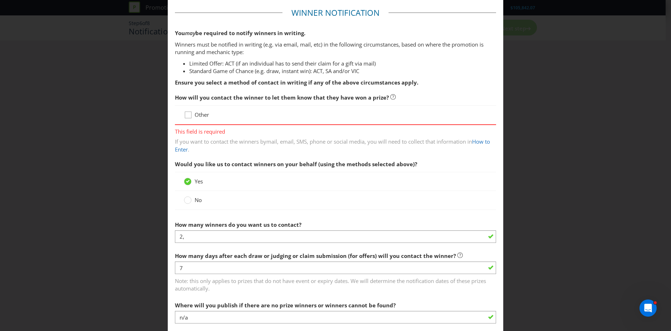
click at [187, 112] on div at bounding box center [188, 113] width 4 height 4
click at [0, 0] on input "Other" at bounding box center [0, 0] width 0 height 0
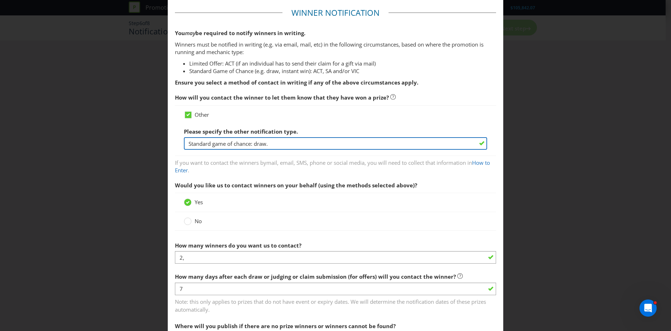
click at [277, 147] on input "Standard game of chance: draw." at bounding box center [335, 143] width 303 height 13
drag, startPoint x: 291, startPoint y: 144, endPoint x: 99, endPoint y: 131, distance: 192.2
click at [98, 130] on div "Notification and Delivery Winner Notification You may be required to notify win…" at bounding box center [335, 165] width 671 height 331
type input "F"
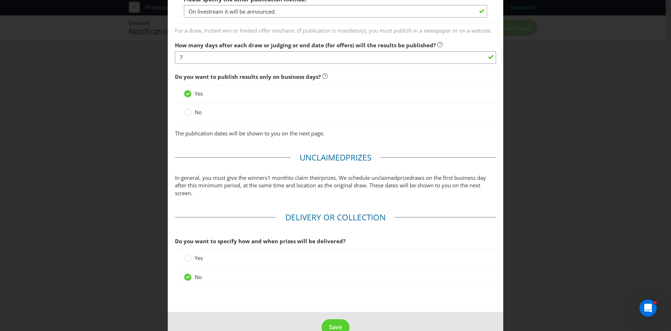
scroll to position [561, 0]
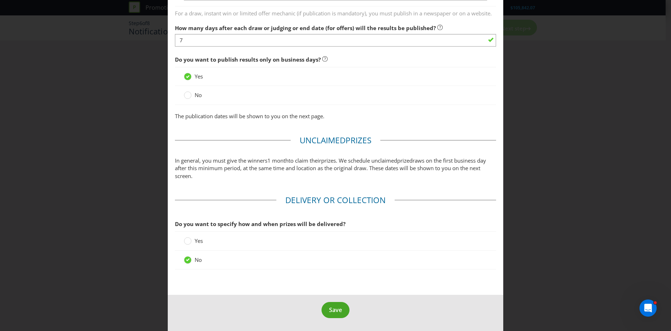
type input "Draw."
click at [334, 308] on span "Save" at bounding box center [335, 310] width 13 height 8
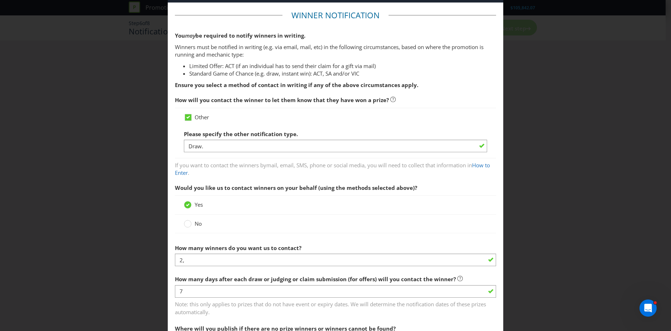
scroll to position [0, 0]
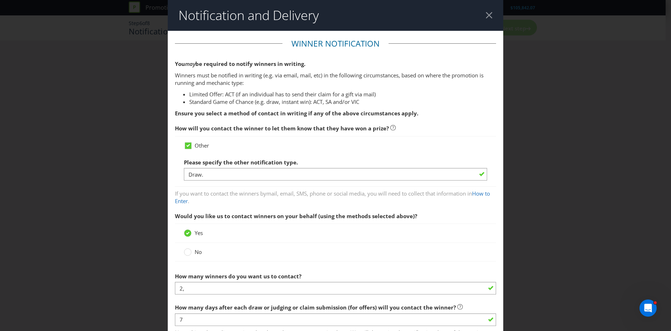
click at [489, 16] on header "Notification and Delivery" at bounding box center [335, 15] width 335 height 31
click at [486, 14] on div at bounding box center [489, 15] width 7 height 7
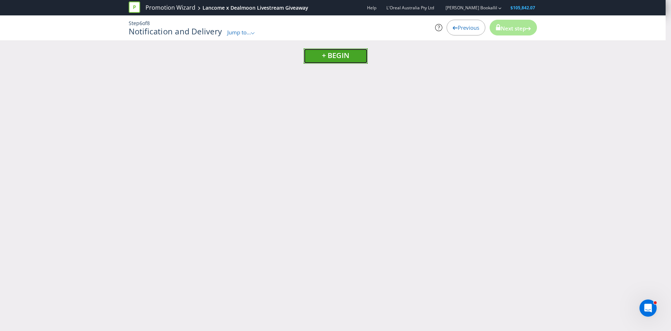
click at [341, 59] on span "+ BEGIN" at bounding box center [336, 56] width 28 height 10
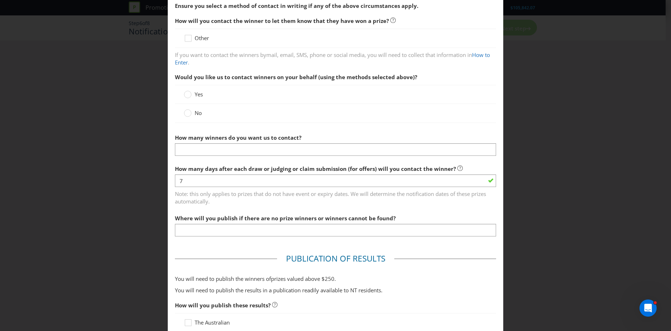
scroll to position [36, 0]
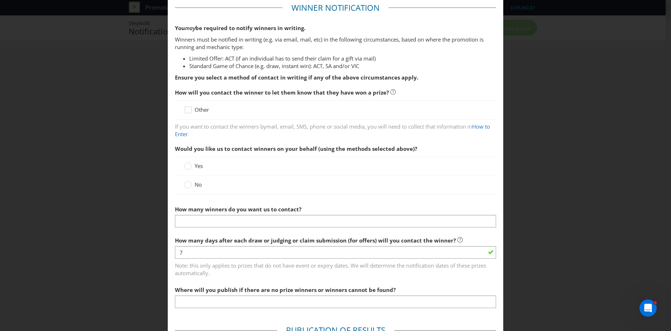
click at [198, 111] on span "Other" at bounding box center [202, 109] width 14 height 7
click at [0, 0] on input "Other" at bounding box center [0, 0] width 0 height 0
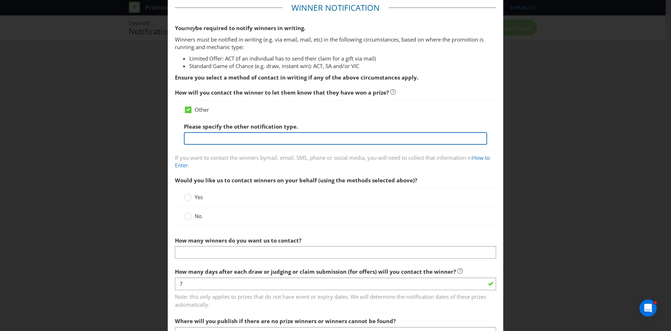
click at [224, 140] on input "text" at bounding box center [335, 138] width 303 height 13
type input "Draw."
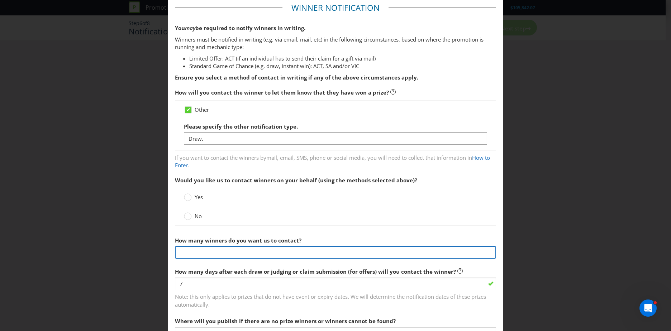
type input "2,"
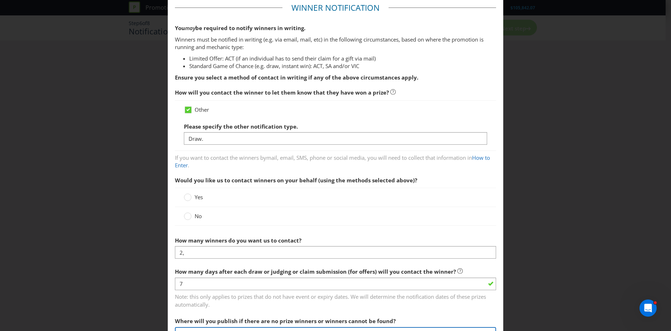
type input "n/a"
click at [197, 196] on span "Yes" at bounding box center [199, 197] width 8 height 7
click at [0, 0] on input "Yes" at bounding box center [0, 0] width 0 height 0
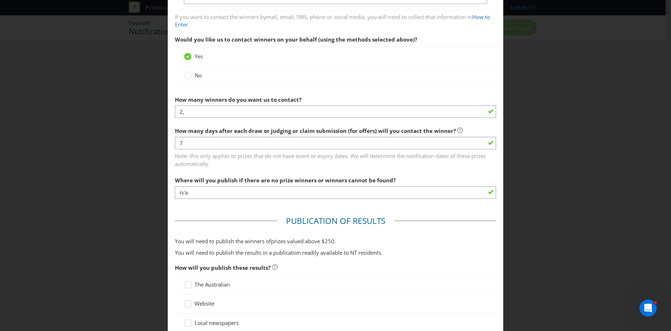
scroll to position [179, 0]
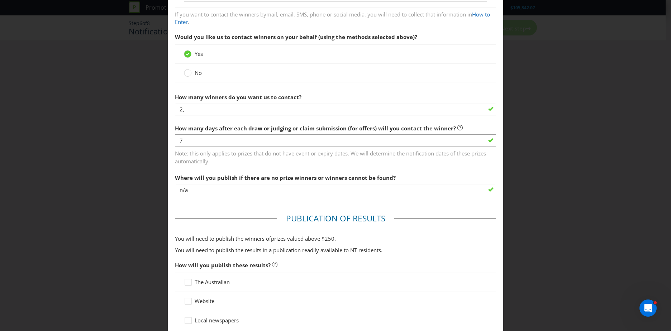
click at [213, 116] on div at bounding box center [335, 115] width 321 height 1
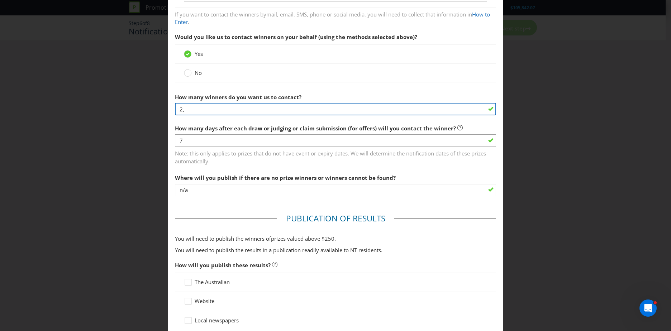
click at [211, 108] on input "2," at bounding box center [335, 109] width 321 height 13
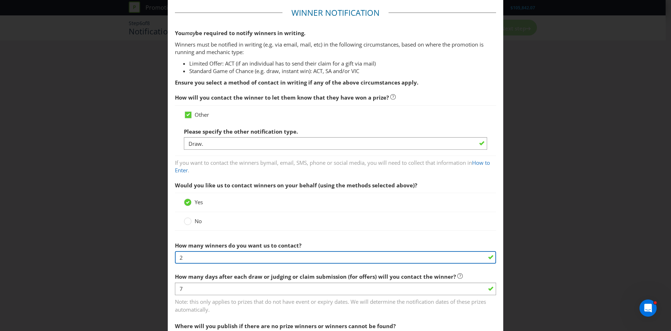
type input "2"
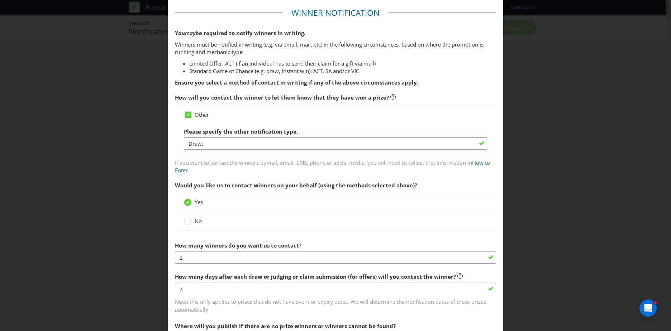
click at [138, 239] on div "Notification and Delivery Winner Notification You may be required to notify win…" at bounding box center [335, 165] width 671 height 331
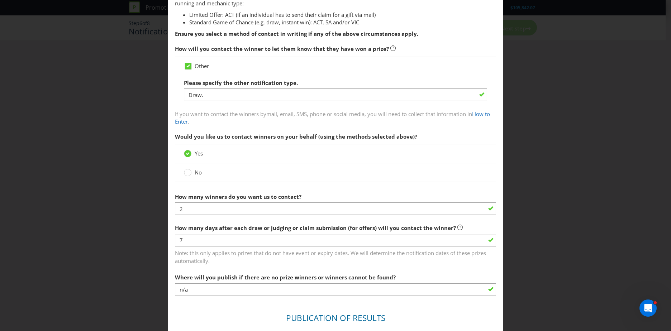
scroll to position [174, 0]
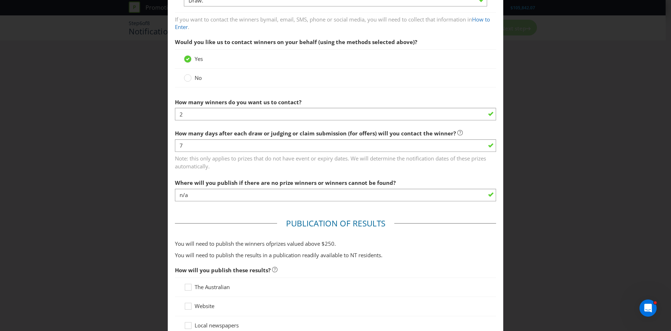
click at [247, 201] on div at bounding box center [335, 201] width 321 height 1
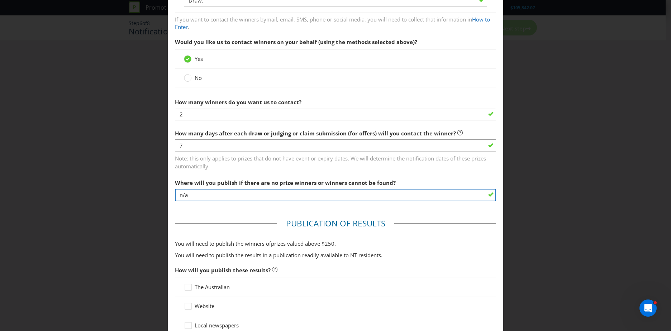
click at [248, 199] on input "n/a" at bounding box center [335, 195] width 321 height 13
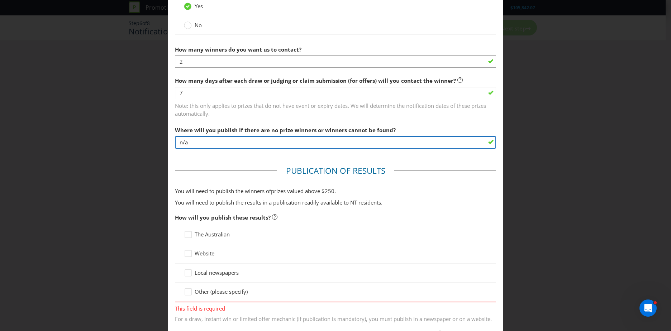
scroll to position [282, 0]
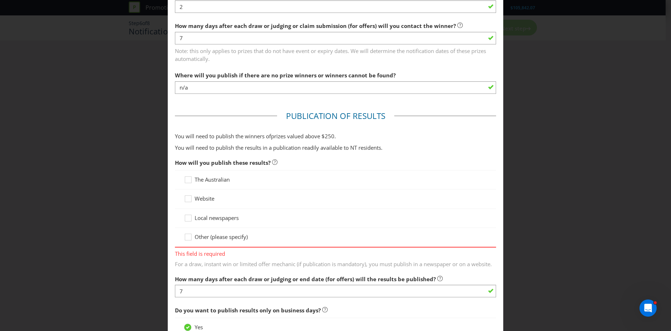
click at [206, 199] on span "Website" at bounding box center [205, 198] width 20 height 7
click at [0, 0] on input "Website" at bounding box center [0, 0] width 0 height 0
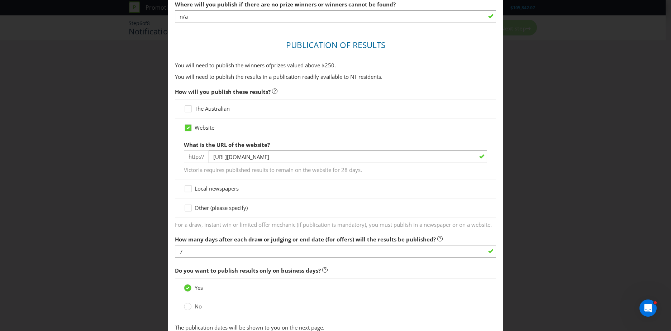
scroll to position [353, 0]
click at [206, 208] on span "Other (please specify)" at bounding box center [221, 207] width 53 height 7
click at [0, 0] on input "Other (please specify)" at bounding box center [0, 0] width 0 height 0
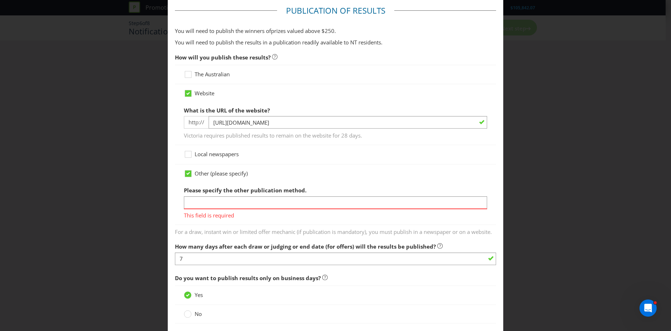
scroll to position [425, 0]
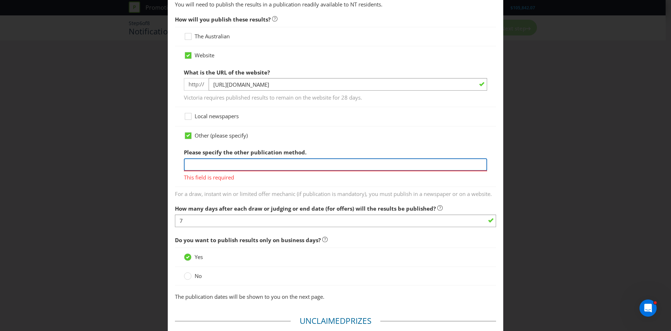
drag, startPoint x: 223, startPoint y: 170, endPoint x: 224, endPoint y: 166, distance: 4.0
click at [224, 166] on input "text" at bounding box center [335, 164] width 303 height 13
type input "On livestream it will be announced."
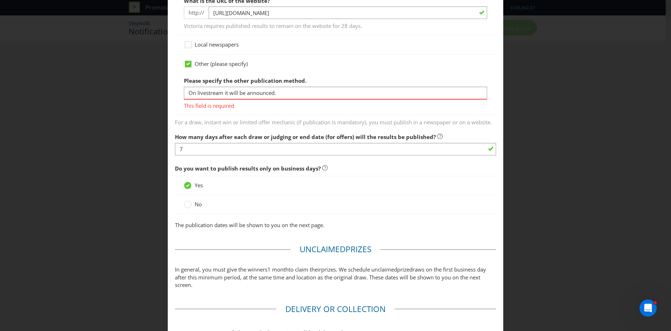
click at [231, 120] on span "For a draw, instant win or limited offer mechanic (if publication is mandatory)…" at bounding box center [335, 121] width 321 height 10
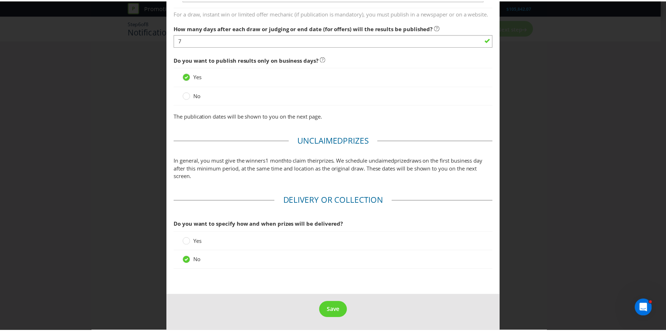
scroll to position [603, 0]
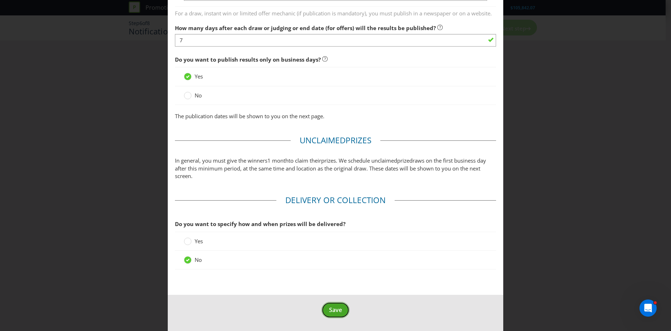
click at [344, 313] on button "Save" at bounding box center [335, 310] width 28 height 16
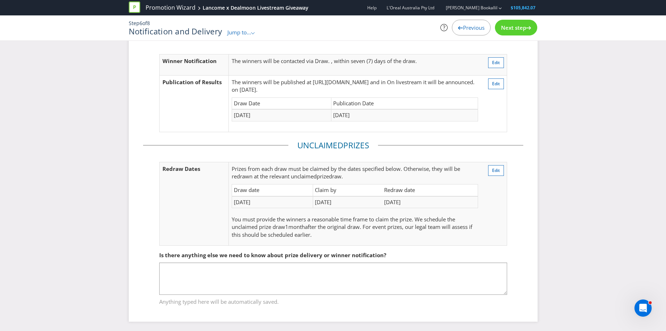
scroll to position [40, 0]
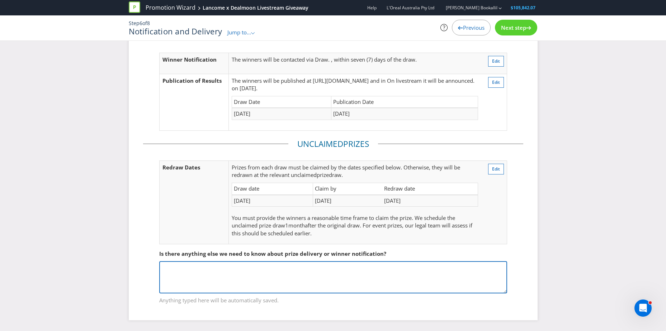
click at [290, 282] on textarea at bounding box center [333, 277] width 348 height 32
click at [281, 274] on textarea at bounding box center [333, 277] width 348 height 32
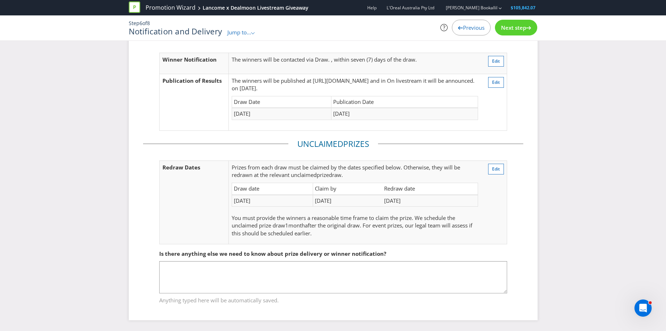
click at [524, 30] on span "Next step" at bounding box center [513, 27] width 25 height 7
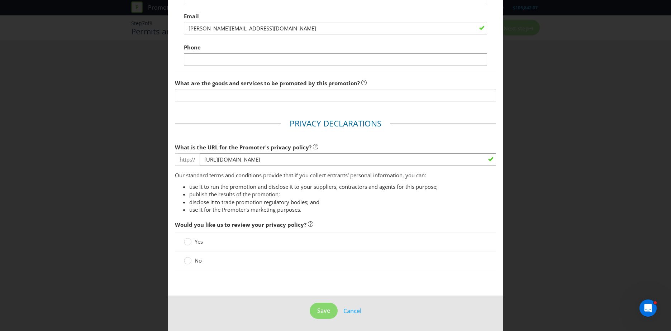
scroll to position [323, 0]
click at [206, 243] on div "Yes" at bounding box center [335, 241] width 303 height 8
click at [181, 239] on div "Yes" at bounding box center [335, 241] width 321 height 19
click at [186, 240] on div at bounding box center [188, 239] width 4 height 4
click at [0, 0] on input "Yes" at bounding box center [0, 0] width 0 height 0
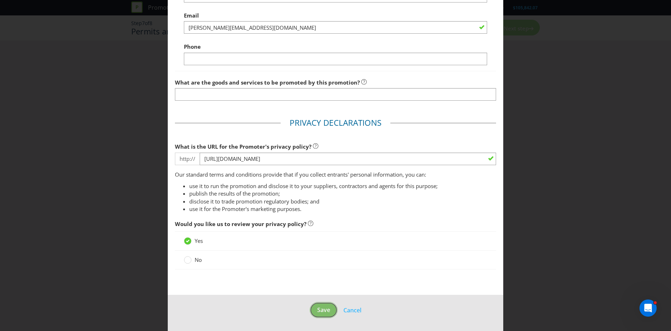
click at [321, 303] on button "Save" at bounding box center [324, 310] width 28 height 16
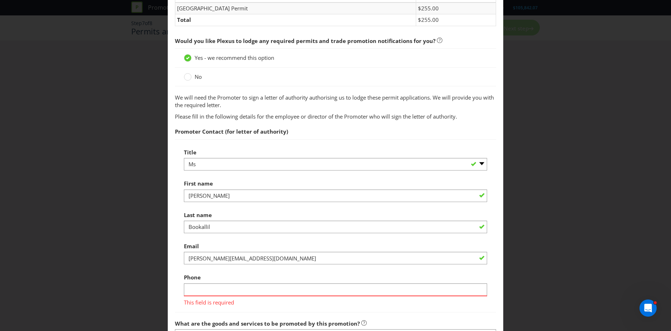
scroll to position [103, 0]
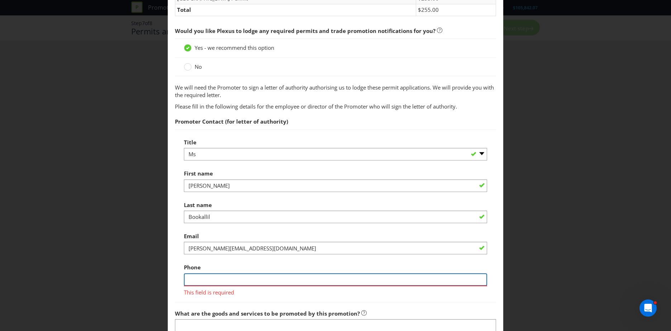
click at [223, 279] on input "text" at bounding box center [335, 279] width 303 height 13
type input "0409027777"
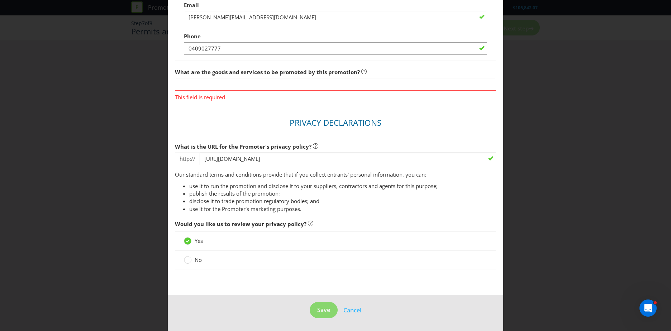
scroll to position [334, 0]
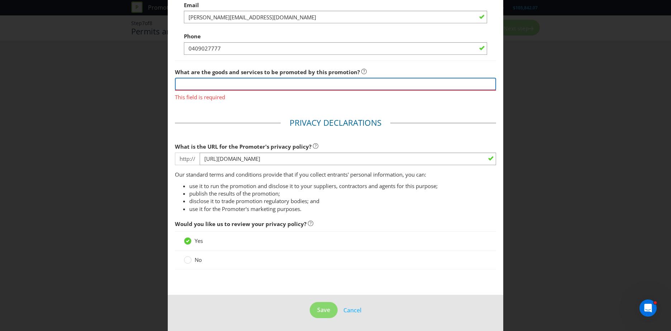
click at [260, 81] on input "text" at bounding box center [335, 84] width 321 height 13
click at [198, 86] on input "text" at bounding box center [335, 84] width 321 height 13
type input "Retail goods."
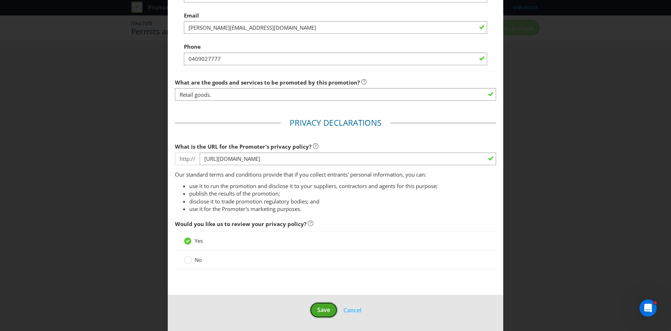
click at [321, 314] on button "Save" at bounding box center [324, 310] width 28 height 16
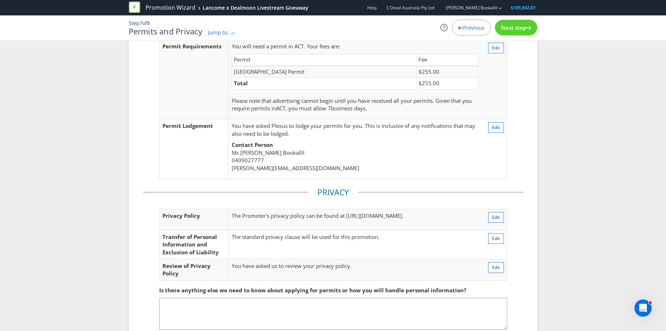
scroll to position [79, 0]
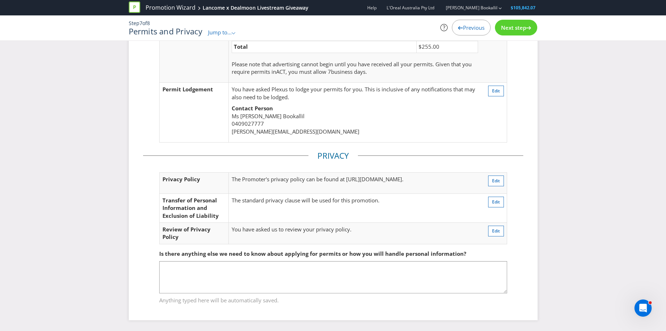
click at [515, 29] on span "Next step" at bounding box center [513, 27] width 25 height 7
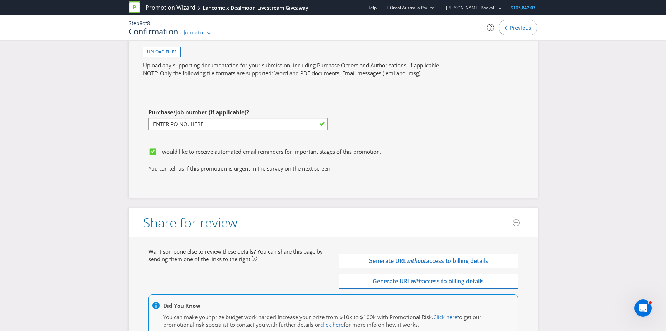
scroll to position [2406, 0]
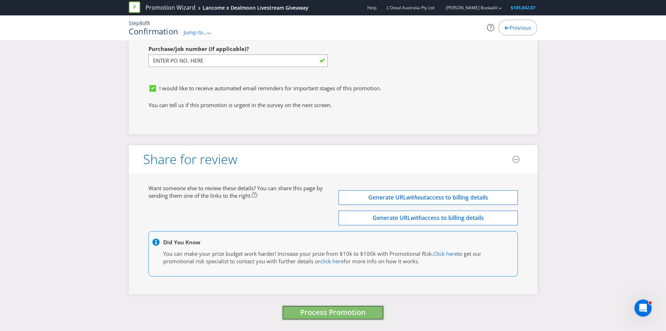
click at [336, 314] on span "Process Promotion" at bounding box center [333, 313] width 66 height 10
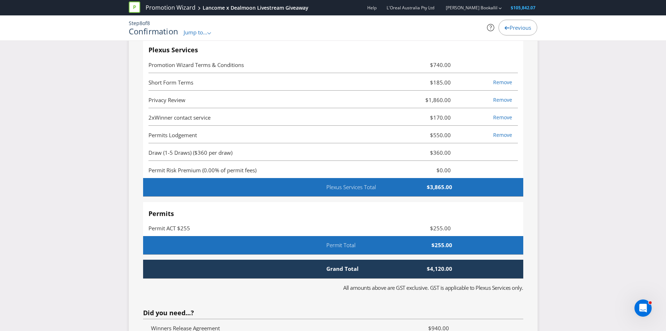
scroll to position [1789, 0]
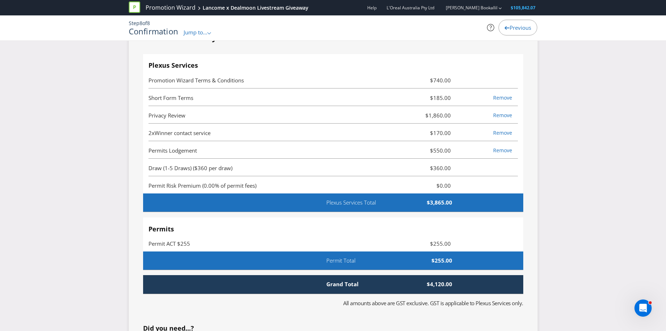
click at [172, 119] on span "Privacy Review" at bounding box center [166, 115] width 37 height 7
click at [238, 119] on span "Privacy Review" at bounding box center [271, 115] width 246 height 9
click at [504, 119] on link "Remove" at bounding box center [502, 115] width 19 height 7
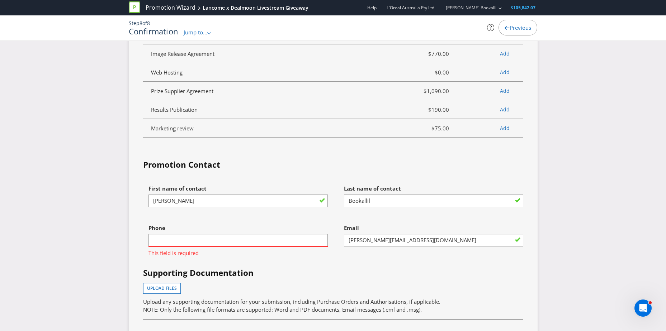
scroll to position [2090, 0]
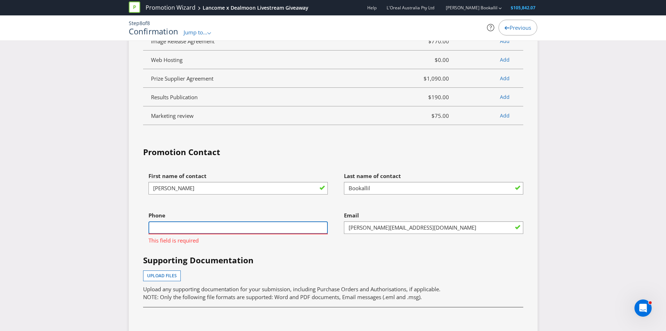
click at [192, 234] on input "text" at bounding box center [237, 227] width 179 height 13
type input "0409027777"
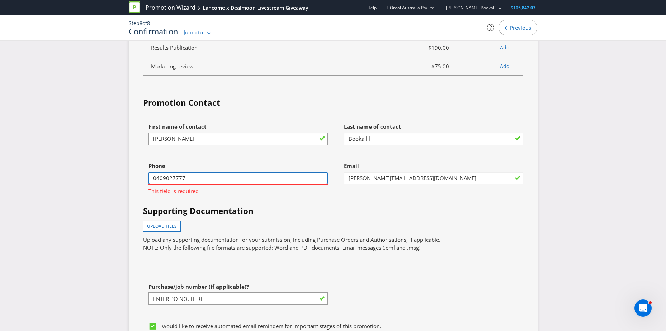
scroll to position [2197, 0]
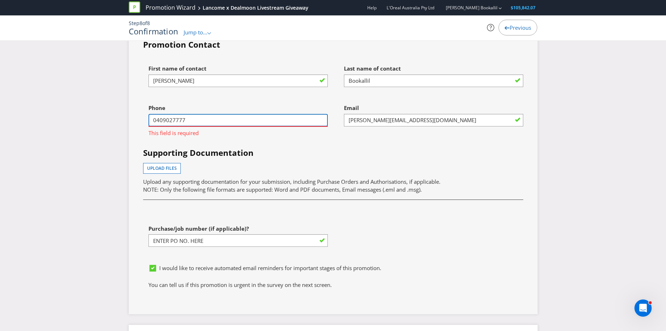
drag, startPoint x: 202, startPoint y: 130, endPoint x: 123, endPoint y: 125, distance: 79.4
click at [402, 175] on div "Upload files Upload any supporting documentation for your submission, including…" at bounding box center [333, 178] width 380 height 30
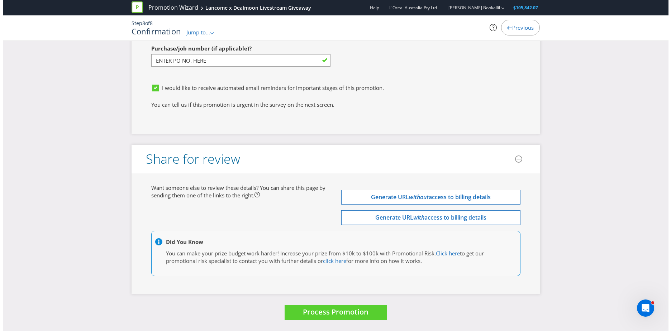
scroll to position [2386, 0]
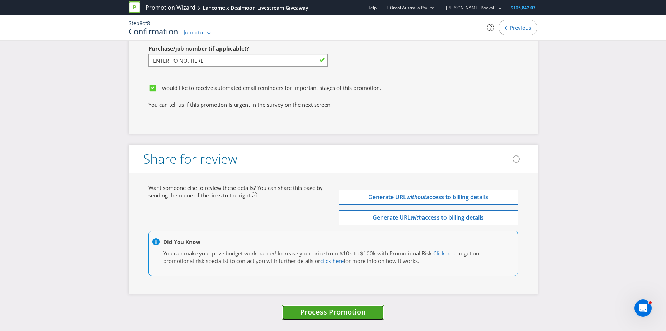
click at [347, 311] on span "Process Promotion" at bounding box center [333, 312] width 66 height 10
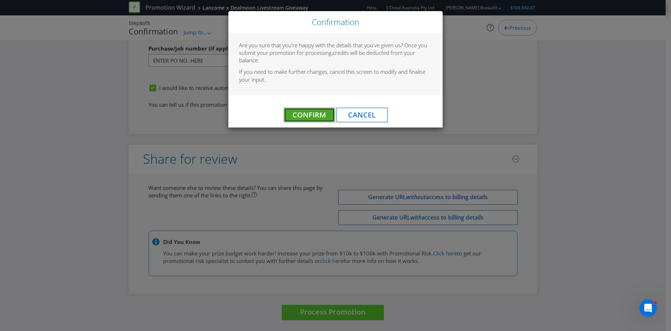
click at [316, 113] on span "Confirm" at bounding box center [308, 115] width 33 height 10
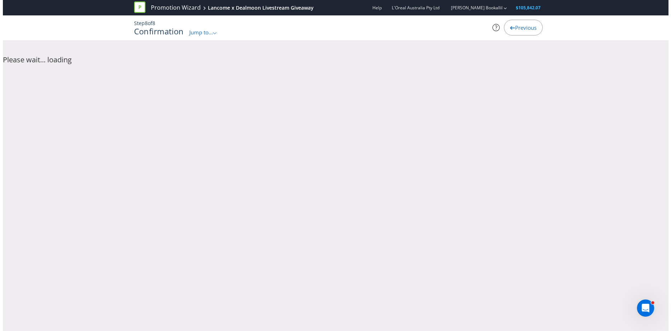
scroll to position [0, 0]
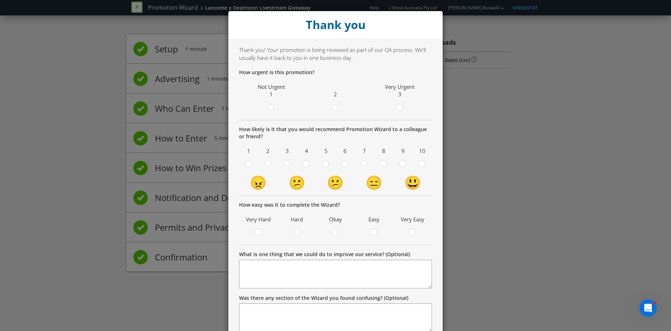
click at [445, 54] on div "Thank you Thank you! Your promotion is being reviewed as part of our QA process…" at bounding box center [335, 165] width 671 height 331
drag, startPoint x: 445, startPoint y: 54, endPoint x: 495, endPoint y: 162, distance: 117.9
click at [448, 61] on div "Thank you Thank you! Your promotion is being reviewed as part of our QA process…" at bounding box center [335, 165] width 671 height 331
click at [502, 28] on div "Thank you Thank you! Your promotion is being reviewed as part of our QA process…" at bounding box center [335, 165] width 671 height 331
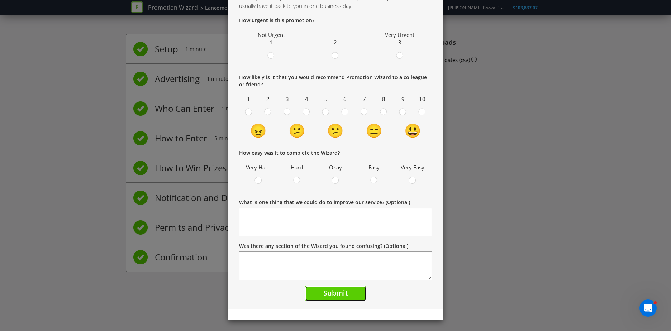
click at [327, 300] on button "Submit" at bounding box center [335, 293] width 61 height 15
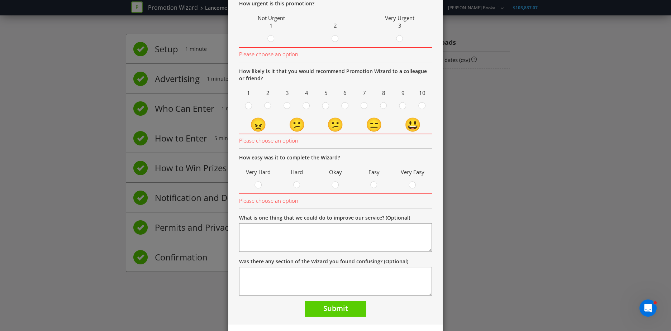
click at [404, 37] on span at bounding box center [404, 40] width 1 height 7
click at [0, 0] on input "radio" at bounding box center [0, 0] width 0 height 0
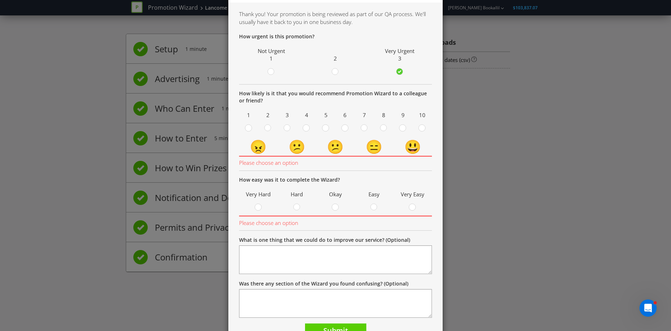
scroll to position [73, 0]
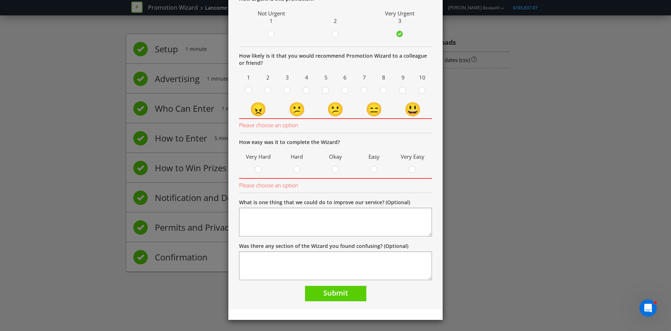
click at [420, 86] on div "10" at bounding box center [422, 84] width 16 height 24
click at [421, 92] on circle at bounding box center [422, 90] width 6 height 6
click at [0, 0] on input "radio" at bounding box center [0, 0] width 0 height 0
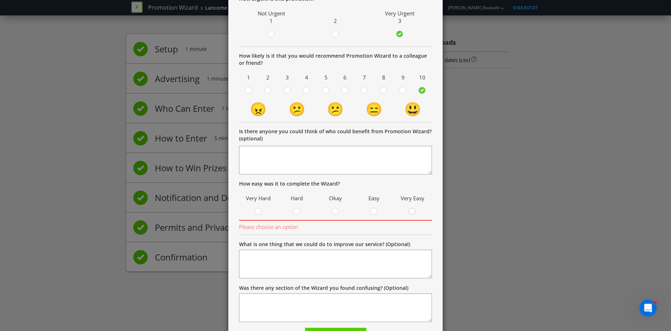
click at [412, 213] on circle at bounding box center [412, 211] width 6 height 6
click at [0, 0] on input "radio" at bounding box center [0, 0] width 0 height 0
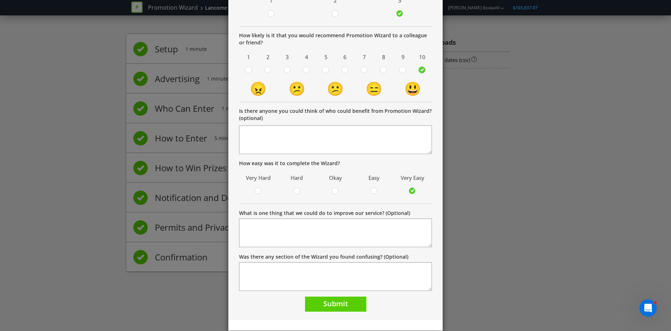
scroll to position [105, 0]
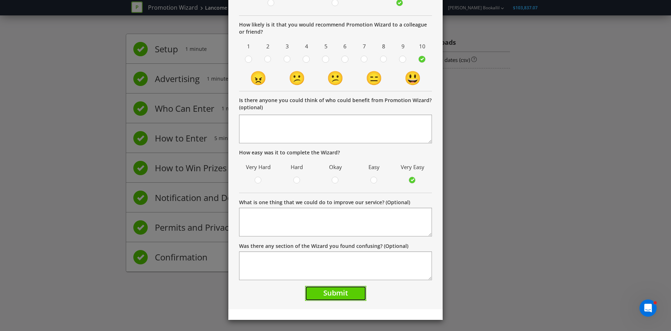
click at [340, 288] on span "Submit" at bounding box center [335, 293] width 25 height 10
